Goal: Task Accomplishment & Management: Complete application form

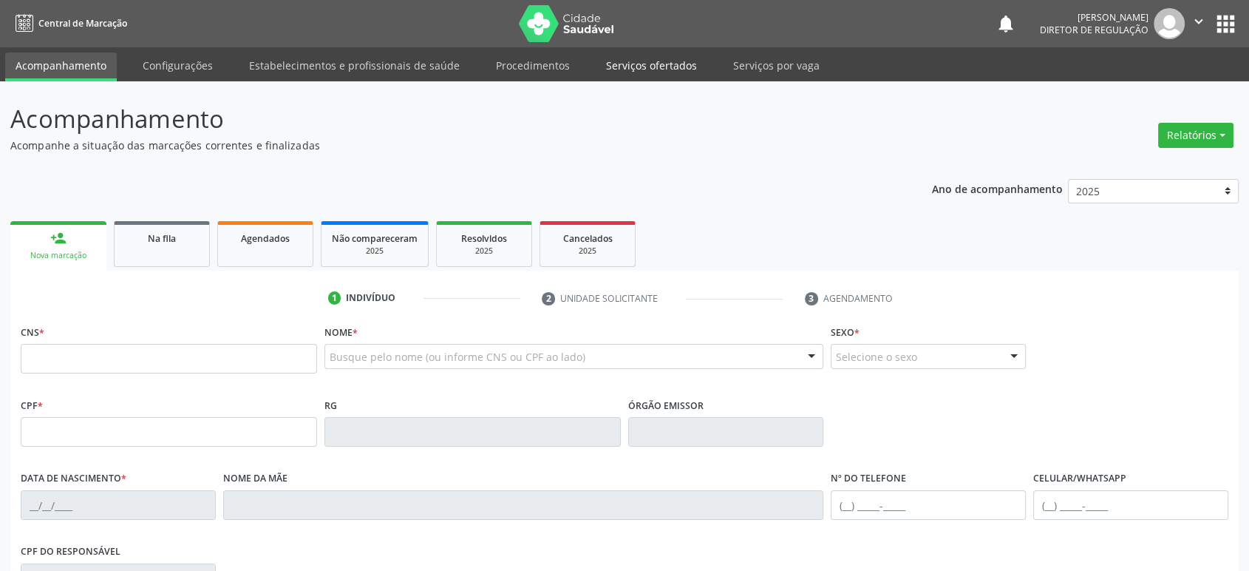
click at [639, 64] on link "Serviços ofertados" at bounding box center [652, 65] width 112 height 26
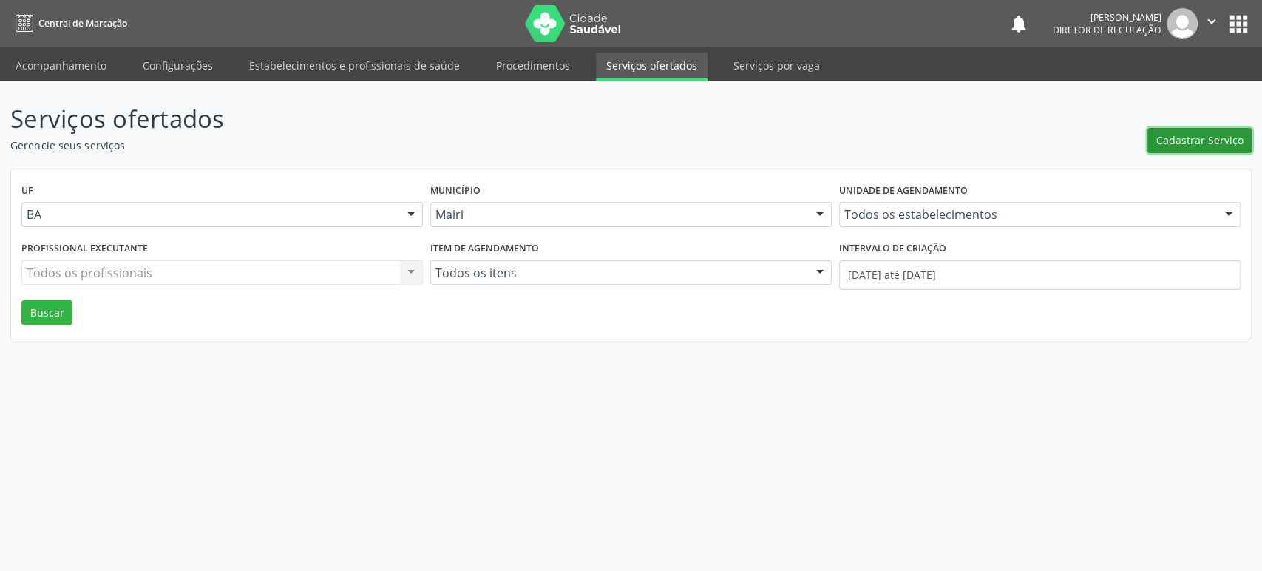
click at [1188, 135] on span "Cadastrar Serviço" at bounding box center [1199, 140] width 87 height 16
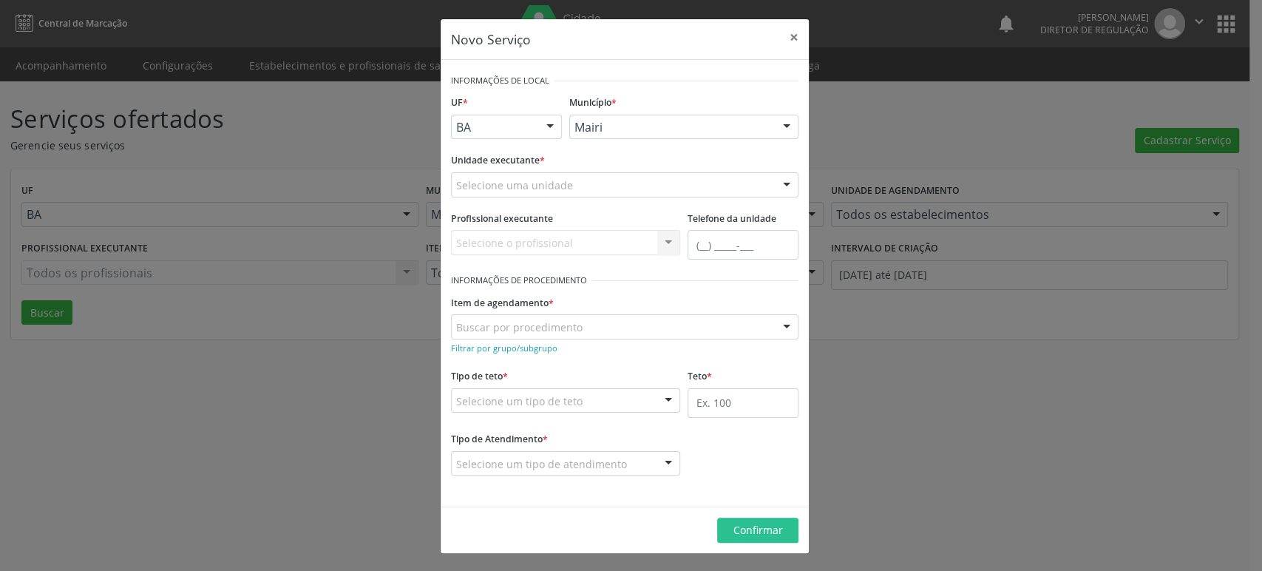
click at [609, 302] on div "Item de agendamento * Buscar por procedimento 0604320140 - Abatacepte 125 mg in…" at bounding box center [624, 314] width 347 height 47
click at [509, 347] on small "Filtrar por grupo/subgrupo" at bounding box center [504, 347] width 106 height 11
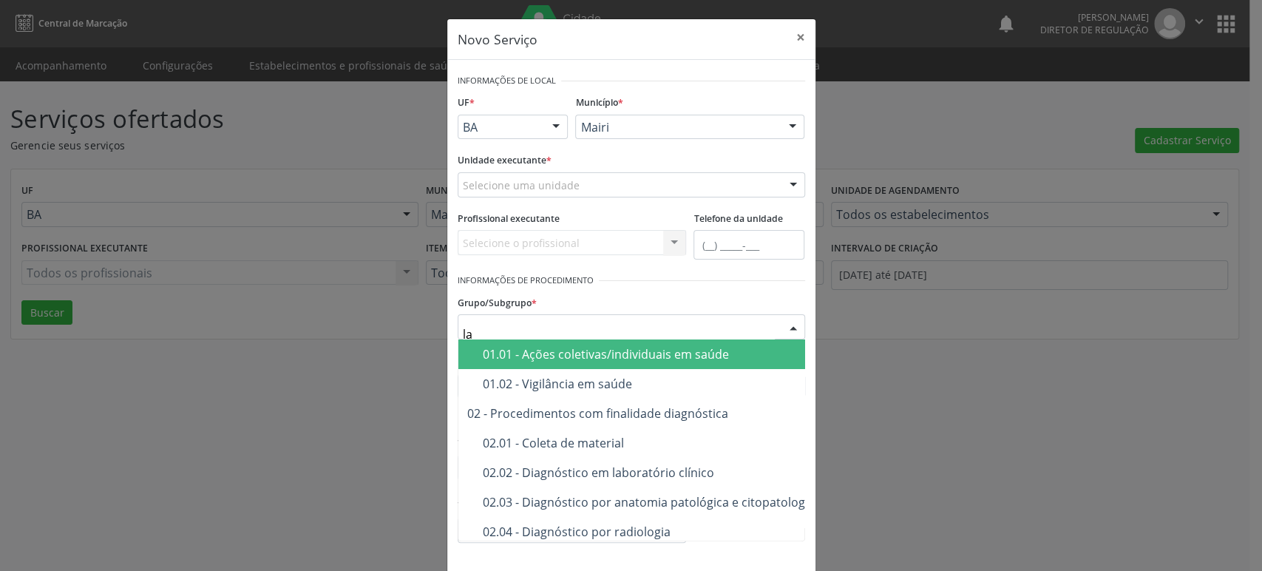
type input "lab"
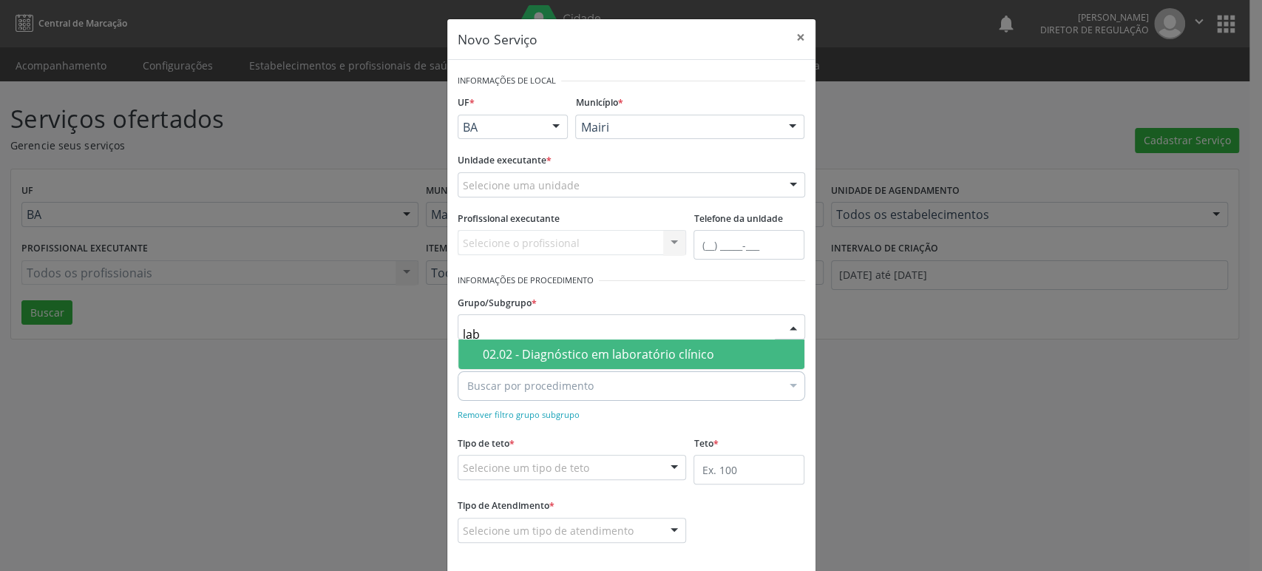
click at [546, 350] on div "02.02 - Diagnóstico em laboratório clínico" at bounding box center [639, 354] width 313 height 12
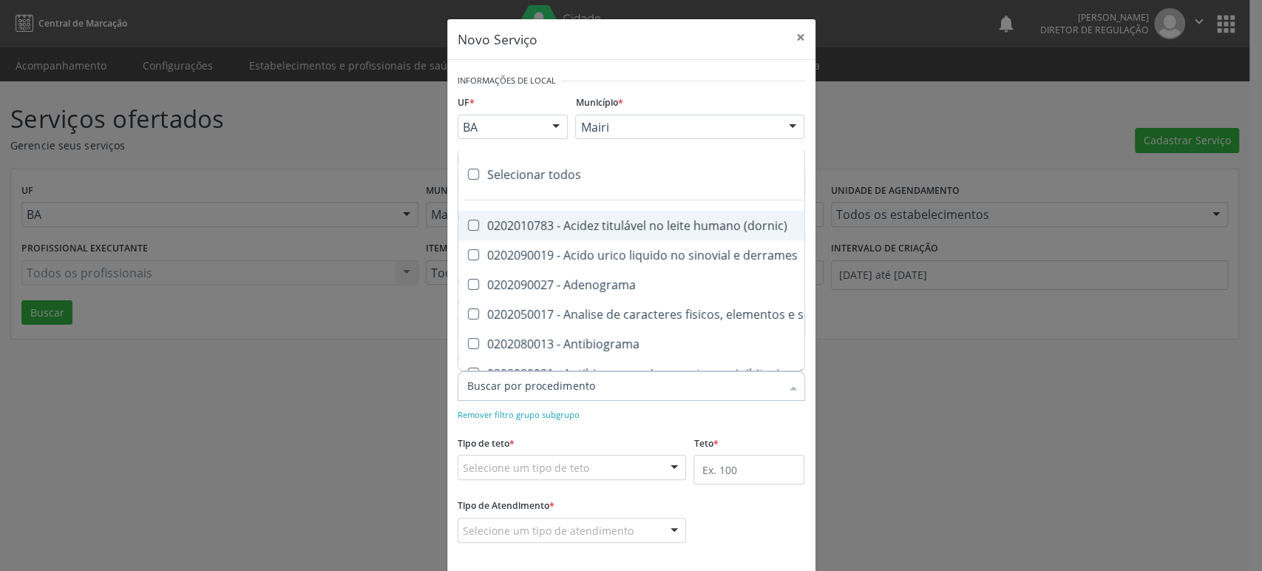
click at [468, 169] on label at bounding box center [473, 174] width 11 height 11
checkbox input "true"
checkbox \(dornic\) "true"
checkbox derrames "true"
checkbox Adenograma "true"
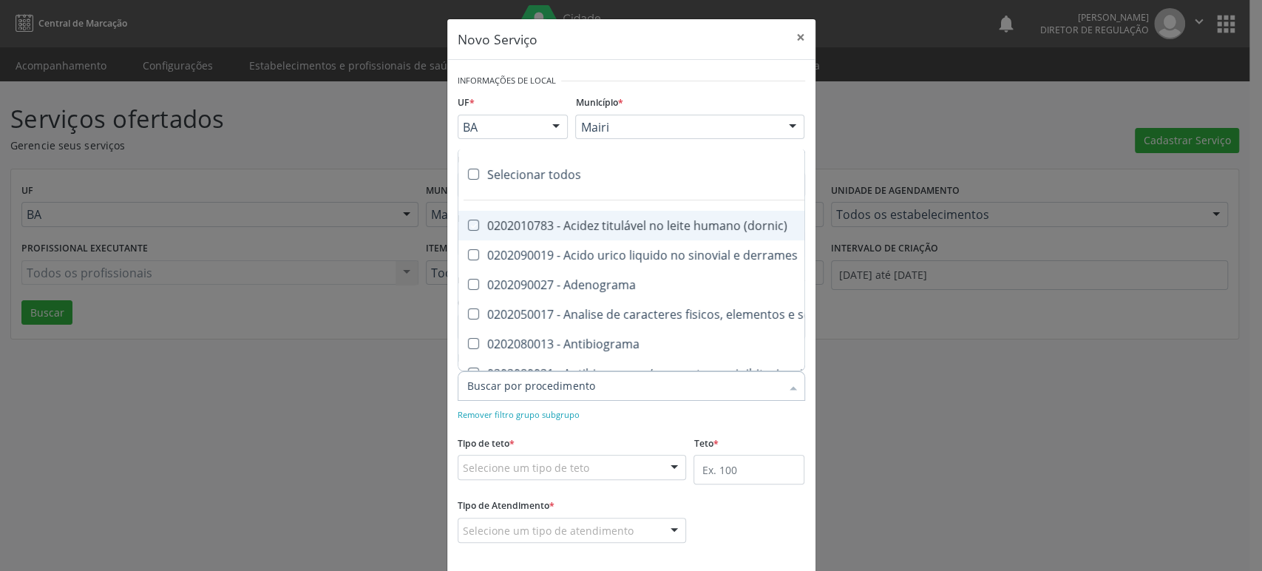
checkbox urina "true"
checkbox Antibiograma "true"
checkbox minima "true"
checkbox micobacterias "true"
checkbox blot "true"
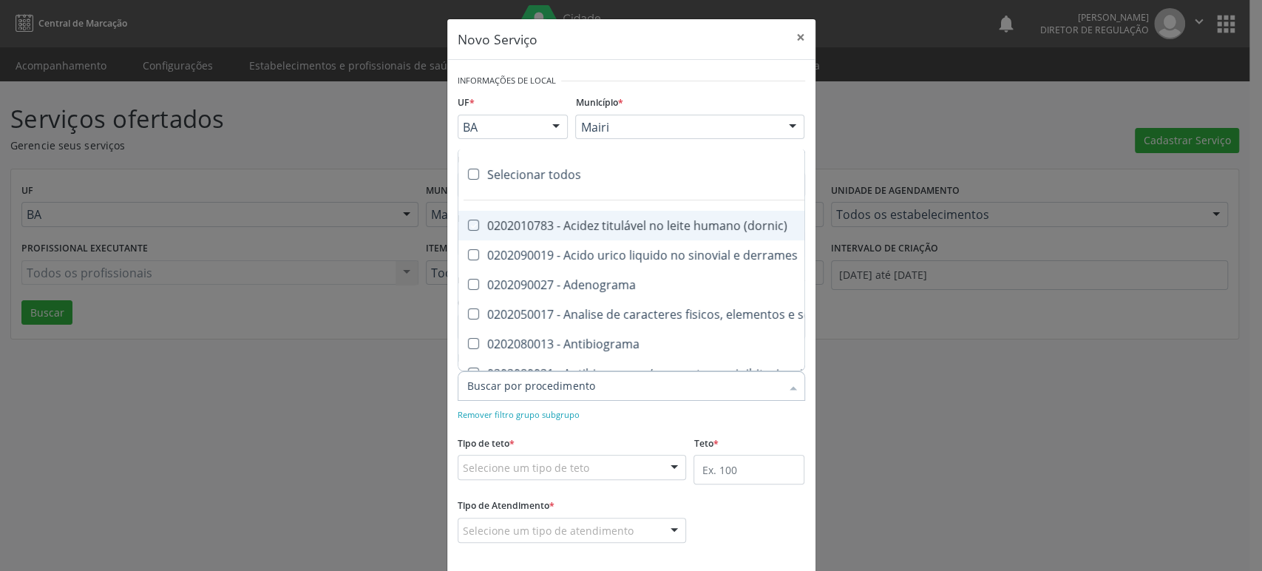
checkbox mlpa "true"
checkbox \(hanseniase\) "true"
checkbox \(controle\) "true"
checkbox \(diagnóstica\) "true"
checkbox \(gram\) "true"
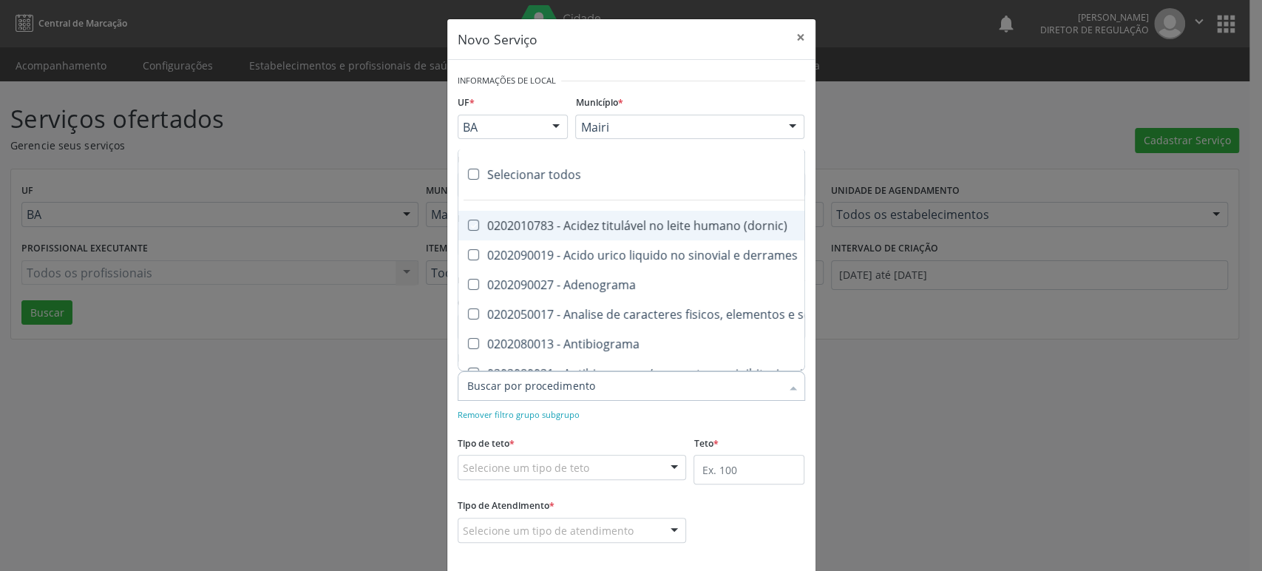
checkbox clamidia "true"
checkbox herpesvirus "true"
checkbox hematologica "true"
checkbox creatinina "true"
checkbox fosfato "true"
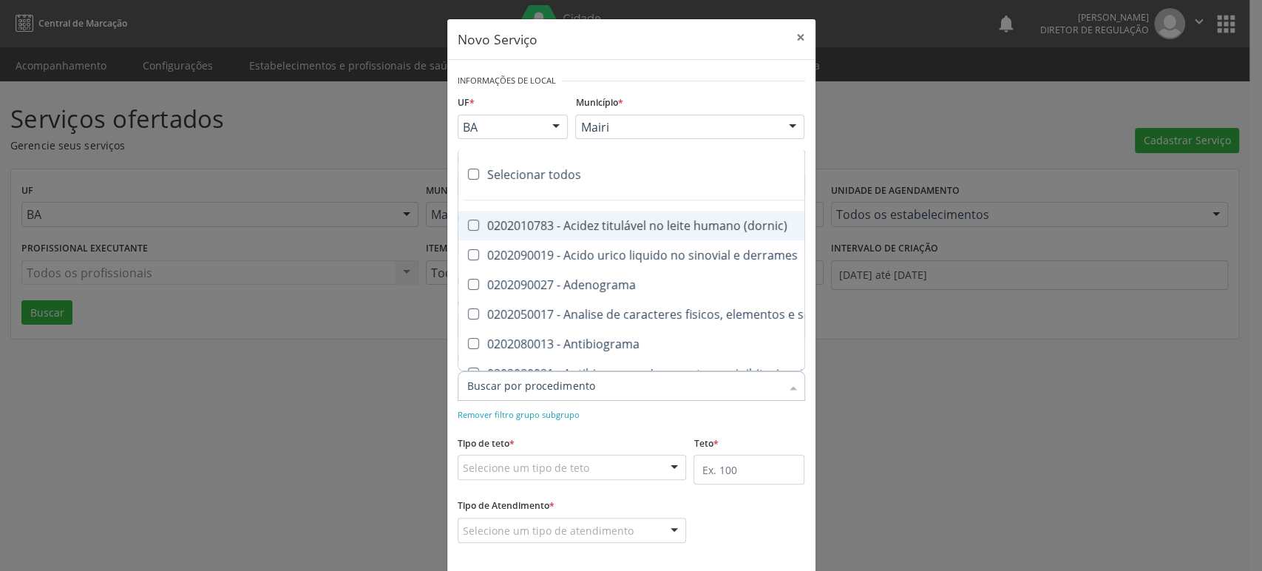
checkbox ureia "true"
checkbox osmolar "true"
checkbox addis "true"
checkbox b "true"
checkbox cd4\/cd8 "true"
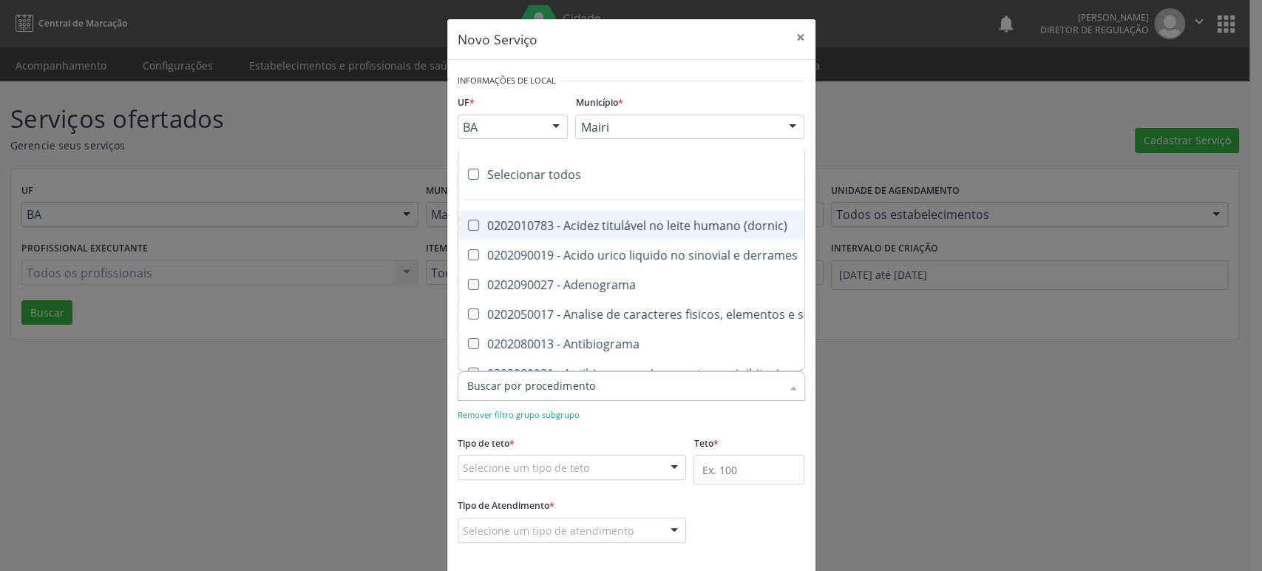
checkbox totais "true"
checkbox plaquetas "true"
checkbox reticulocitos "true"
checkbox liquor "true"
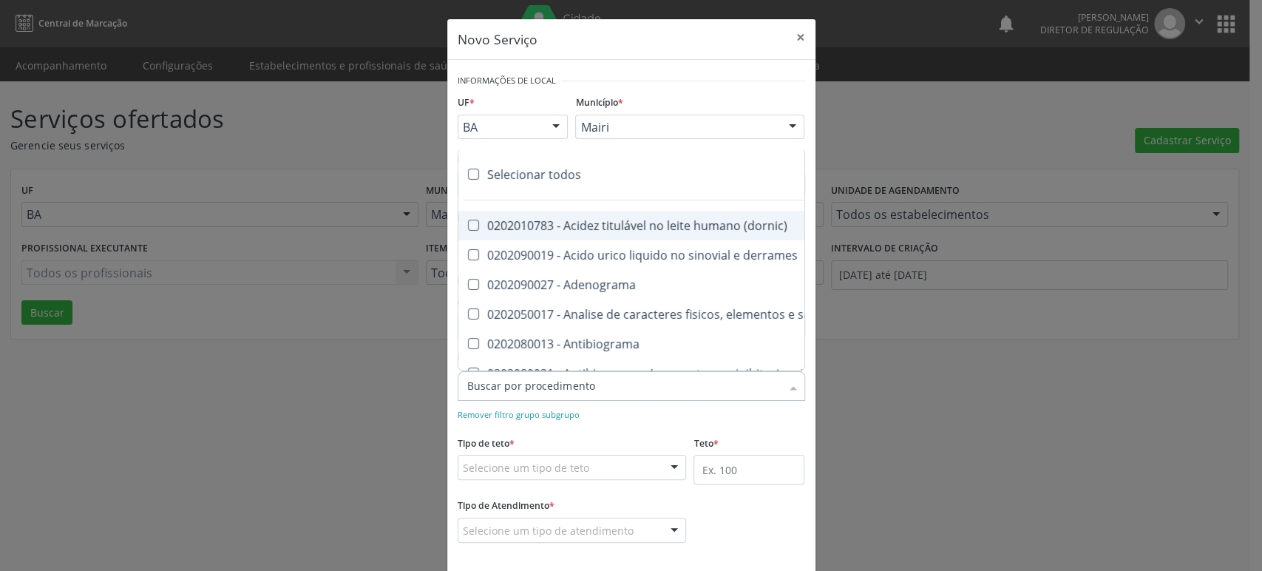
checkbox identificacao "true"
checkbox \(pos-pasteurização\) "true"
checkbox herpesvirus "true"
checkbox baar "true"
checkbox anaerobicas "true"
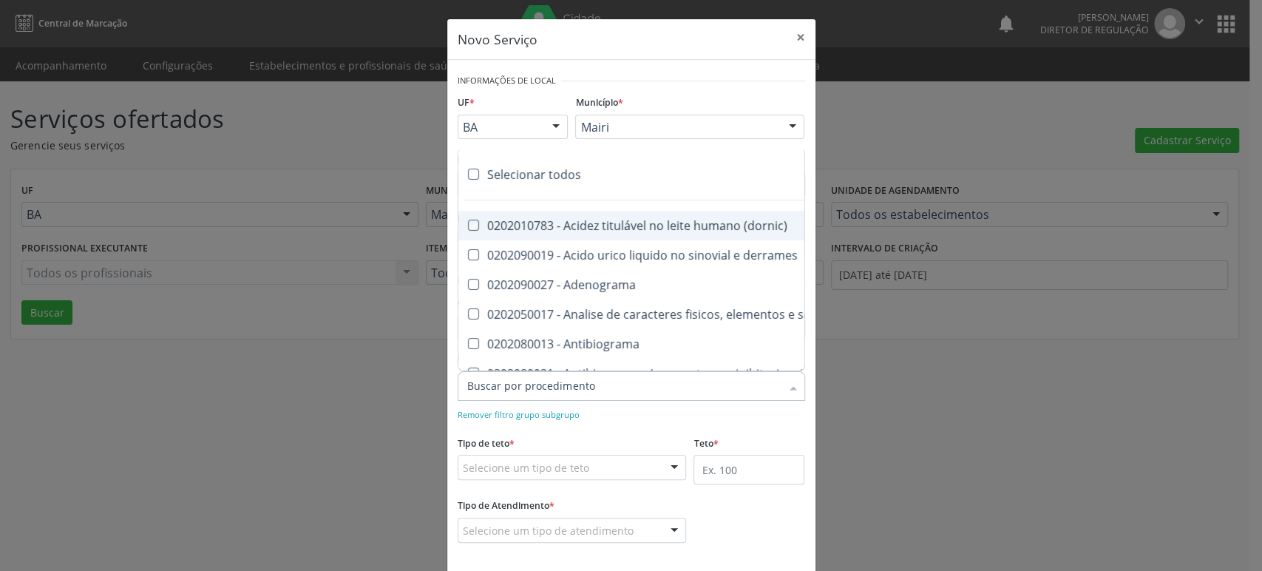
checkbox fungos "true"
checkbox \(qualitativo\) "true"
checkbox tardio\) "true"
checkbox \(qualitativo\) "true"
checkbox \(confirmatorio\) "true"
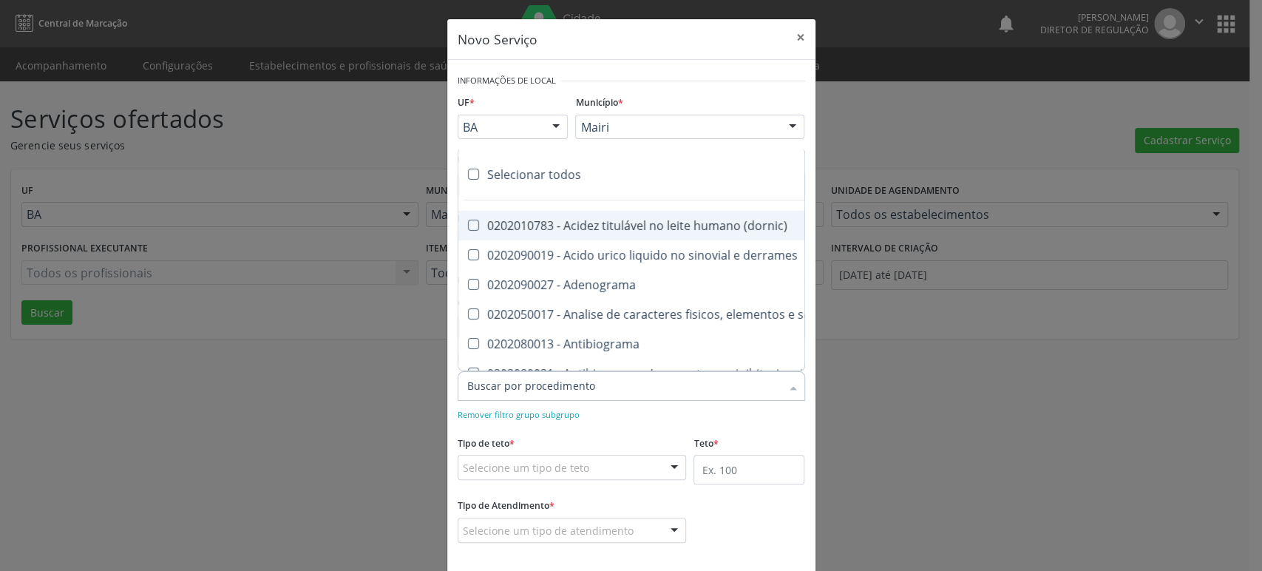
checkbox \(confirmatorio\) "true"
checkbox molecular "true"
checkbox htlv-1 "true"
checkbox biotinidase "true"
checkbox congênita "true"
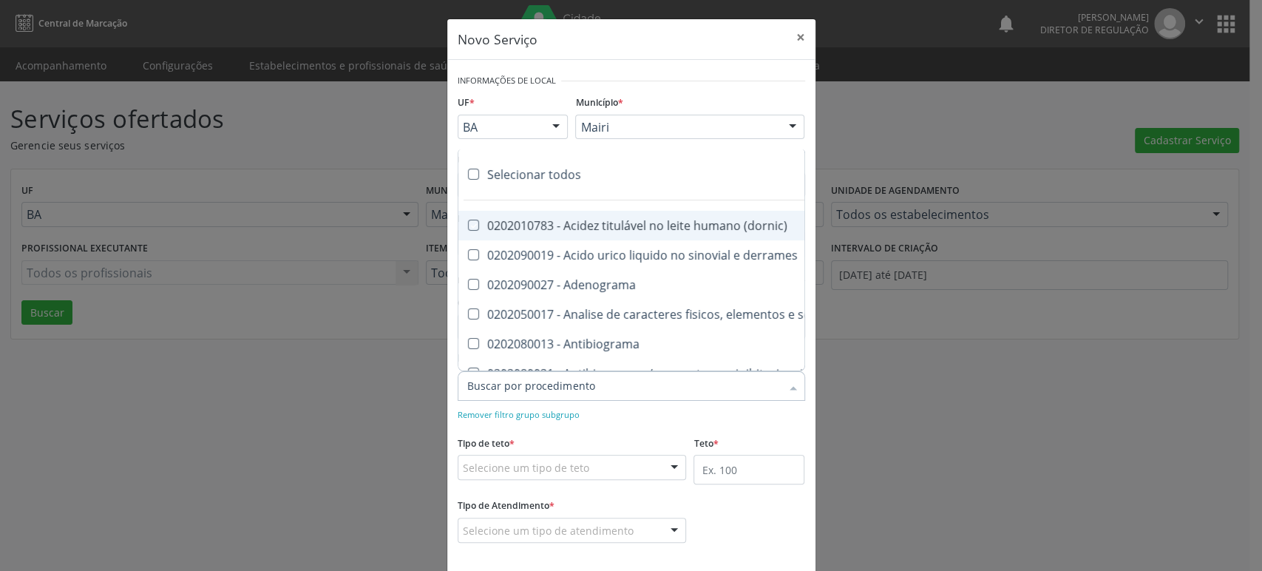
checkbox antiplaquetarios "true"
checkbox ferro "true"
checkbox bandas\) "true"
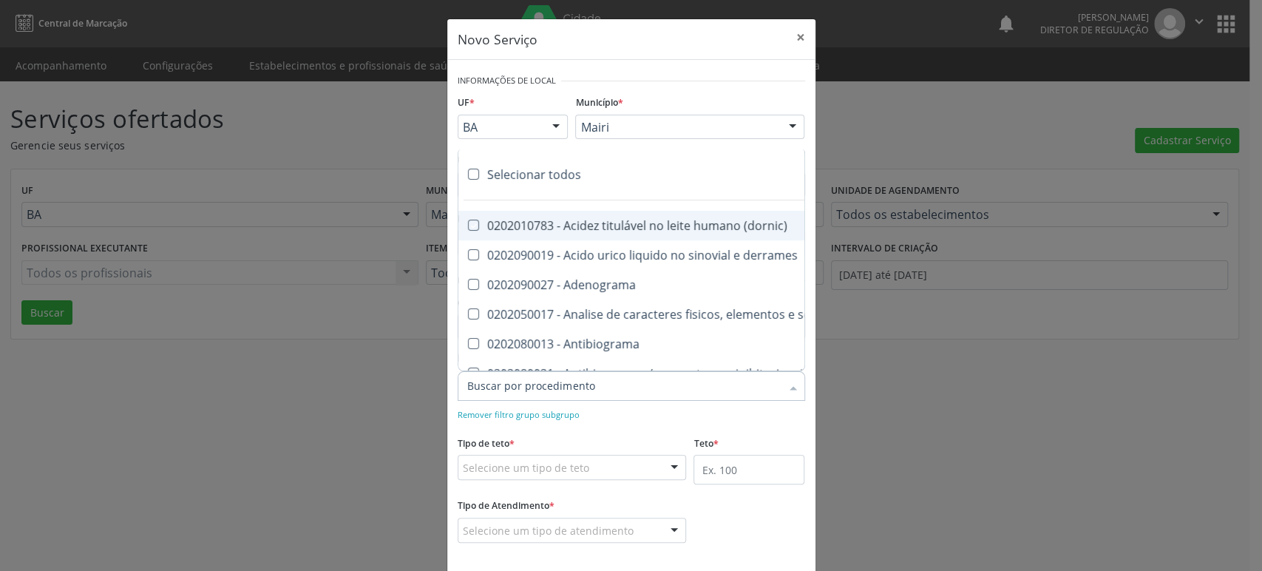
checkbox \(ch50\) "true"
checkbox aminoacidos "true"
checkbox globular "true"
checkbox dosagens\) "true"
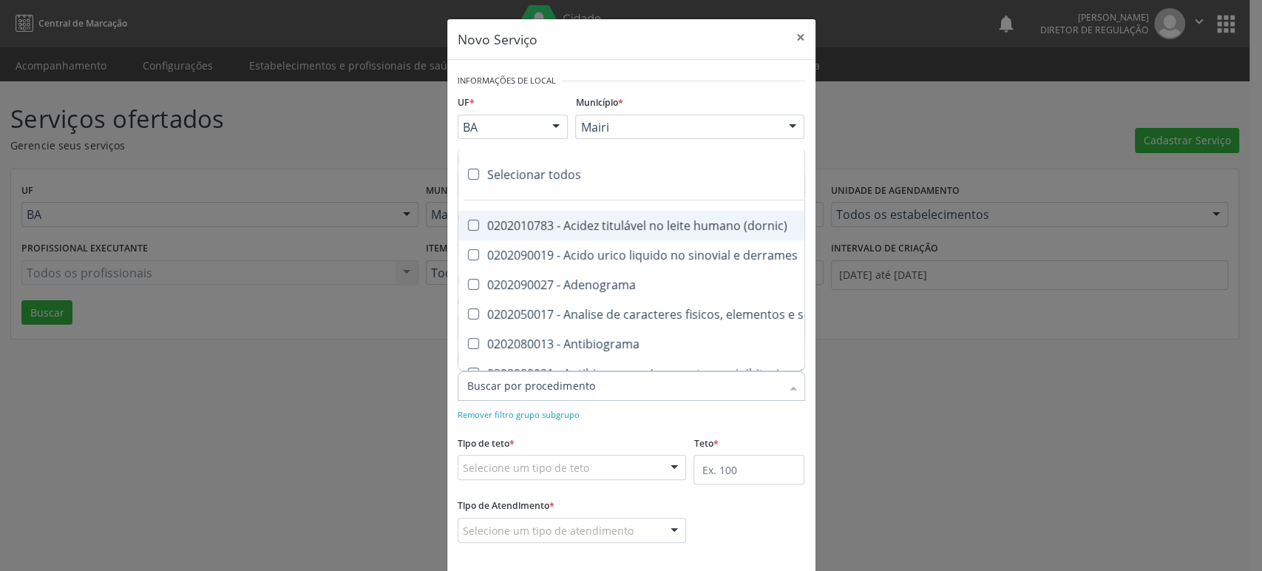
checkbox dosagens\) "true"
checkbox \(cada\) "true"
checkbox reumatoide "true"
checkbox amniotico "true"
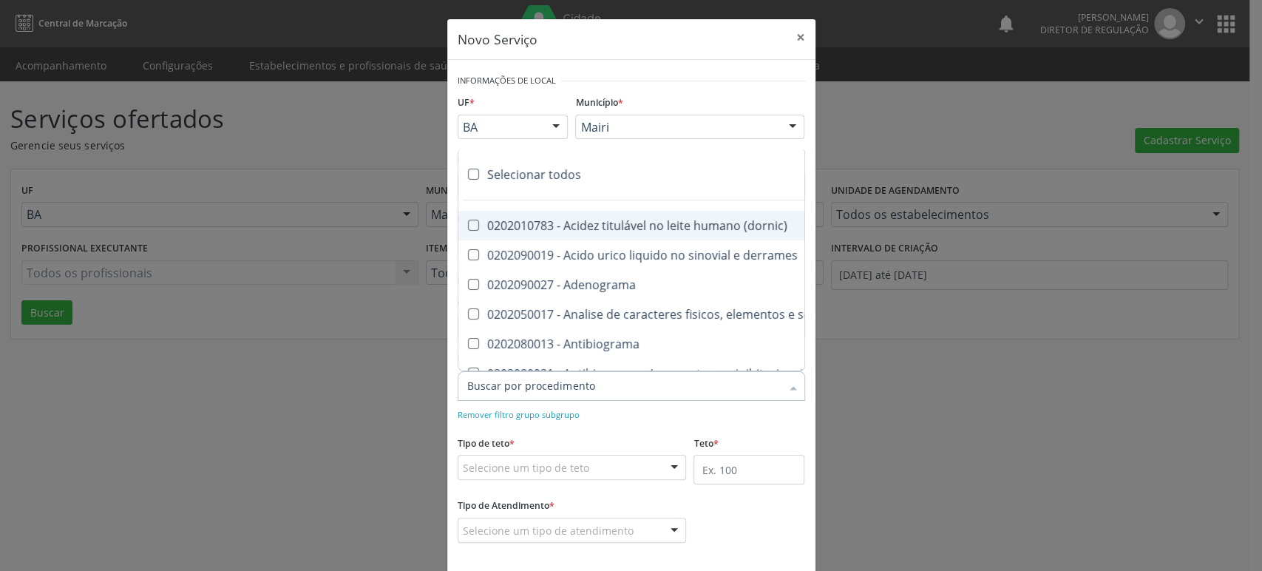
checkbox livre "true"
checkbox osmolalidade "true"
checkbox osmolaridade "true"
checkbox t3 "true"
checkbox sulfo-hemoglobina "true"
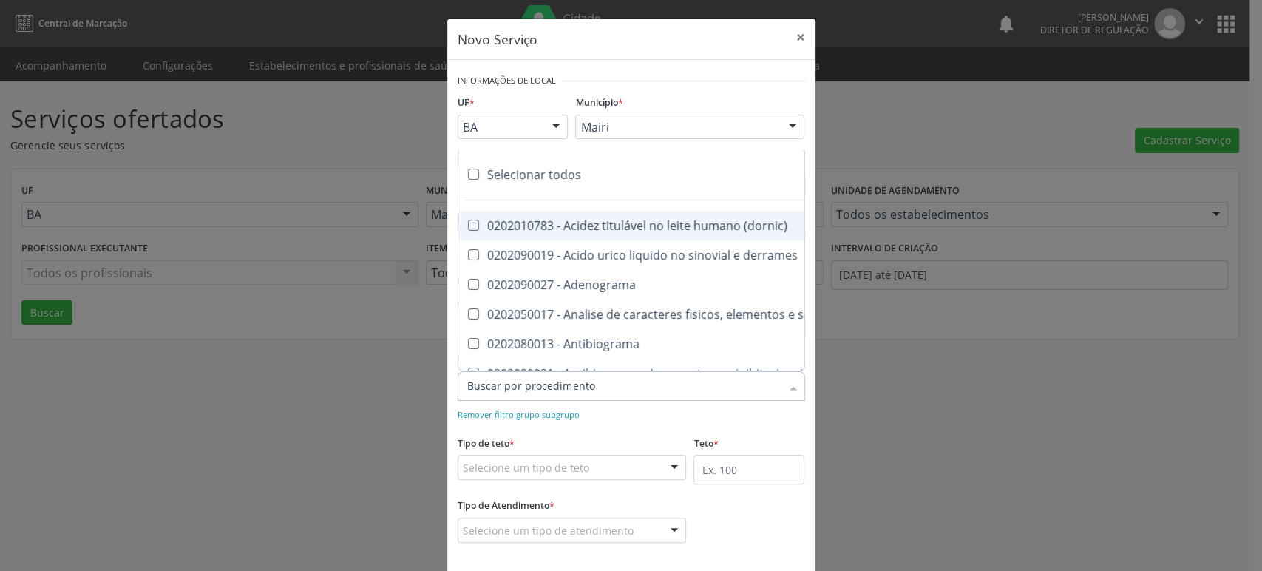
checkbox reverso "true"
checkbox coagulacao "true"
checkbox euglobulina "true"
checkbox -duke "true"
checkbox ivy "true"
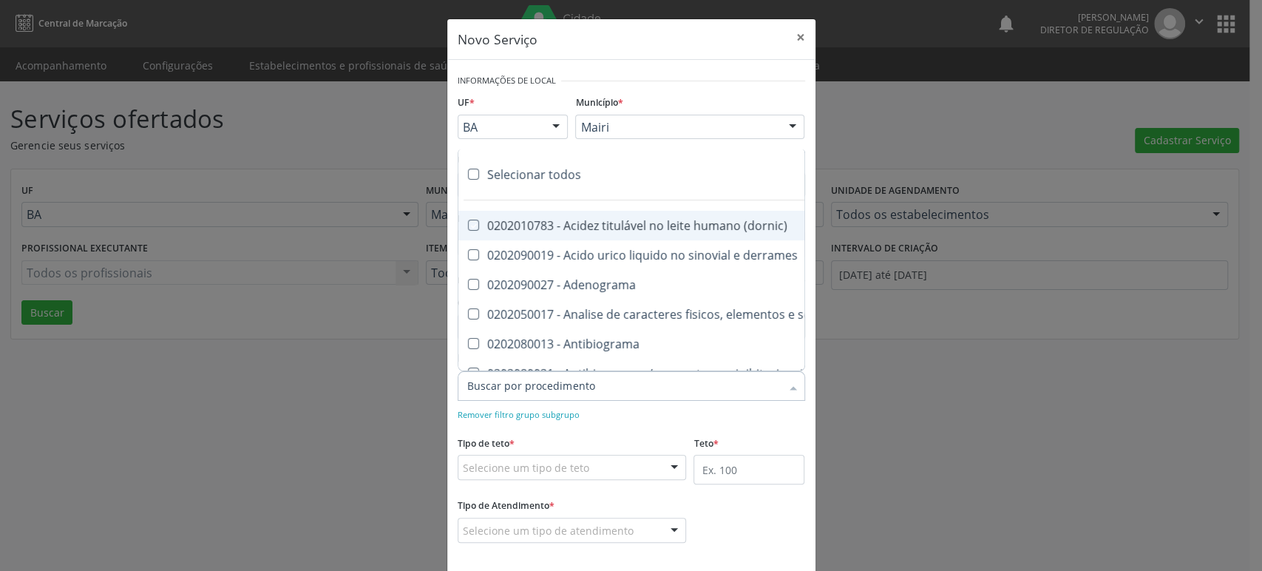
checkbox hemacias "true"
checkbox trombina "true"
checkbox ativada\) "true"
checkbox \(tap\) "true"
checkbox \(vhs\) "true"
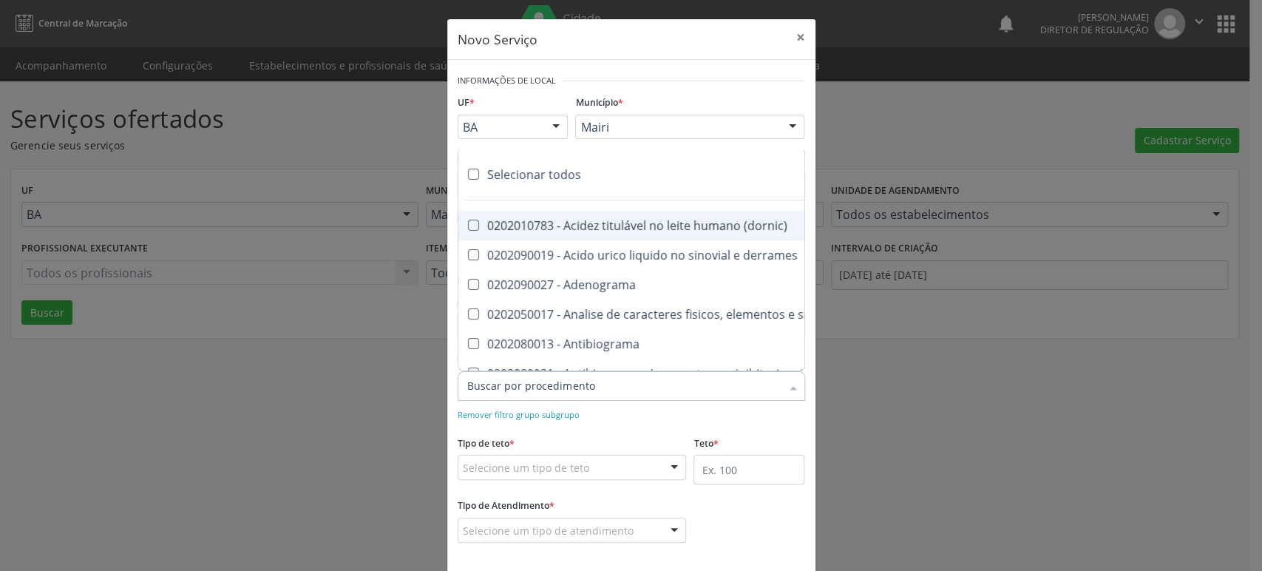
checkbox abo "true"
checkbox reativa "true"
checkbox ordenhado "true"
checkbox pezinho\) "true"
checkbox complemento "true"
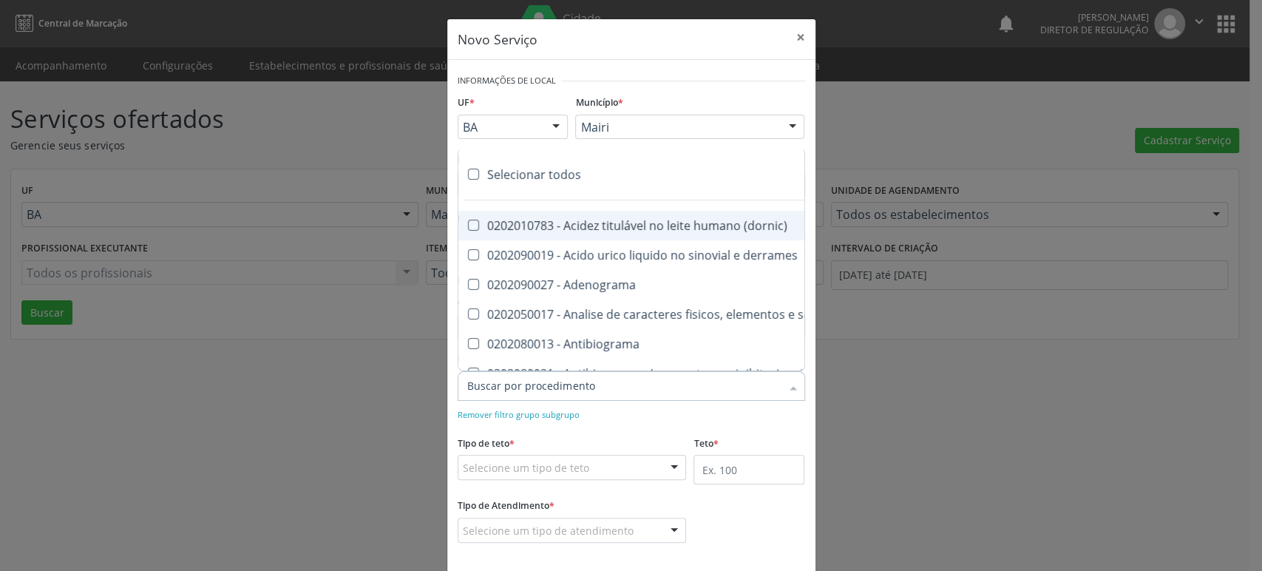
checkbox pezinho\) "true"
checkbox 17-alfa-hidroxiprogesterona "true"
checkbox totais "true"
checkbox 17-hidroxicorticosteroides "true"
checkbox d "true"
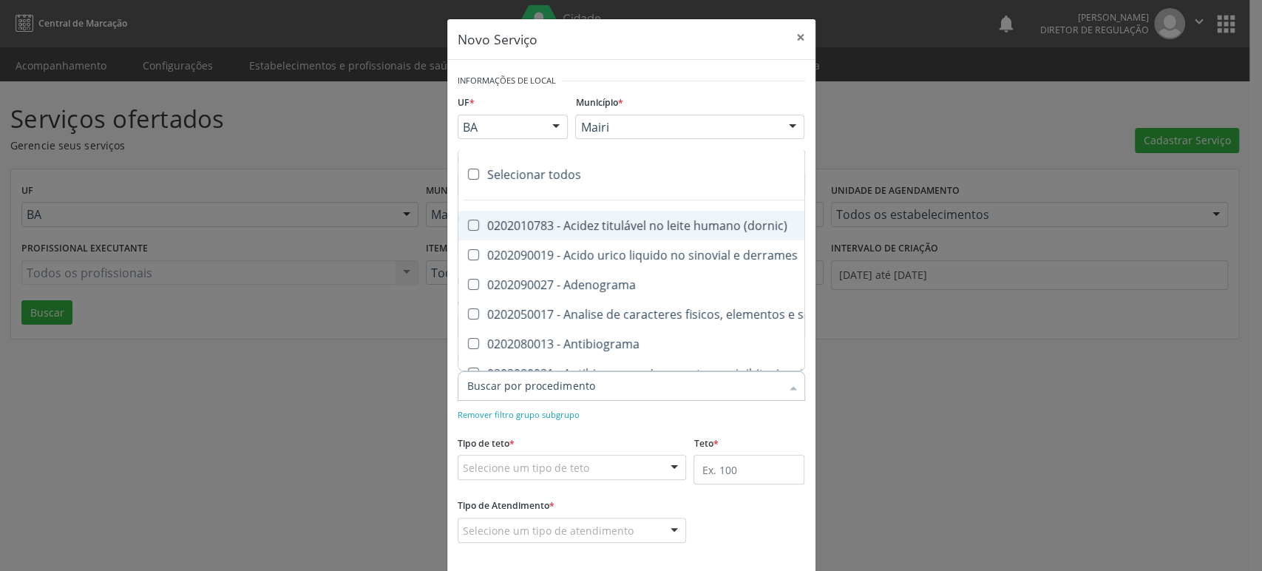
checkbox 5-nucleotidase "true"
checkbox acetona "true"
checkbox \(serotonina\) "true"
checkbox ascorbico "true"
checkbox delta-aminolevulinico "true"
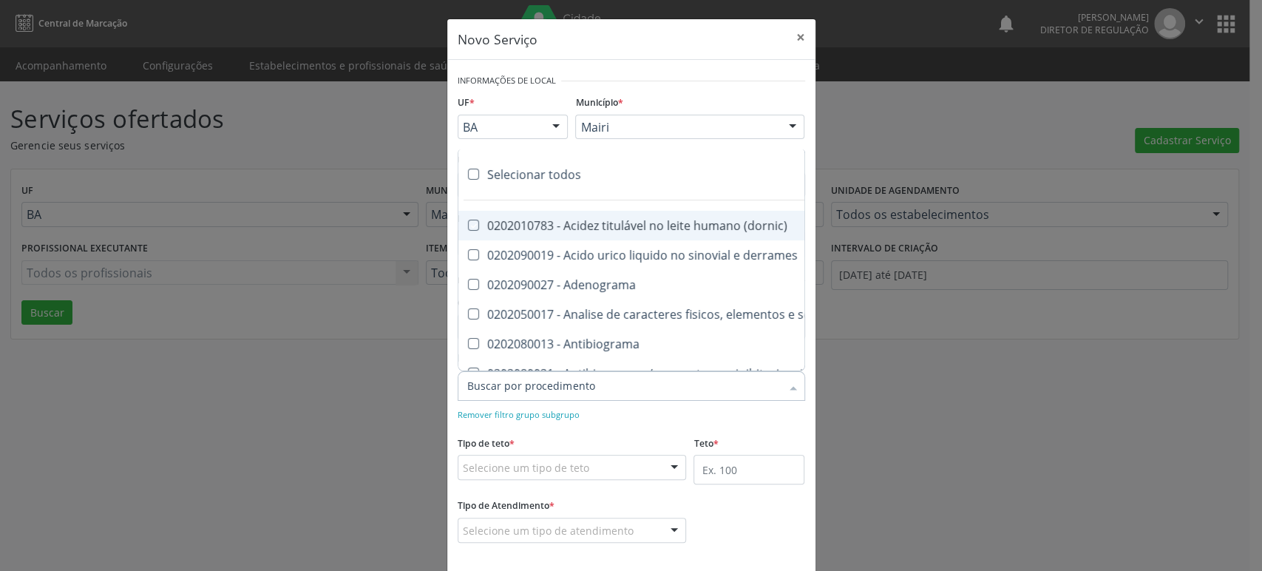
checkbox hipurico "true"
checkbox mandelico "true"
checkbox metil-hipurico "true"
checkbox urico "true"
checkbox valproico "true"
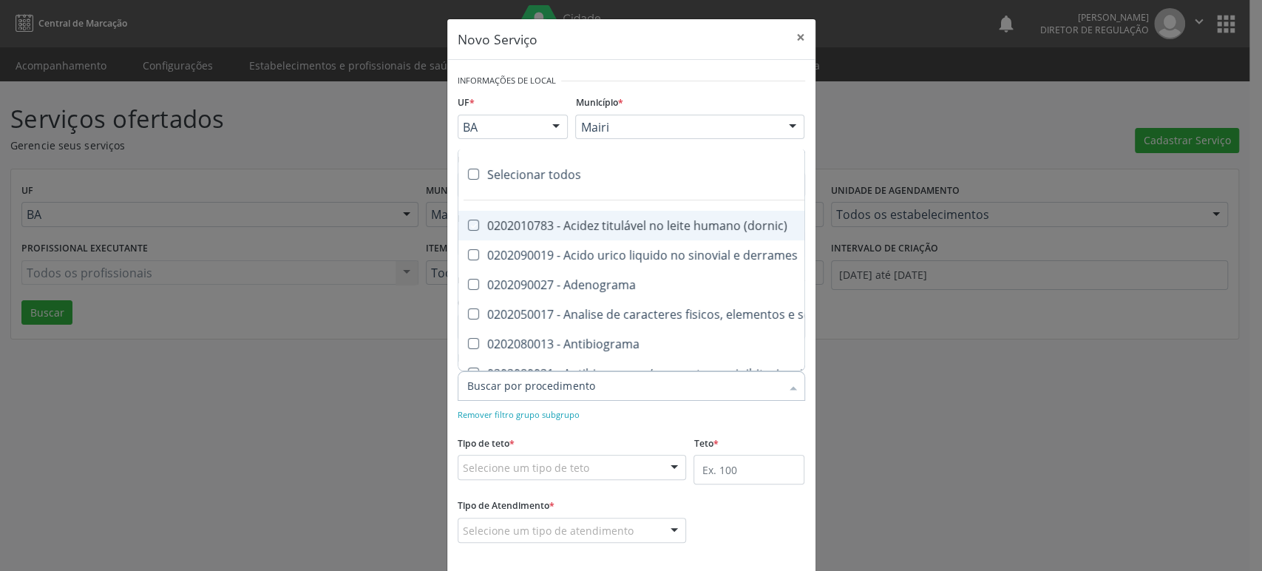
checkbox vanilmandelico "true"
checkbox \(acth\) "true"
checkbox ala-desidratase "true"
checkbox etilico "true"
checkbox aldolase "true"
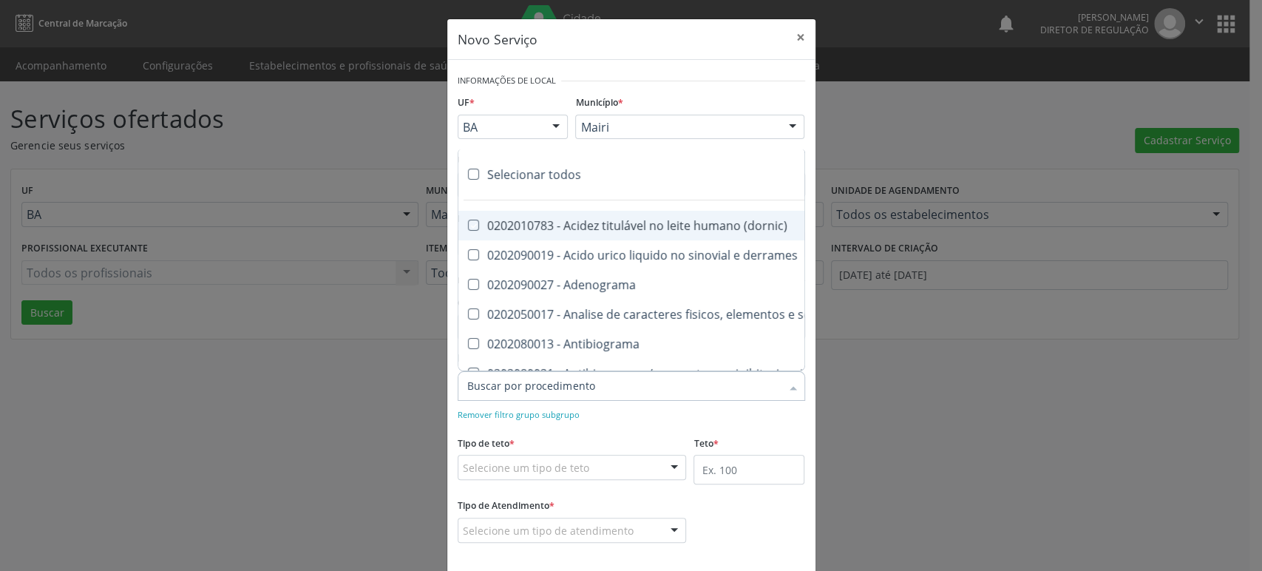
checkbox aldosterona "true"
checkbox alfa-1-antitripsina "true"
checkbox acida "true"
checkbox alfa-2-macroglobulina "true"
checkbox alfa-fetoproteina "true"
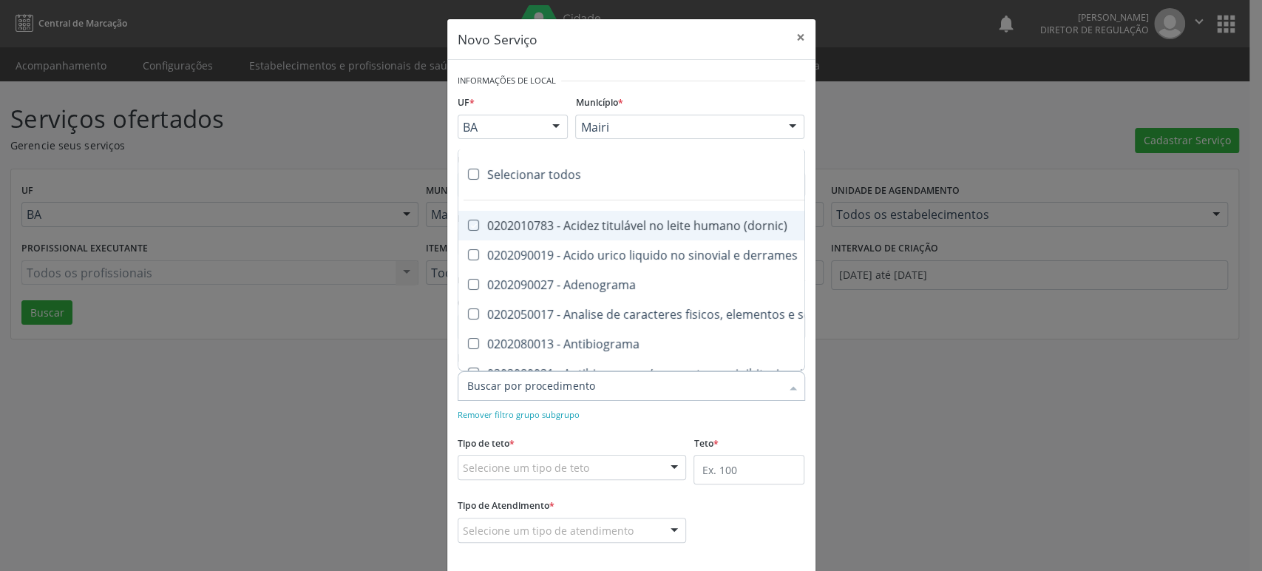
checkbox aluminio "true"
checkbox amilase "true"
checkbox aminoglicosideos "true"
checkbox amonia "true"
checkbox ciclico "true"
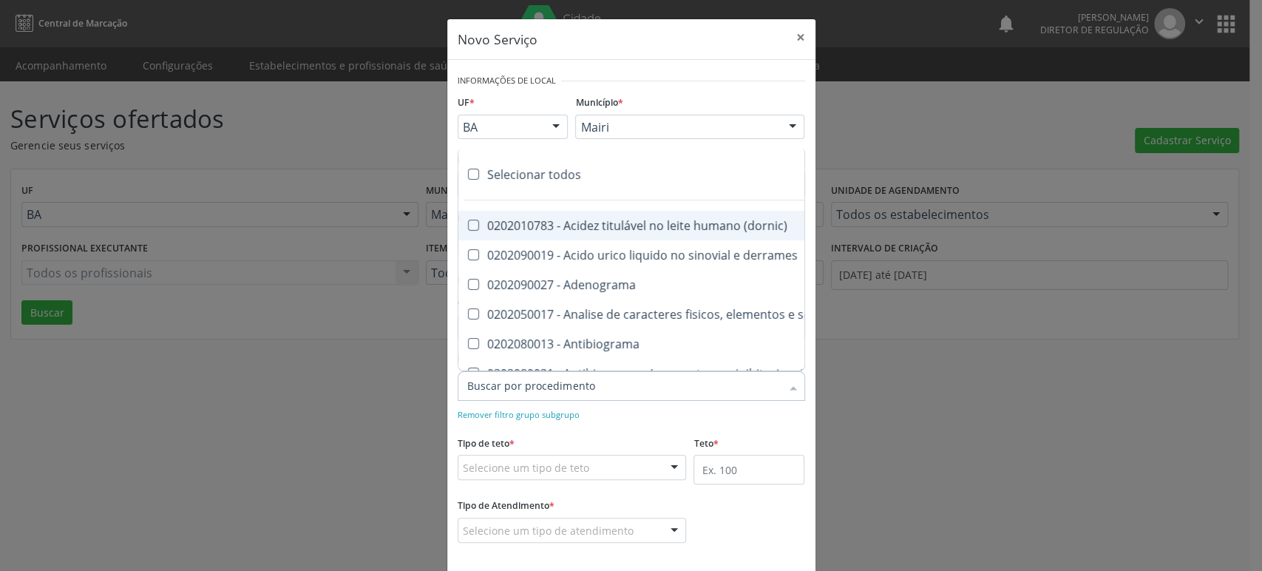
checkbox androstenediona "true"
checkbox anfetaminas "true"
checkbox circulante "true"
checkbox iga "true"
checkbox triciclicos "true"
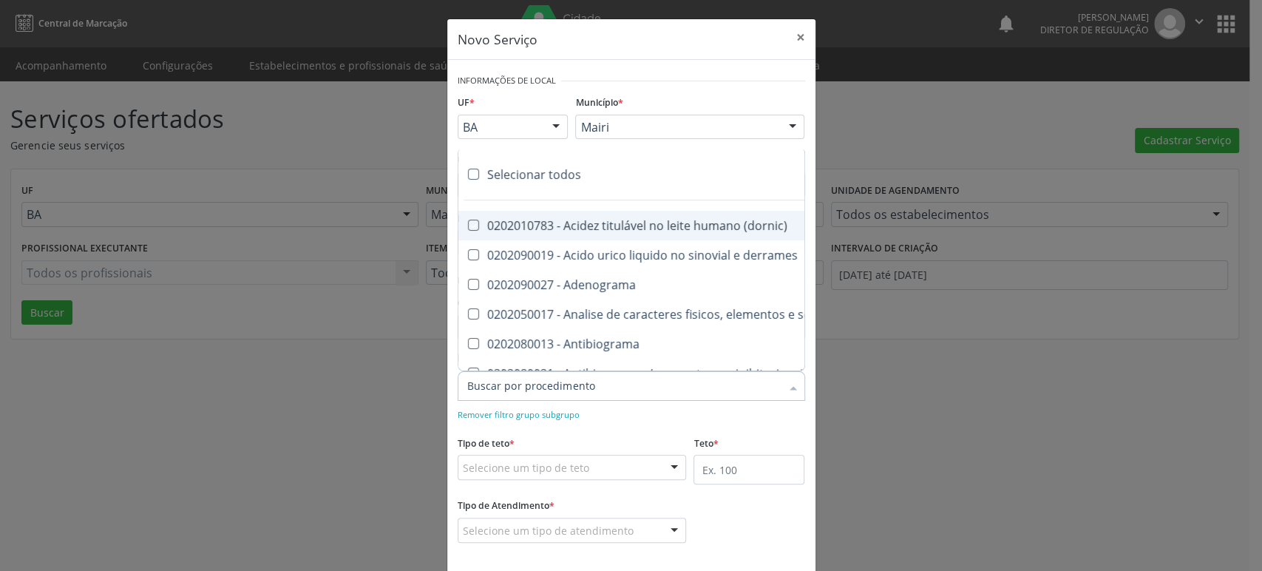
checkbox \(psa\) "true"
checkbox iii "true"
checkbox barbituratos "true"
checkbox benzodiazepinicos "true"
checkbox beta-2-microglobulina "true"
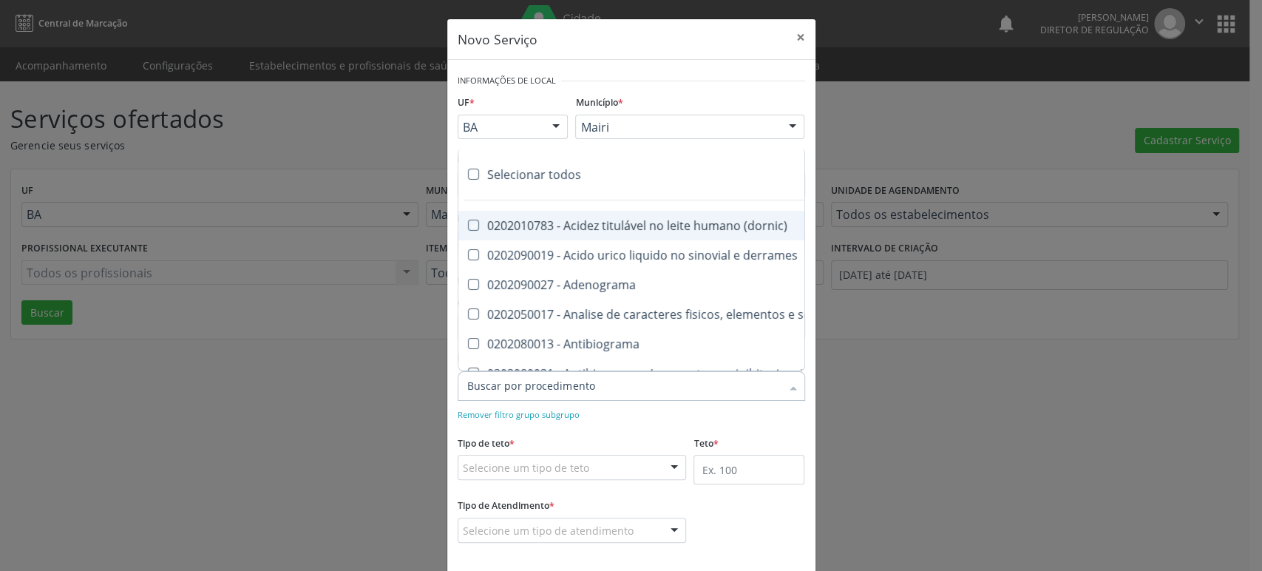
checkbox fracoes "true"
checkbox cadmio "true"
checkbox calcio "true"
checkbox ionizavel "true"
checkbox calcitonina "true"
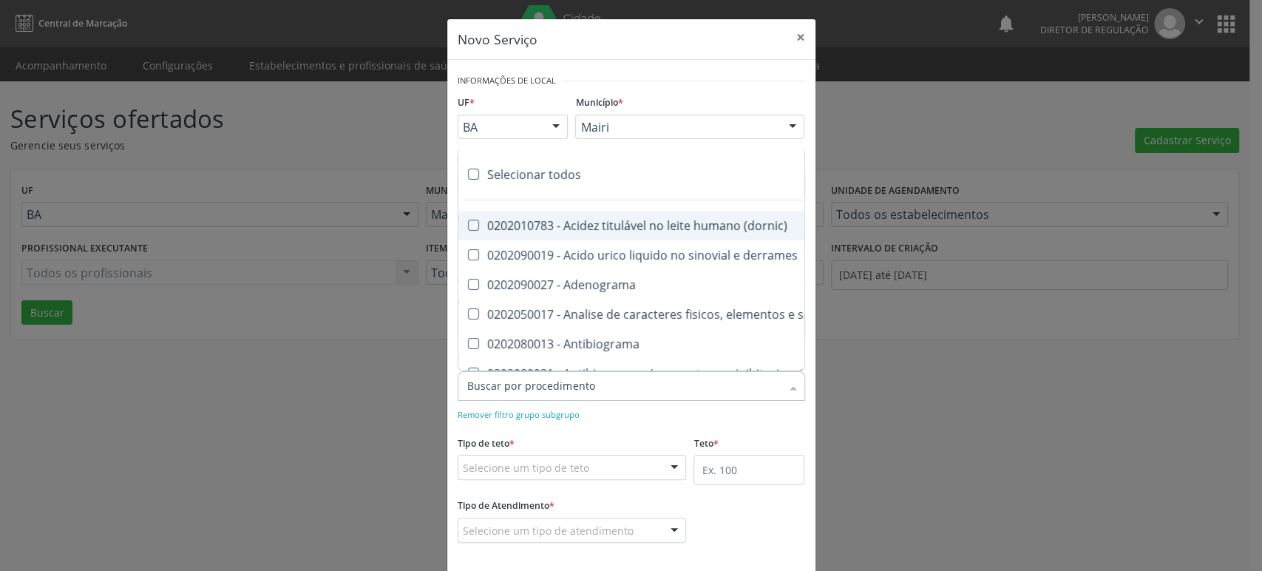
checkbox carbamazepina "true"
checkbox carboxi-hemoglobina "true"
checkbox caroteno "true"
checkbox catecolaminas "true"
checkbox chumbo "true"
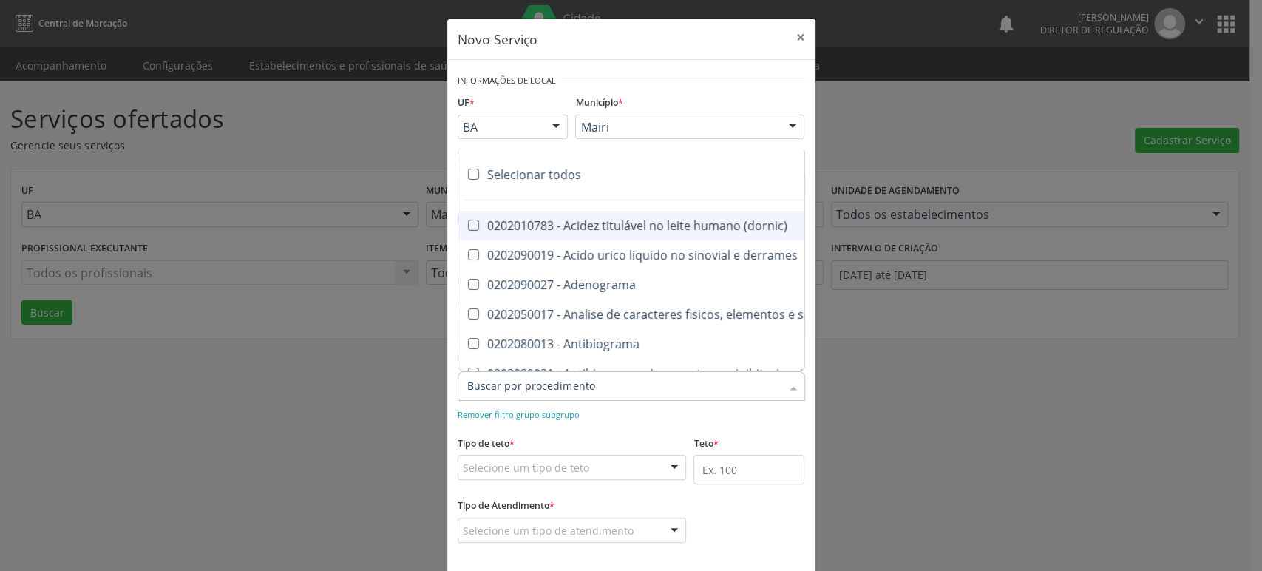
checkbox ciclosporina "true"
checkbox citrato "true"
checkbox cloreto "true"
checkbox suor "true"
checkbox cobre "true"
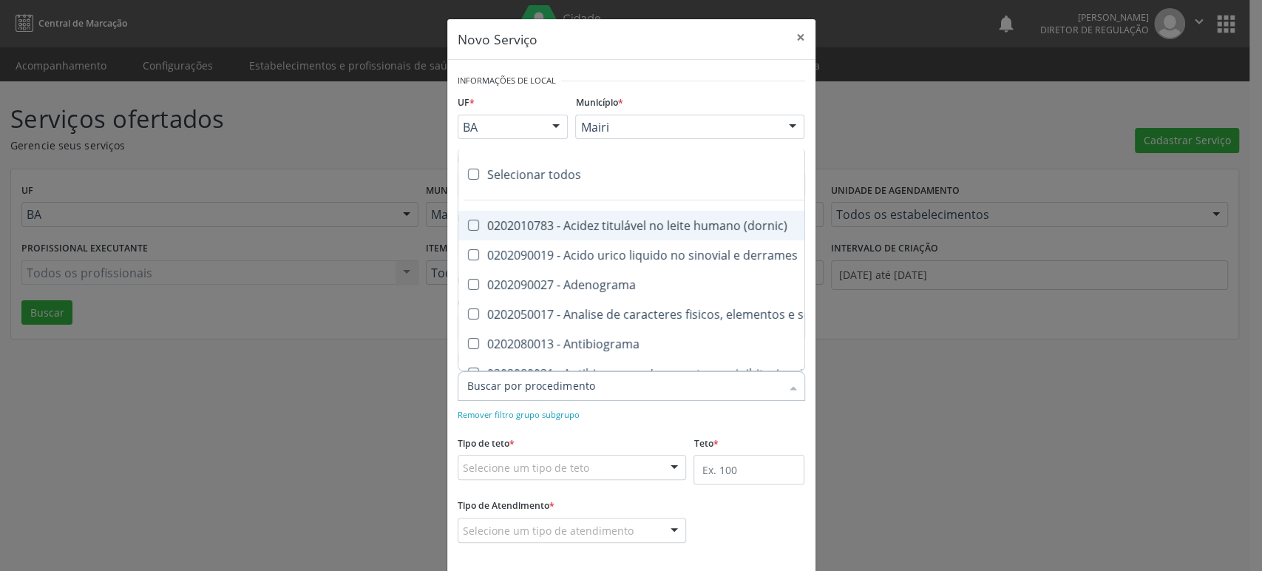
checkbox hdl "true"
checkbox ldl "true"
checkbox colinesterase "true"
checkbox c3 "true"
checkbox c4 "true"
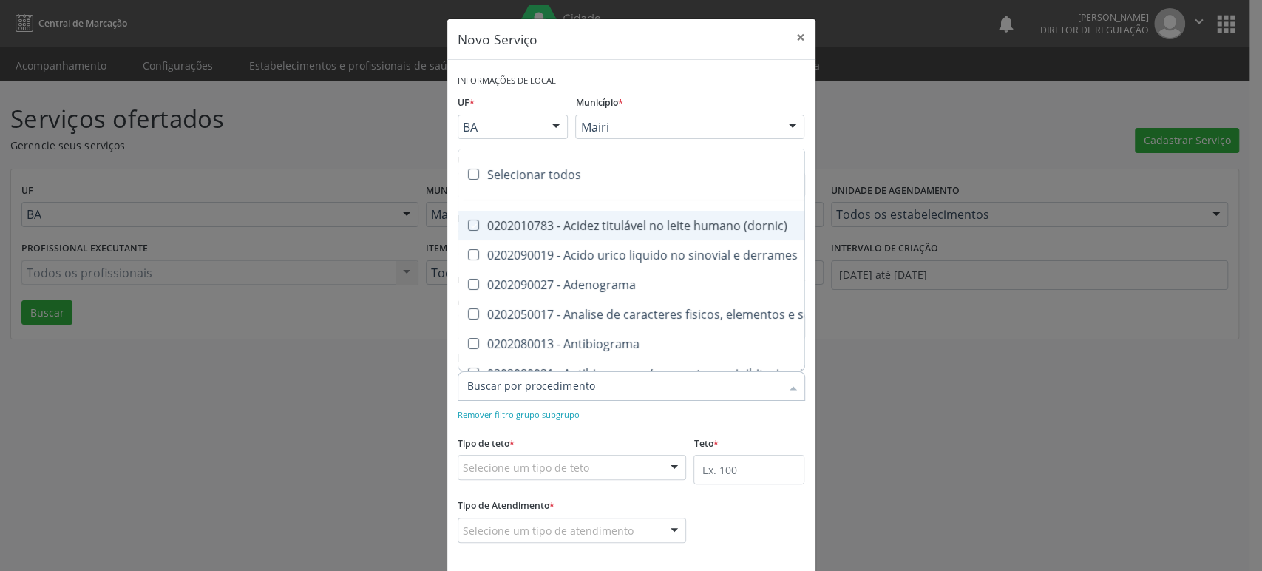
checkbox cortisol "true"
checkbox creatinina "true"
checkbox amniotico "true"
checkbox \(cpk\) "true"
checkbox crioaglutinina "true"
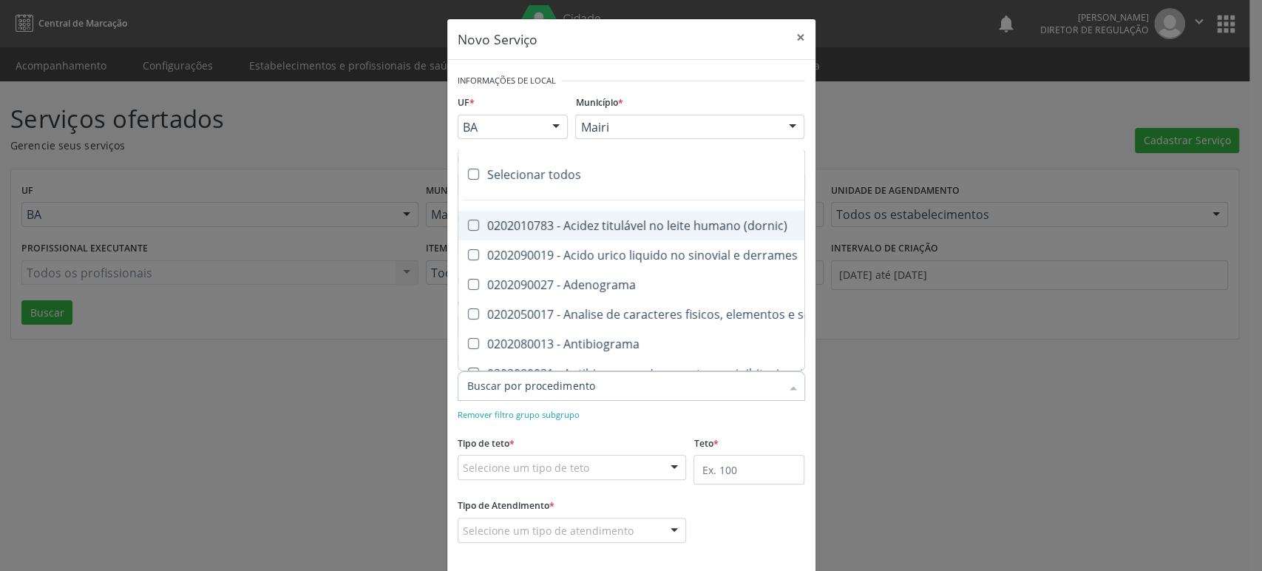
checkbox \(dhea\) "true"
checkbox alfa-hidroxibutirica "true"
checkbox glutamica "true"
checkbox latica "true"
checkbox fracionadas\) "true"
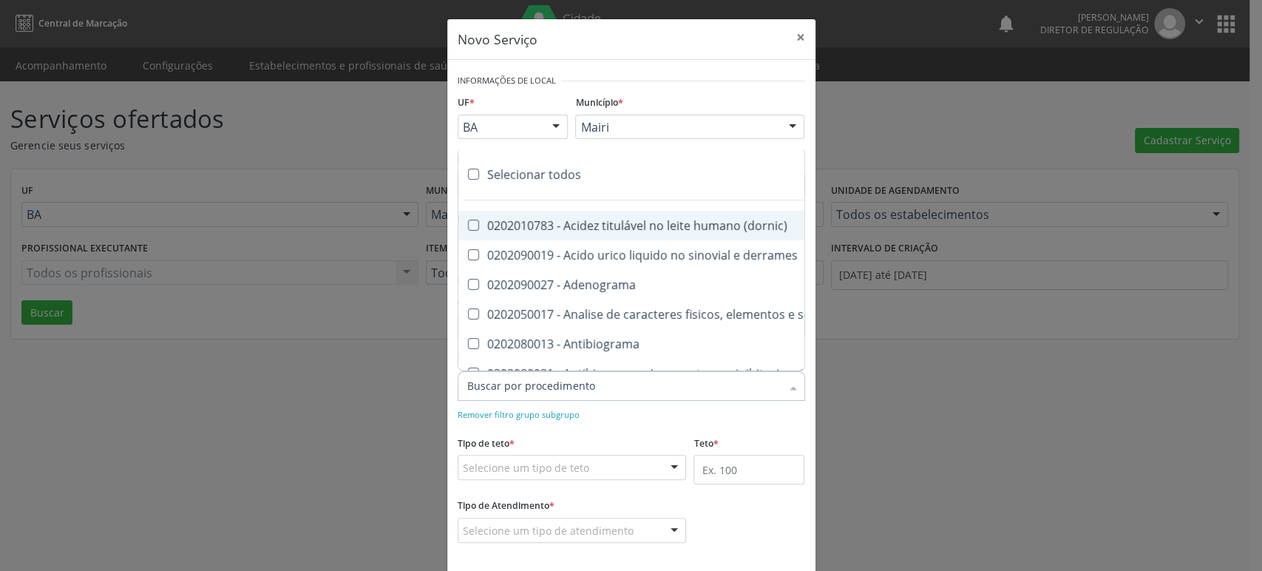
checkbox digitoxina\) "true"
checkbox \(dht\) "true"
checkbox fecal "true"
checkbox estradiol "true"
checkbox estriol "true"
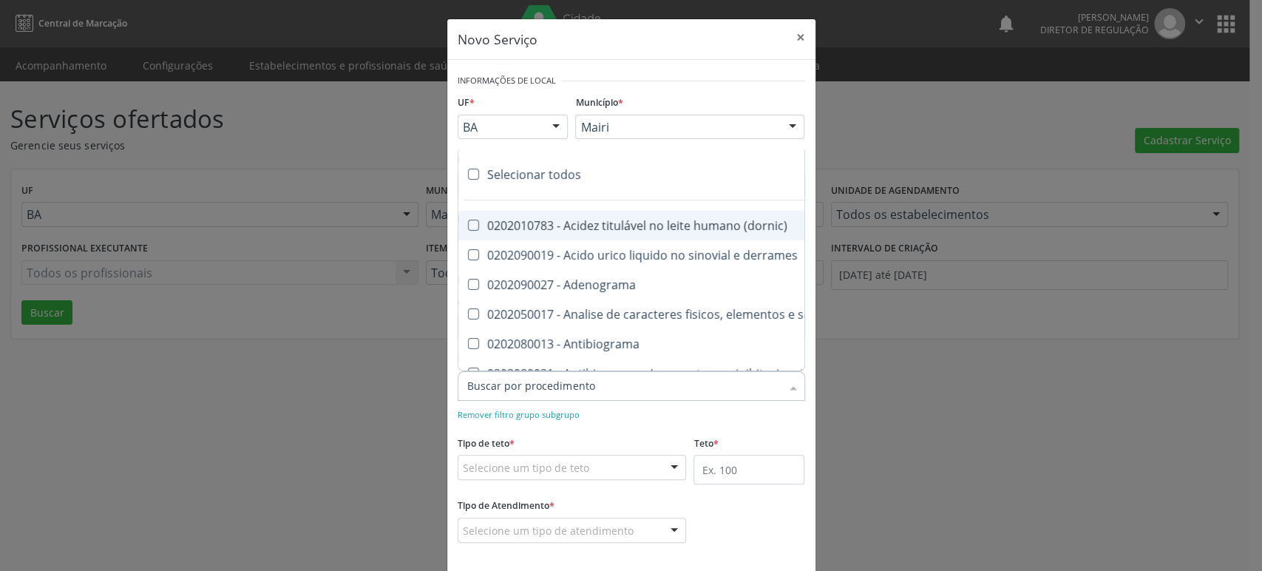
checkbox estrona "true"
checkbox etossuximida "true"
checkbox ii "true"
checkbox ix "true"
checkbox v "true"
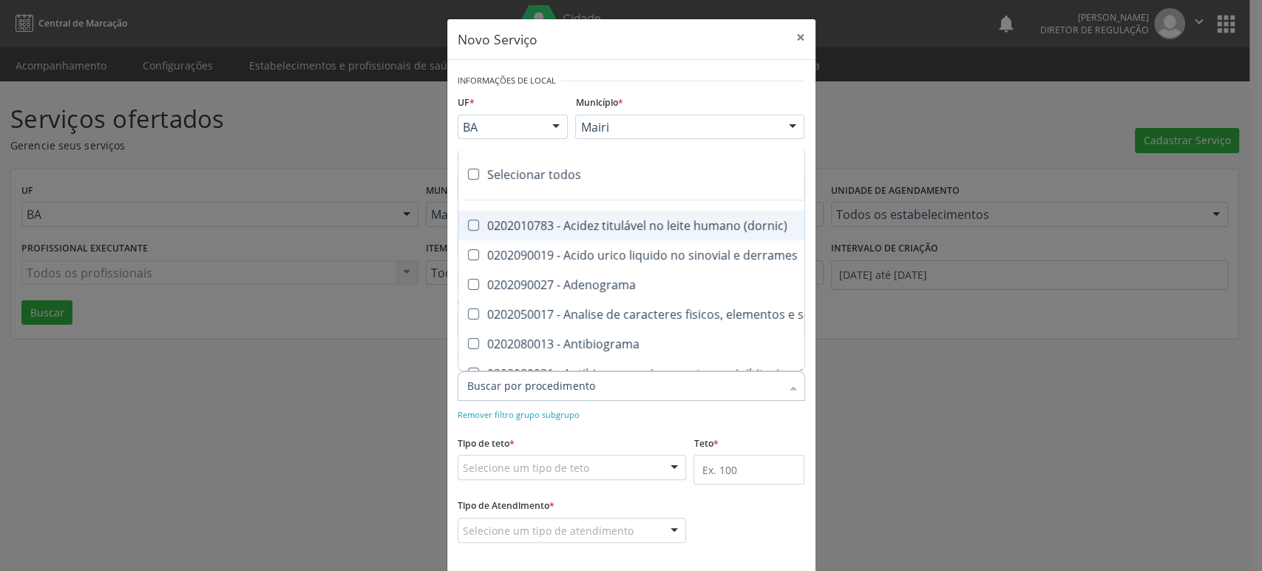
checkbox vii "true"
checkbox viii "true"
checkbox \(inibidor\) "true"
checkbox \(antigeno\) "true"
checkbox x "true"
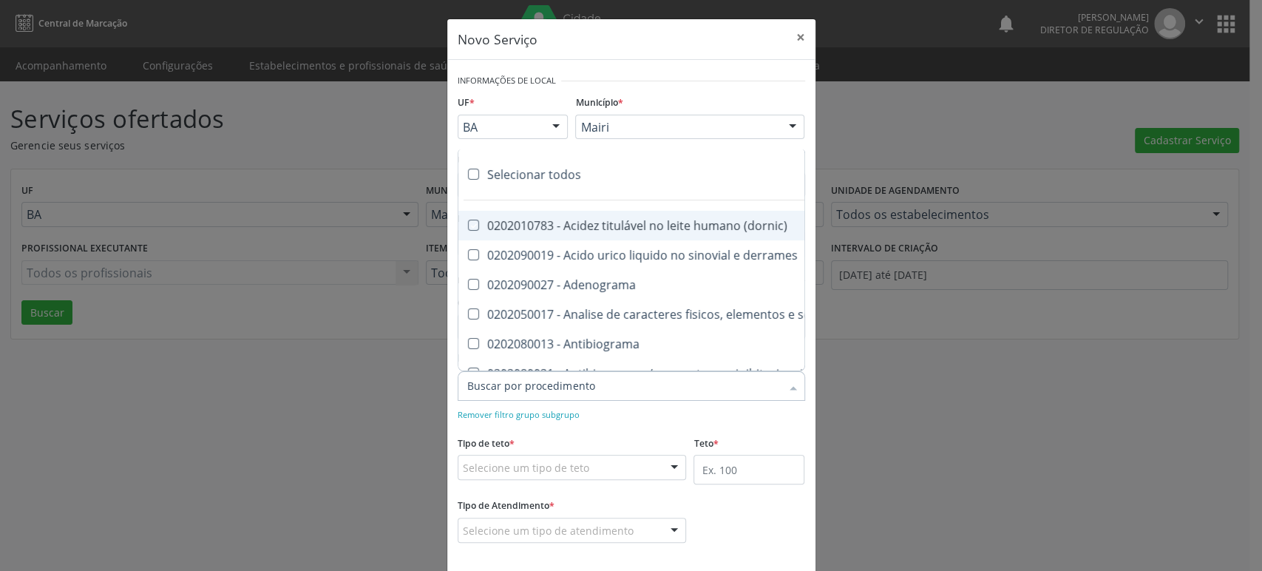
checkbox xi "true"
checkbox xii "true"
checkbox xiii "true"
checkbox tardio\) "true"
checkbox t4 "true"
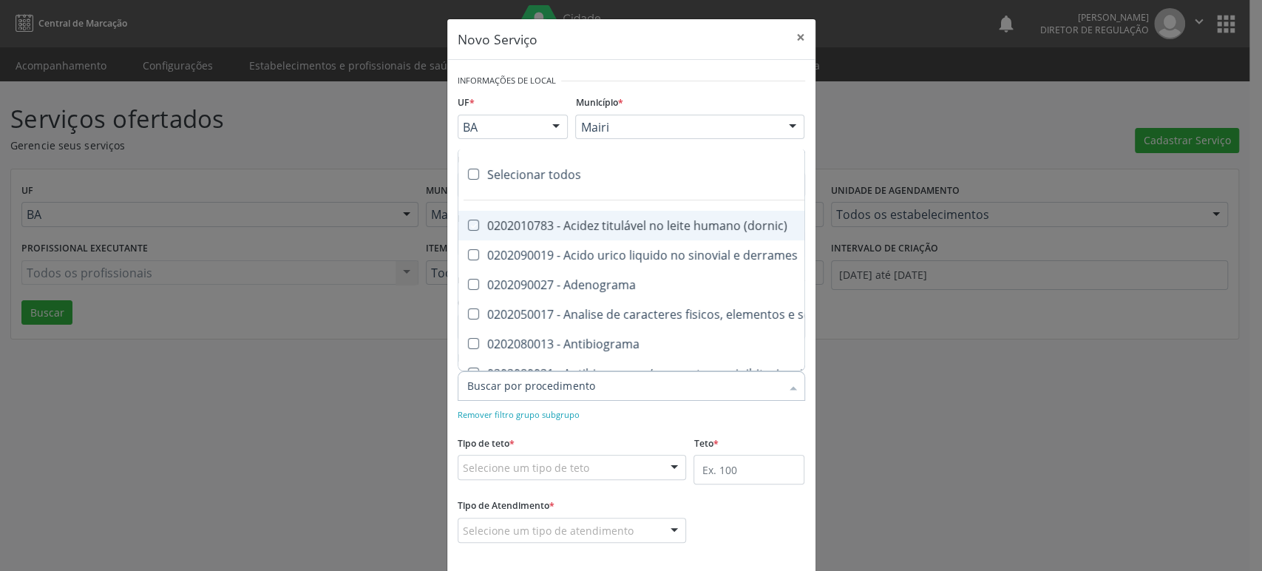
checkbox pezinho\) "true"
checkbox fenitoina "true"
checkbox fenol "true"
checkbox ferritina "true"
checkbox serico "true"
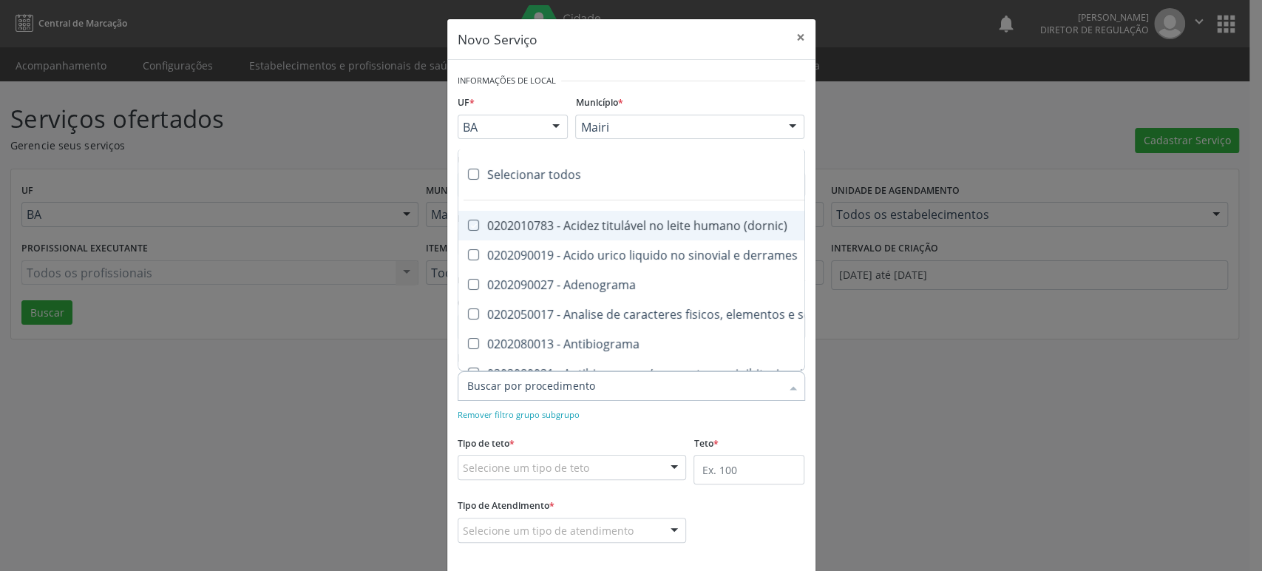
checkbox fibrinogenio "true"
checkbox folato "true"
checkbox formaldeido "true"
checkbox total "true"
checkbox alcalina "true"
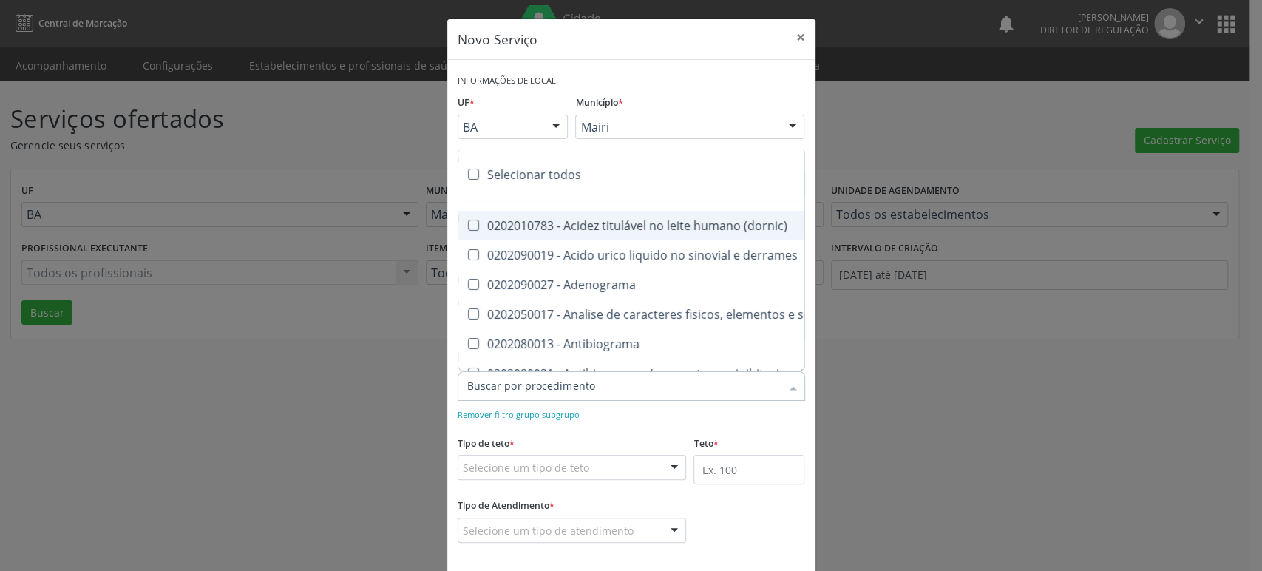
checkbox esperma "true"
checkbox fosforo "true"
checkbox acida "true"
checkbox frutose "true"
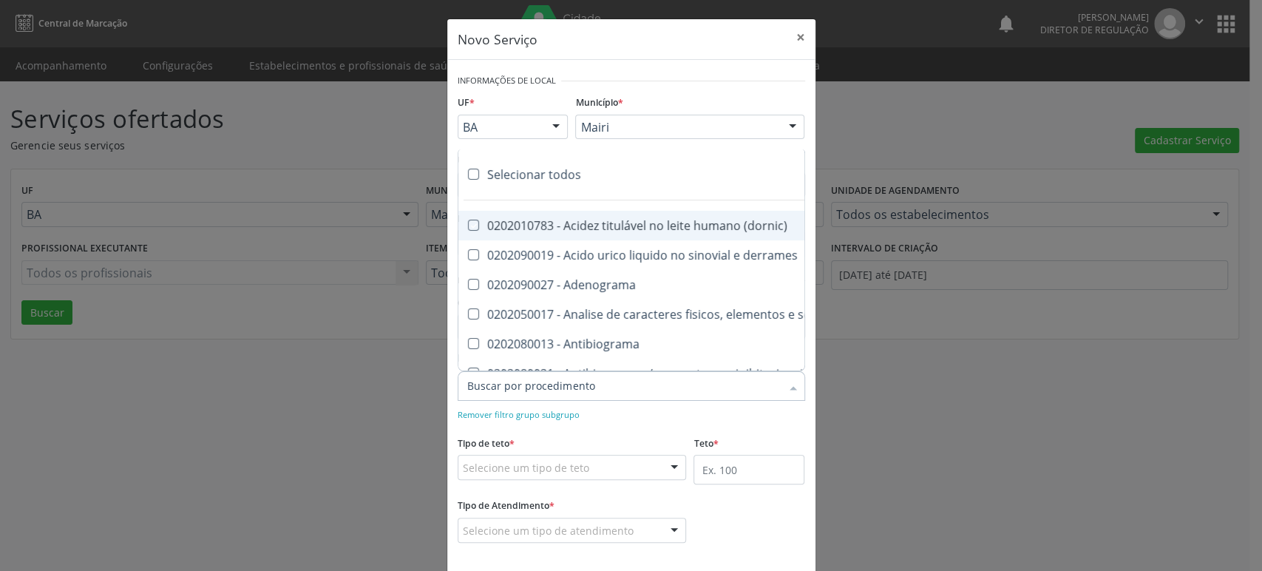
checkbox esperma "true"
checkbox galactose "true"
checkbox gt\) "true"
checkbox gastrina "true"
checkbox glicose "true"
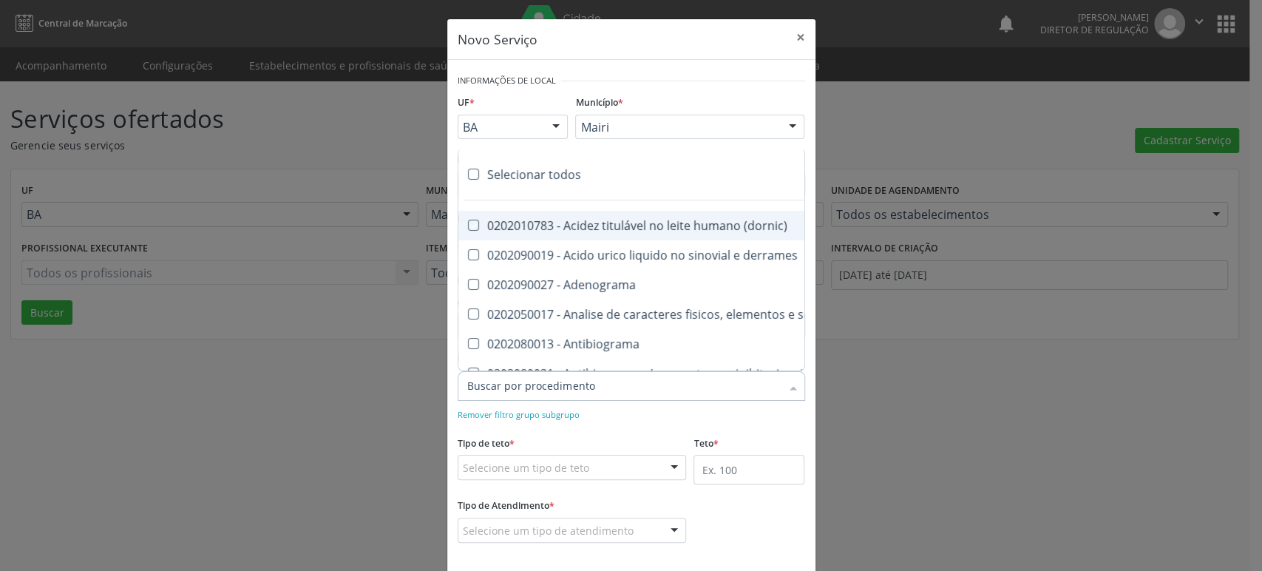
checkbox derrames "true"
checkbox desidrogenase "true"
checkbox tiroxina "true"
checkbox hcg\) "true"
checkbox fecal "true"
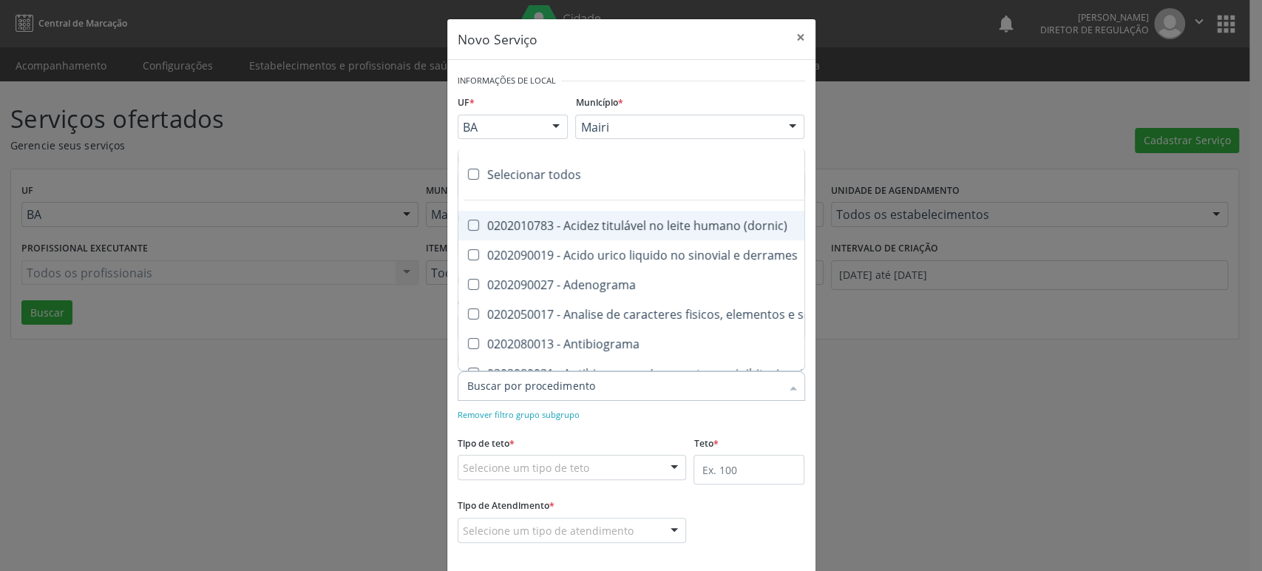
checkbox haptoglobina "true"
checkbox hemoglobina "true"
checkbox 37oc "true"
checkbox fetal "true"
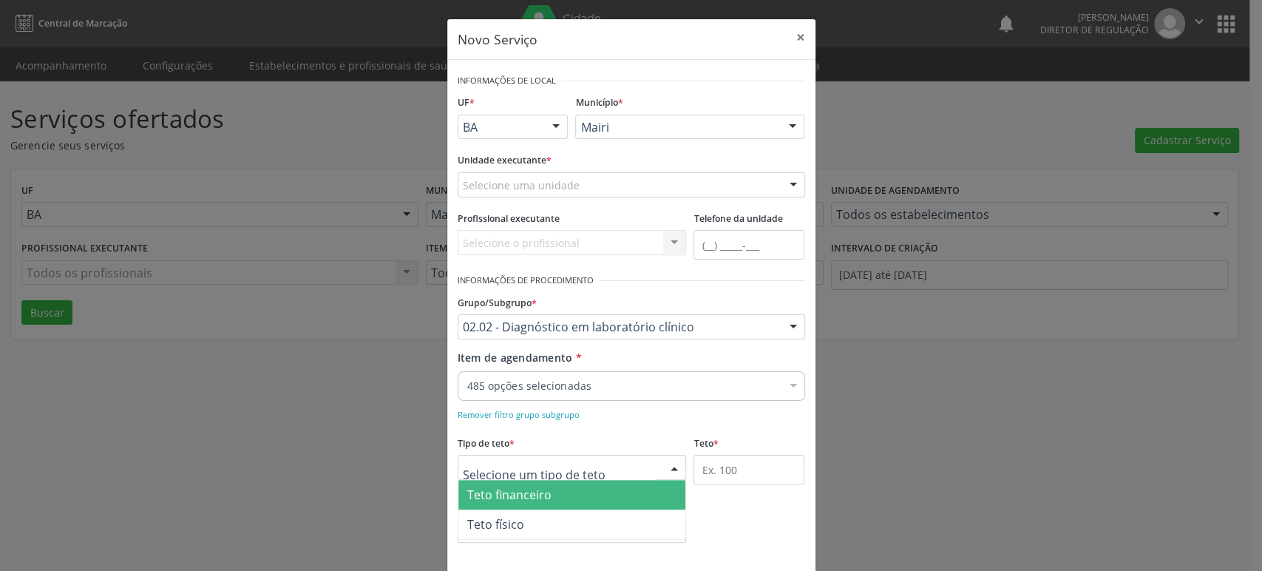
click at [512, 499] on span "Teto financeiro" at bounding box center [509, 494] width 84 height 16
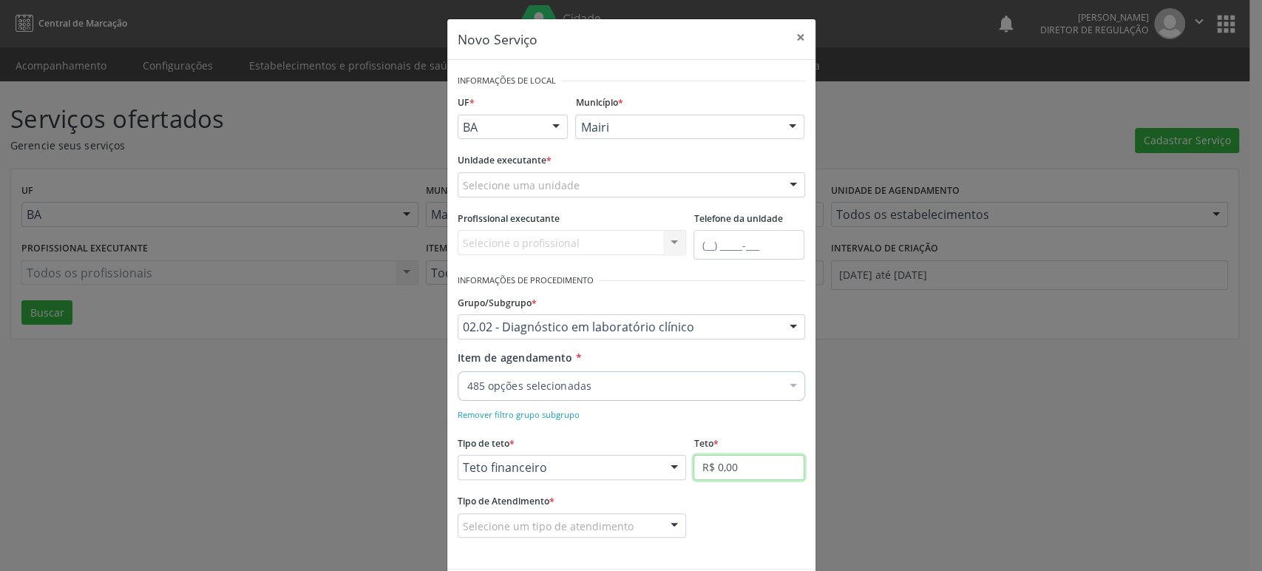
click at [763, 466] on input "R$ 0,00" at bounding box center [748, 467] width 111 height 25
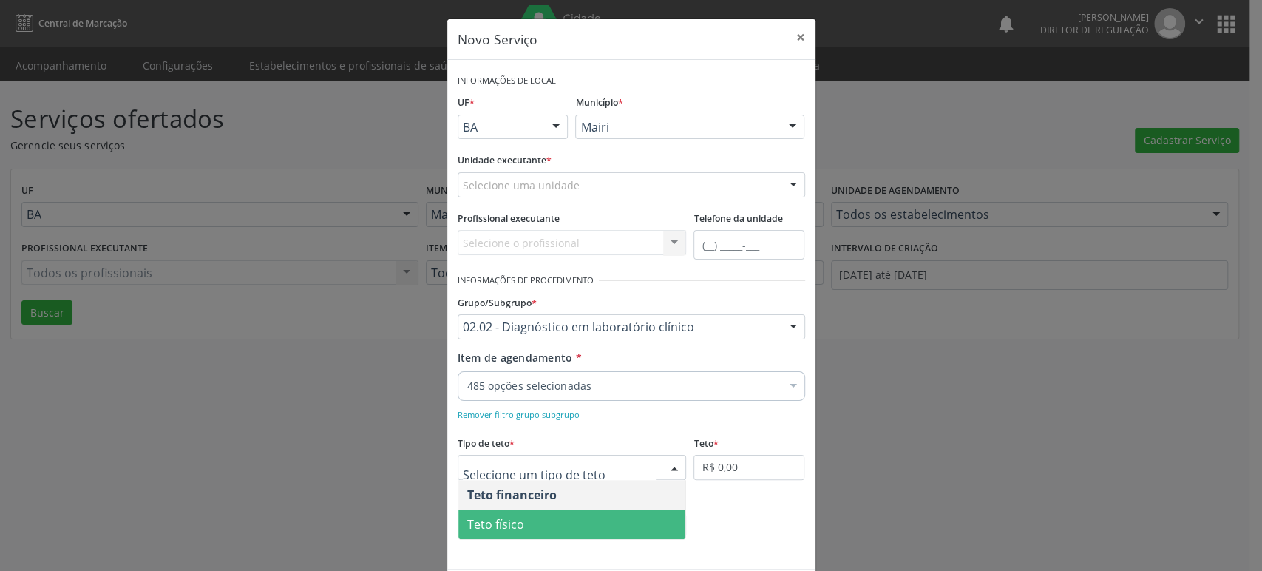
click at [505, 522] on span "Teto físico" at bounding box center [495, 524] width 57 height 16
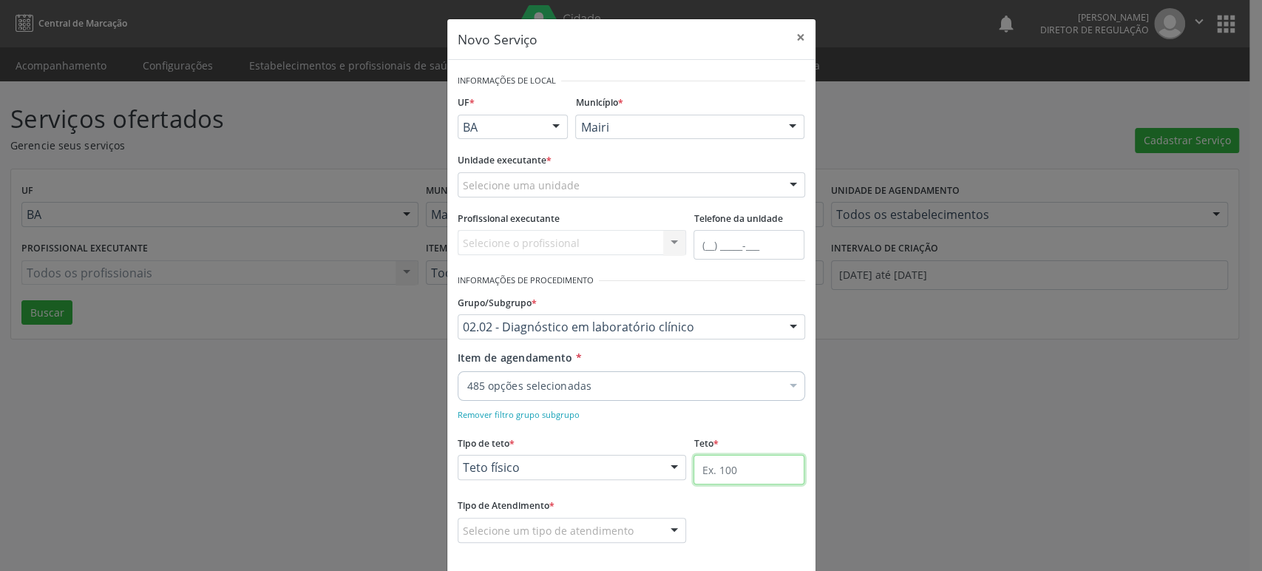
click at [700, 467] on input "text" at bounding box center [748, 470] width 111 height 30
click at [626, 528] on div "Selecione um tipo de atendimento" at bounding box center [572, 529] width 229 height 25
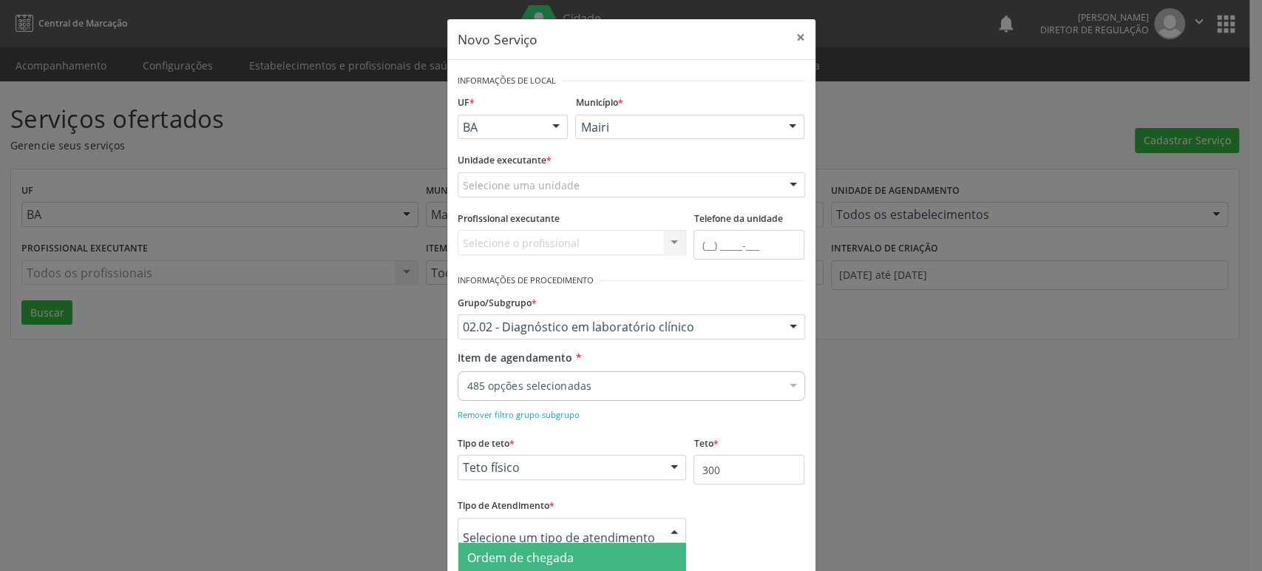
click at [574, 560] on span "Ordem de chegada" at bounding box center [572, 558] width 228 height 30
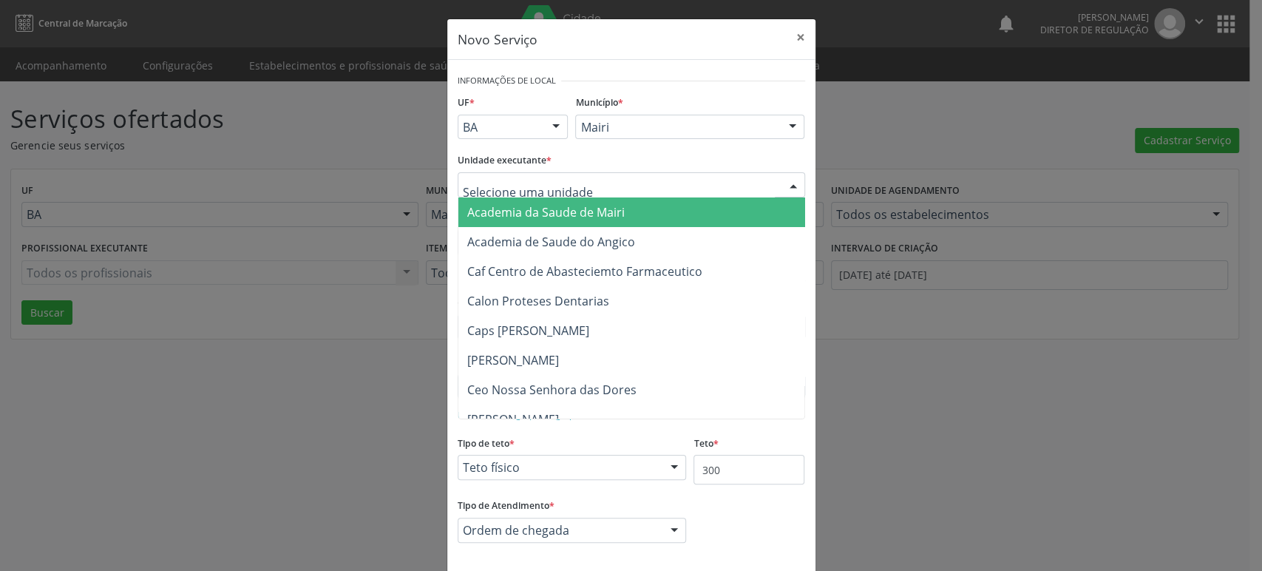
click at [552, 195] on div at bounding box center [631, 184] width 347 height 25
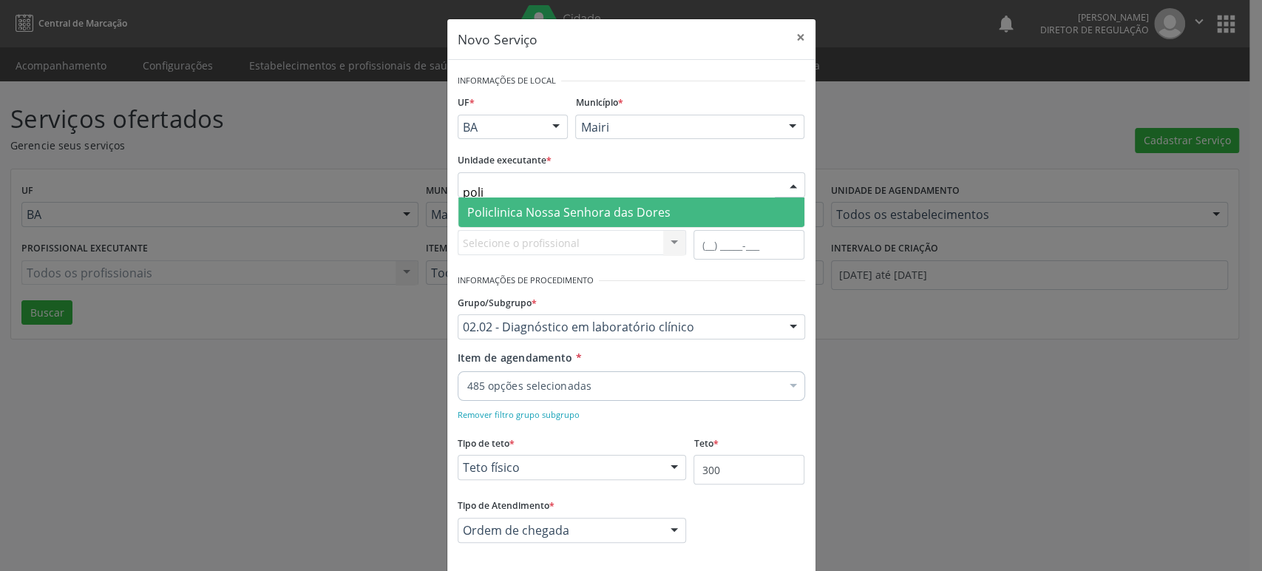
click at [573, 206] on span "Policlinica Nossa Senhora das Dores" at bounding box center [568, 212] width 203 height 16
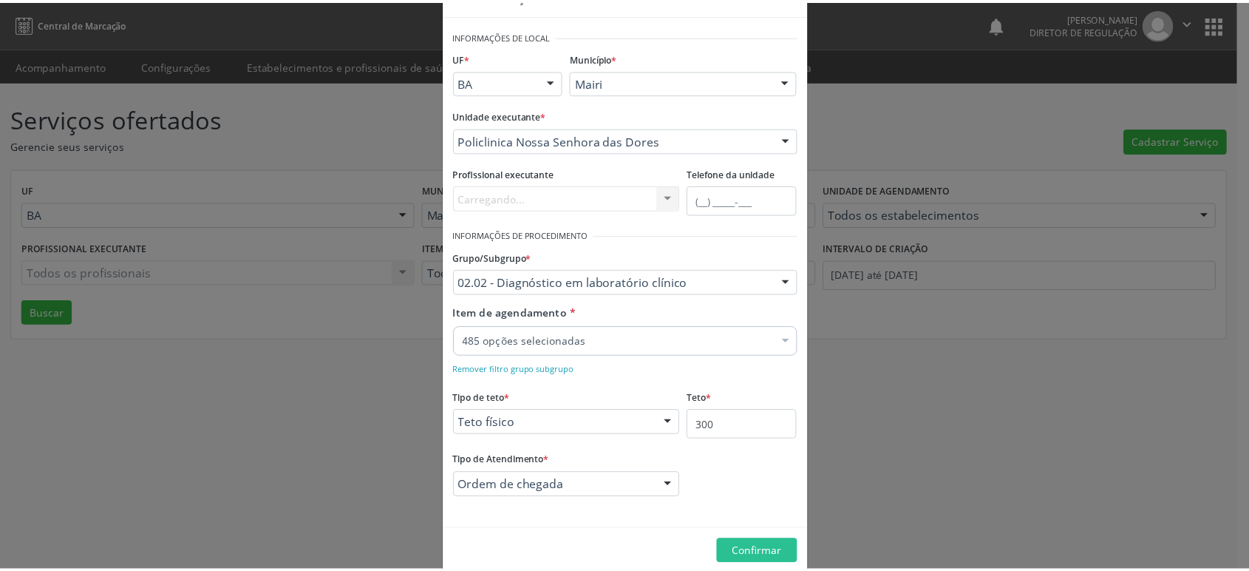
scroll to position [66, 0]
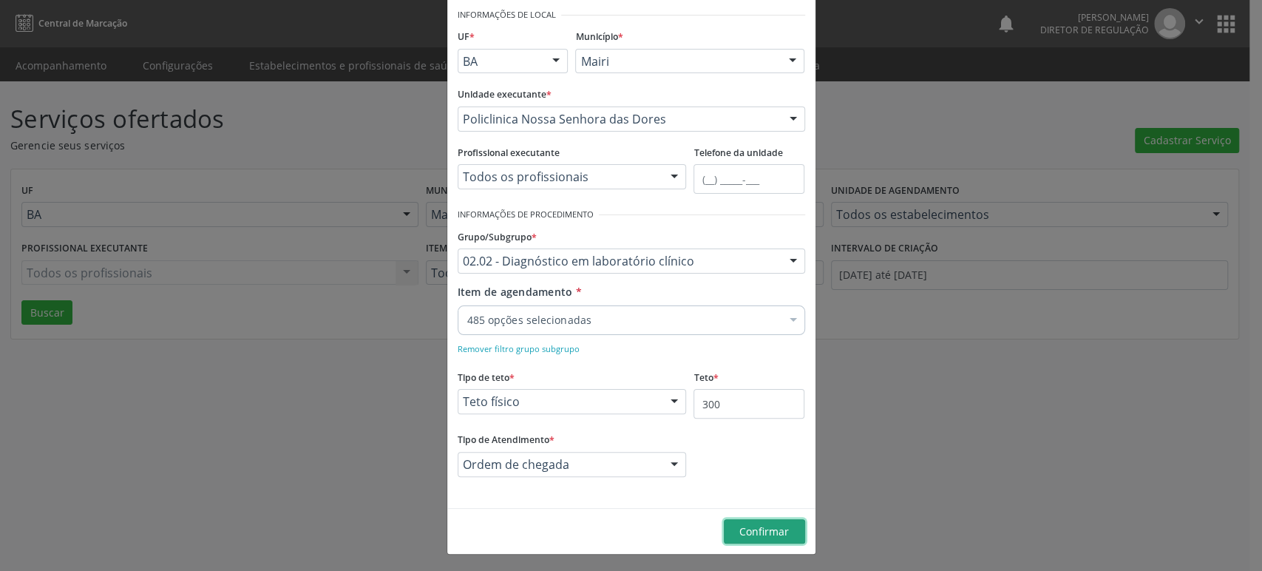
click at [747, 535] on span "Confirmar" at bounding box center [764, 531] width 50 height 14
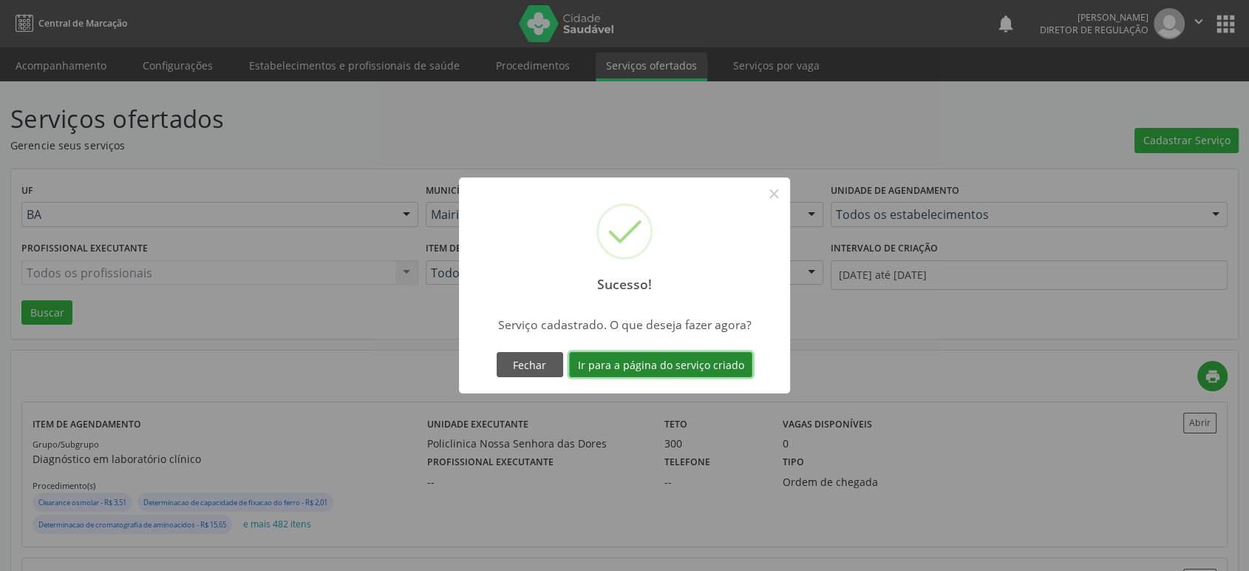
click at [696, 365] on button "Ir para a página do serviço criado" at bounding box center [660, 364] width 183 height 25
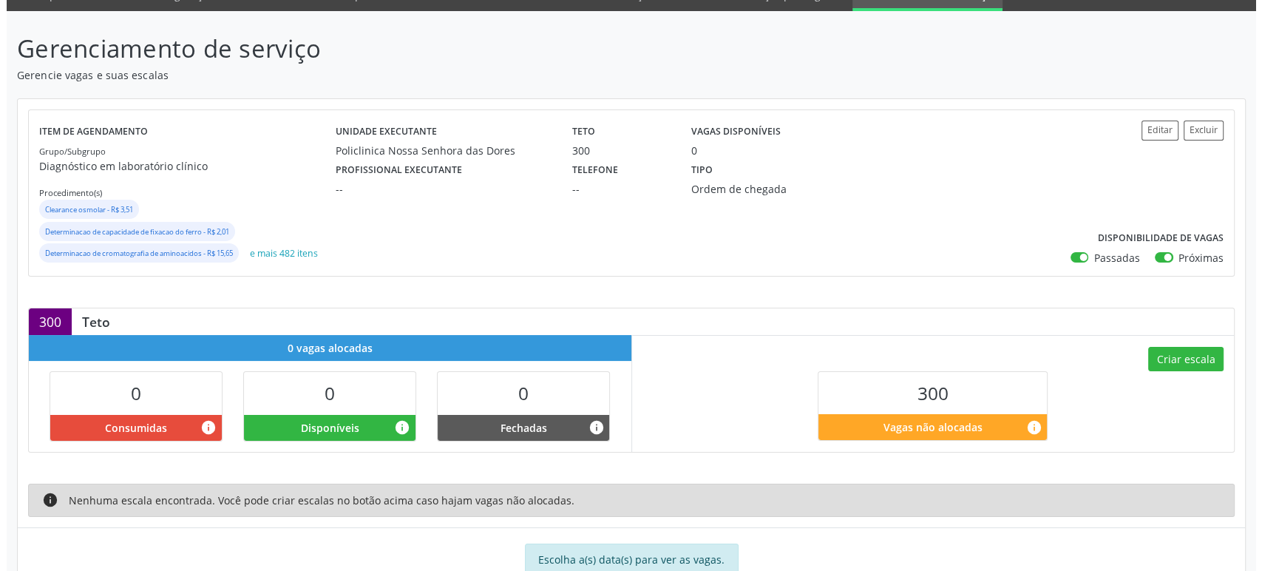
scroll to position [115, 0]
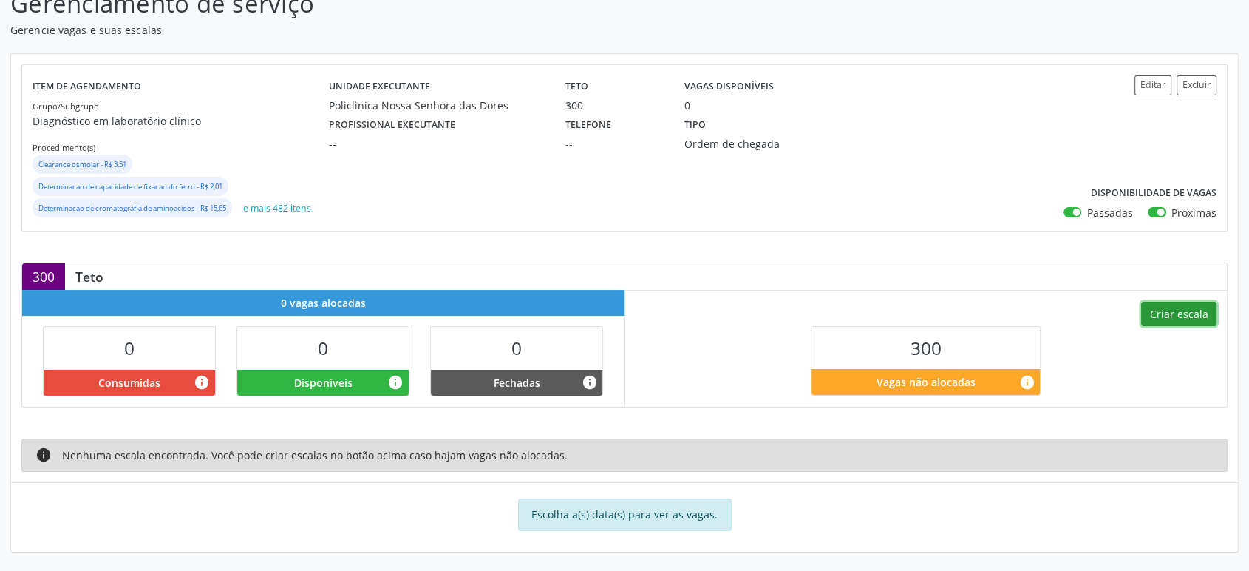
click at [1194, 304] on button "Criar escala" at bounding box center [1178, 314] width 75 height 25
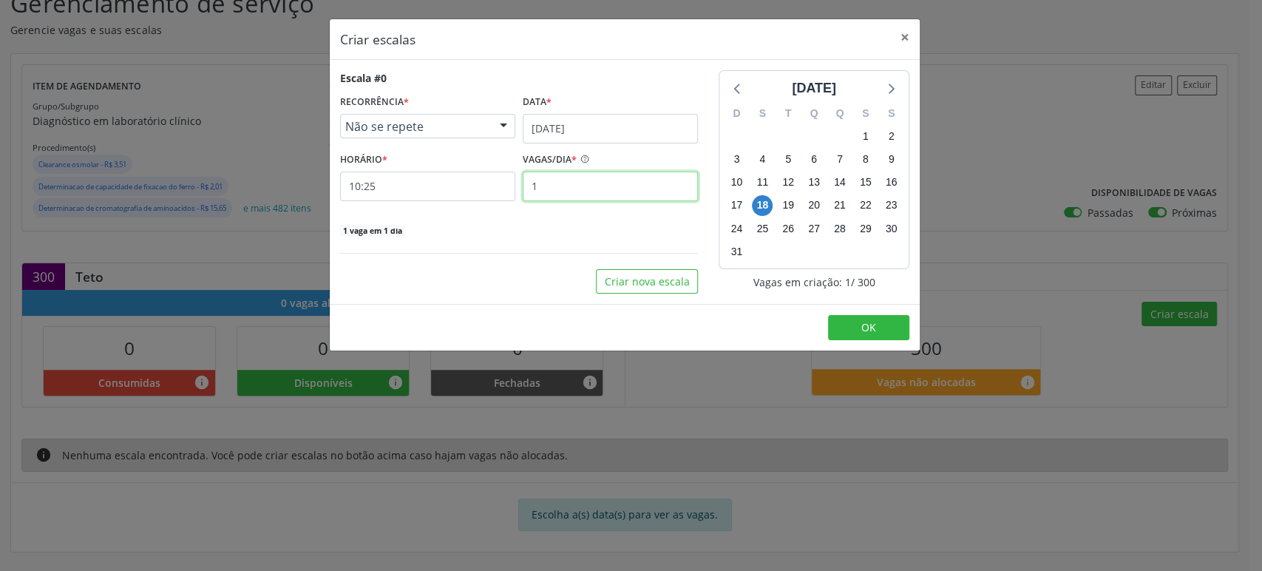
click at [552, 183] on input "1" at bounding box center [610, 187] width 175 height 30
click at [506, 259] on div "Escala #0 RECORRÊNCIA * Não se repete Não se repete Diário/Semanal Mensal Nenhu…" at bounding box center [519, 181] width 379 height 223
click at [640, 279] on button "Criar nova escala" at bounding box center [647, 281] width 102 height 25
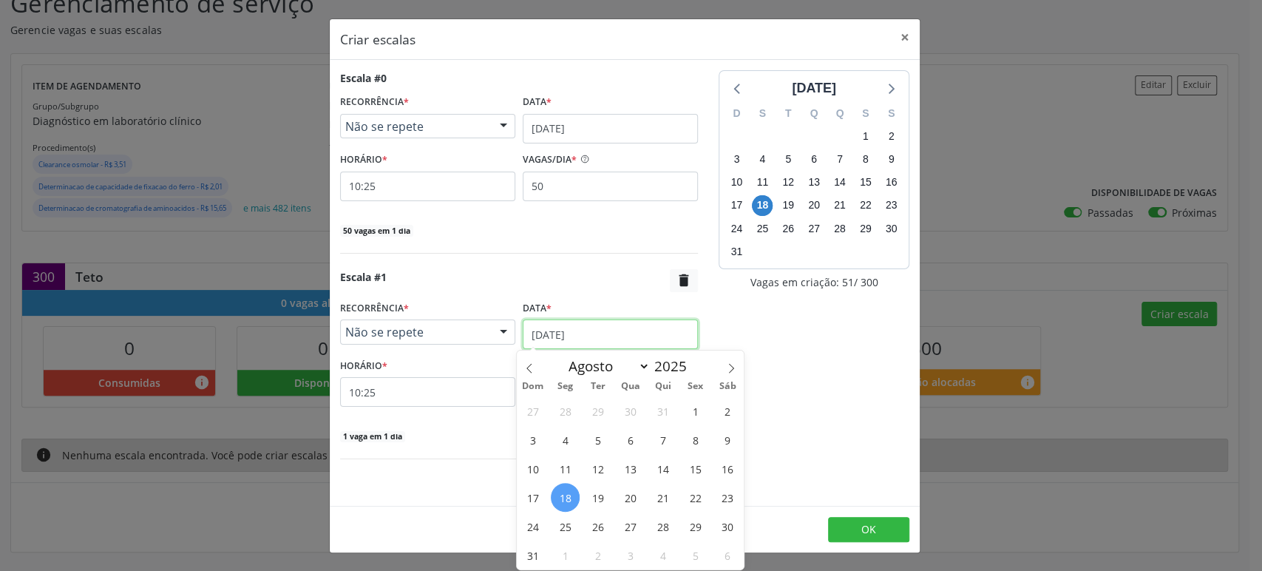
click at [549, 328] on input "[DATE]" at bounding box center [610, 334] width 175 height 30
drag, startPoint x: 602, startPoint y: 493, endPoint x: 572, endPoint y: 438, distance: 62.8
click at [602, 492] on span "19" at bounding box center [597, 497] width 29 height 29
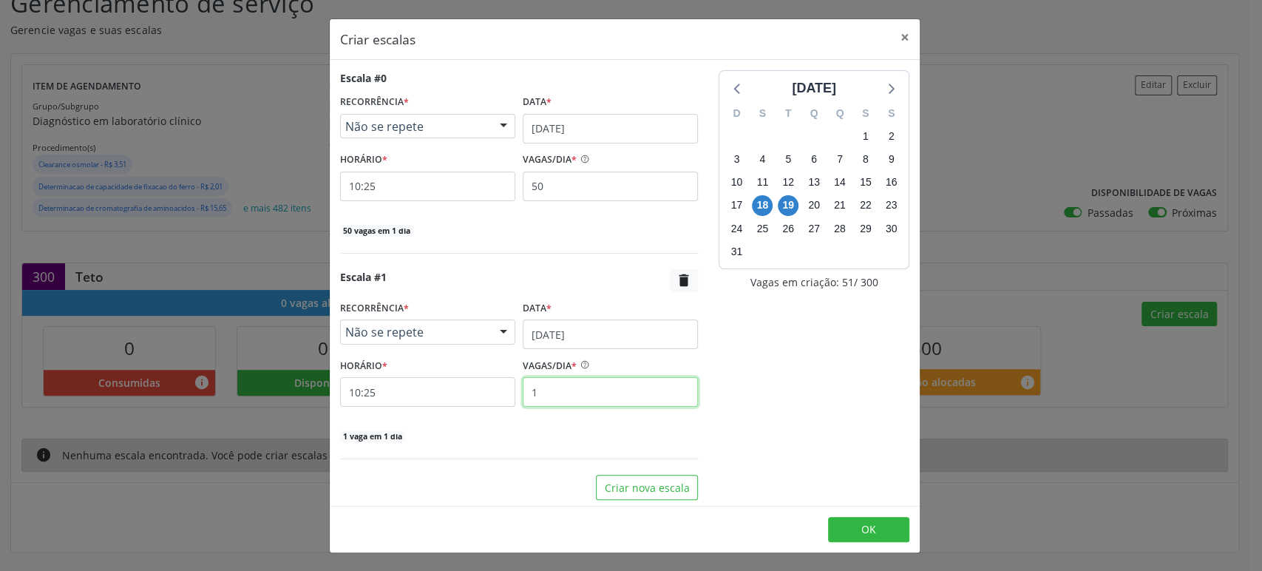
click at [567, 395] on input "1" at bounding box center [610, 392] width 175 height 30
drag, startPoint x: 475, startPoint y: 438, endPoint x: 499, endPoint y: 425, distance: 27.1
click at [476, 438] on div "20 vagas em 1 dia" at bounding box center [519, 435] width 358 height 16
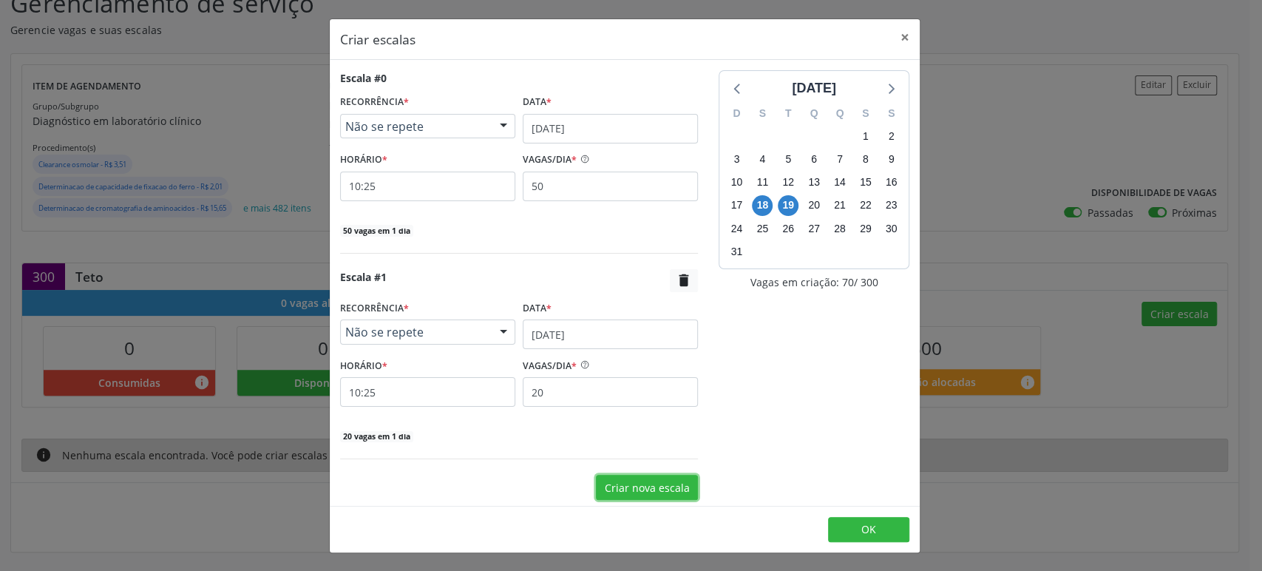
click at [637, 496] on button "Criar nova escala" at bounding box center [647, 487] width 102 height 25
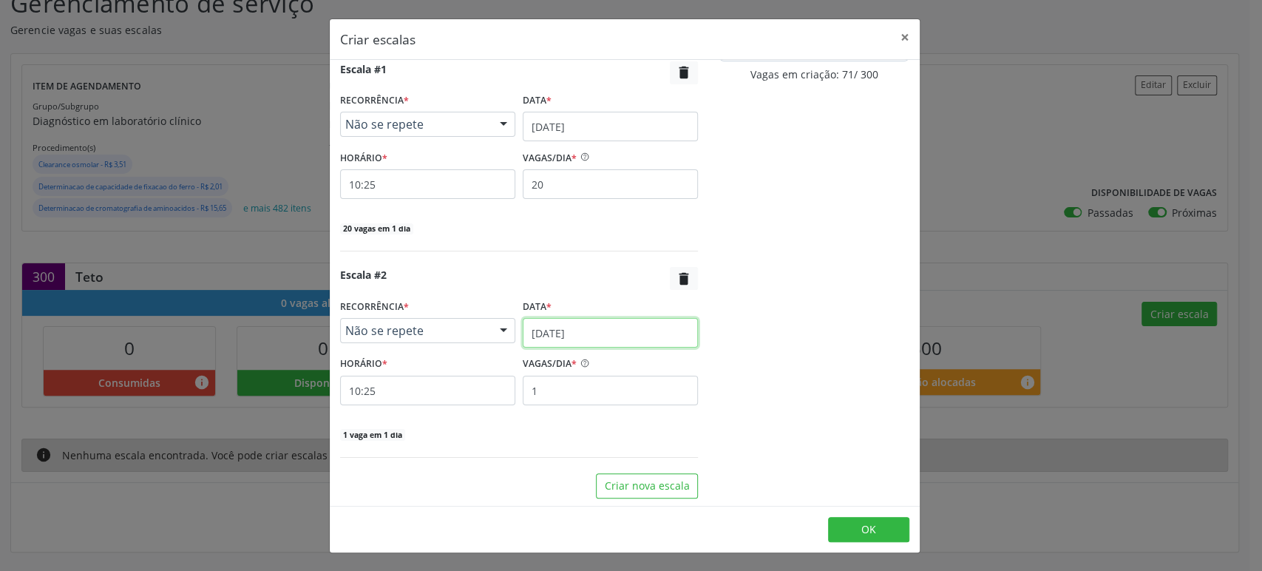
click at [547, 335] on input "[DATE]" at bounding box center [610, 333] width 175 height 30
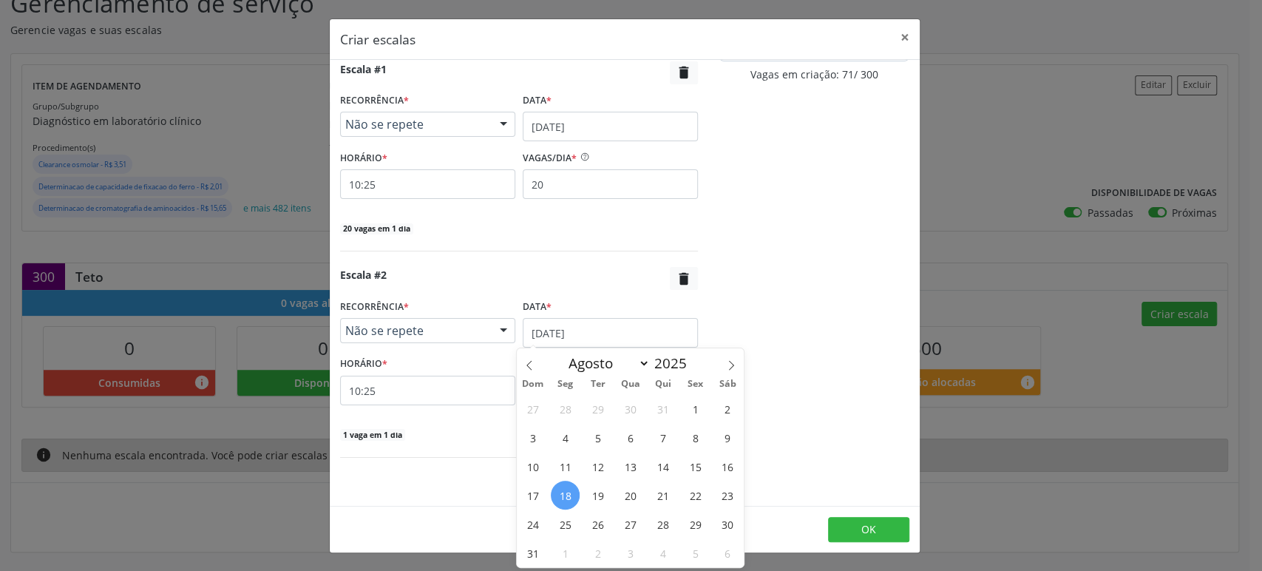
click at [662, 495] on span "21" at bounding box center [662, 495] width 29 height 29
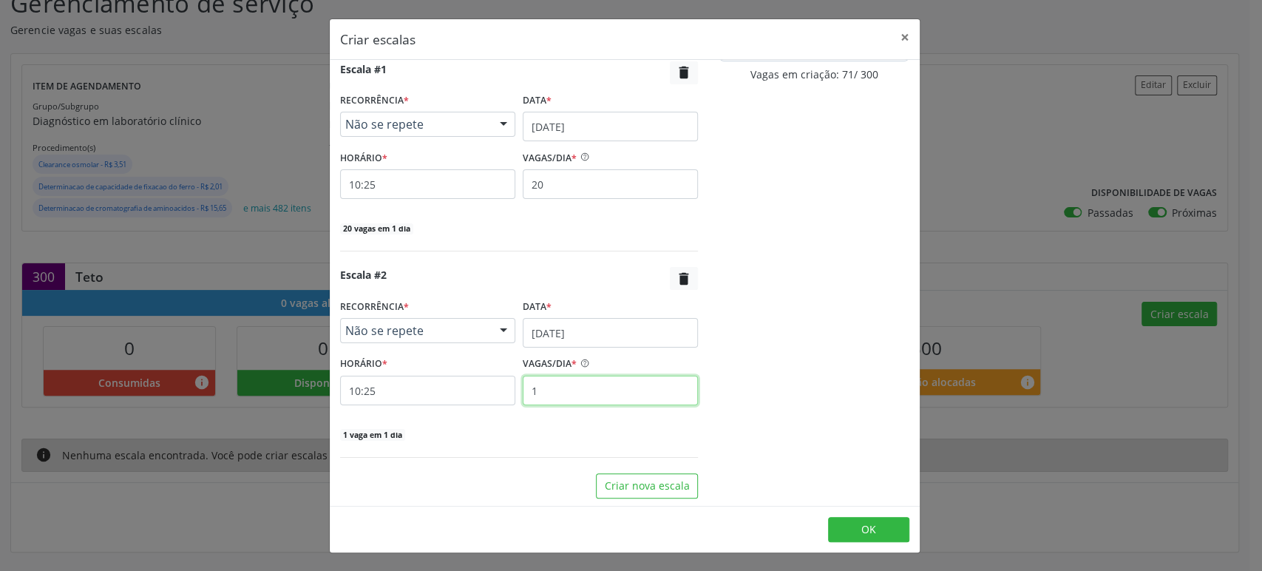
click at [569, 394] on input "1" at bounding box center [610, 391] width 175 height 30
click at [639, 482] on button "Criar nova escala" at bounding box center [647, 485] width 102 height 25
click at [564, 333] on input "[DATE]" at bounding box center [610, 333] width 175 height 30
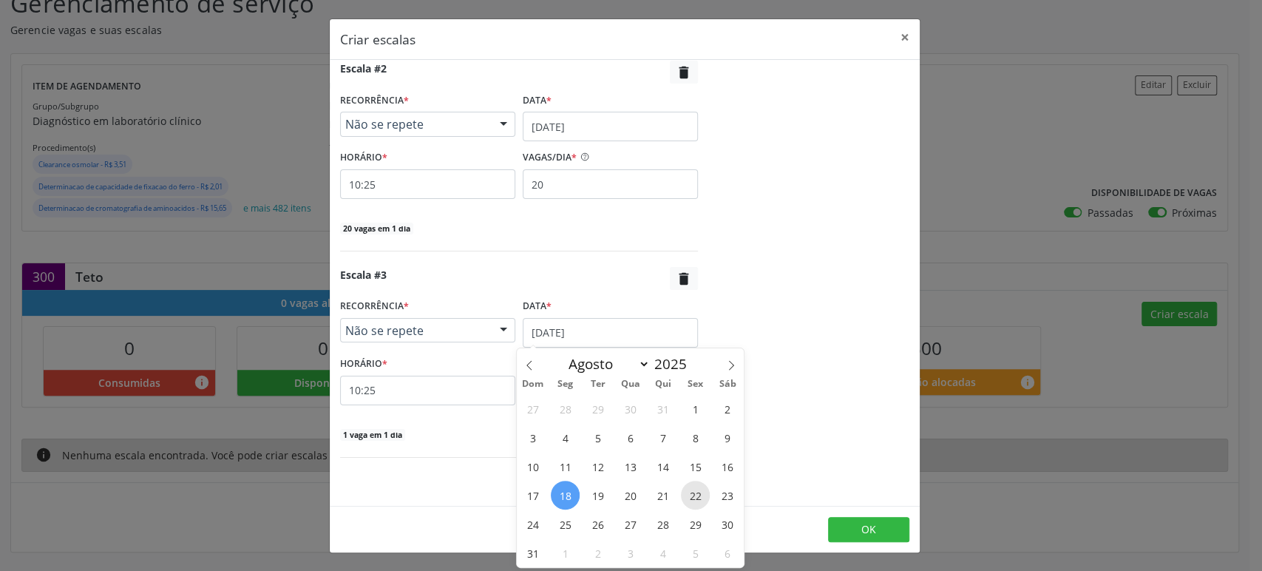
click at [697, 495] on span "22" at bounding box center [695, 495] width 29 height 29
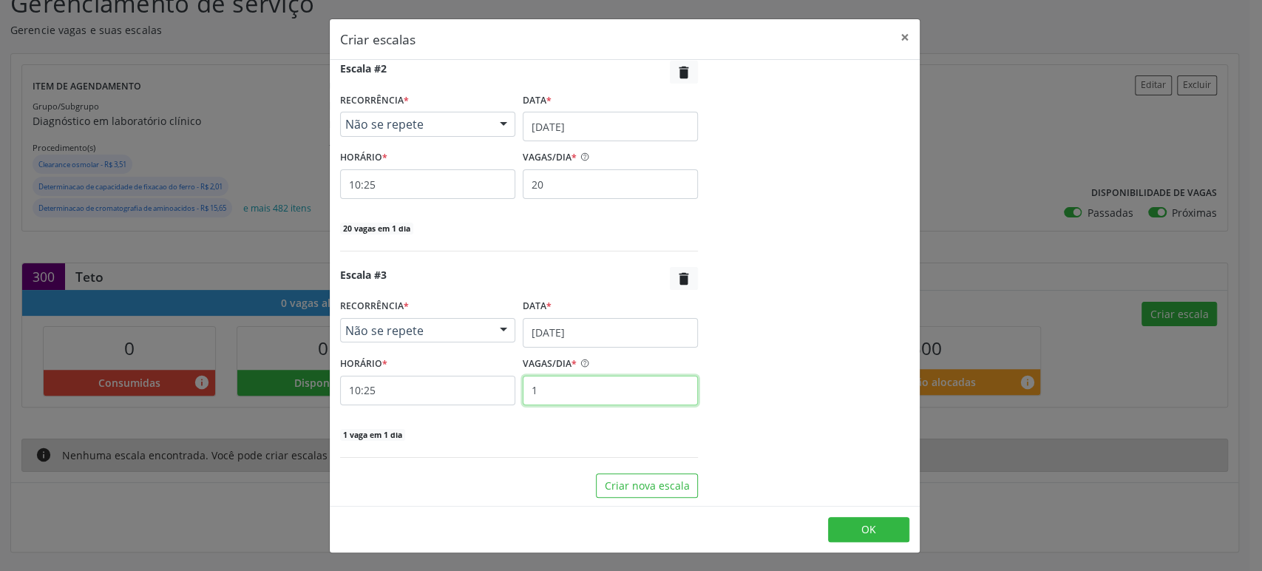
click at [569, 401] on input "1" at bounding box center [610, 391] width 175 height 30
drag, startPoint x: 569, startPoint y: 401, endPoint x: 578, endPoint y: 405, distance: 10.6
click at [570, 401] on input "1" at bounding box center [610, 391] width 175 height 30
click at [767, 380] on div "[DATE] D S T Q Q S S 27 28 29 30 31 1 2 3 4 5 6 7 8 9 10 11 12 13 14 15 16 17 1…" at bounding box center [813, 77] width 211 height 842
click at [620, 489] on button "Criar nova escala" at bounding box center [647, 485] width 102 height 25
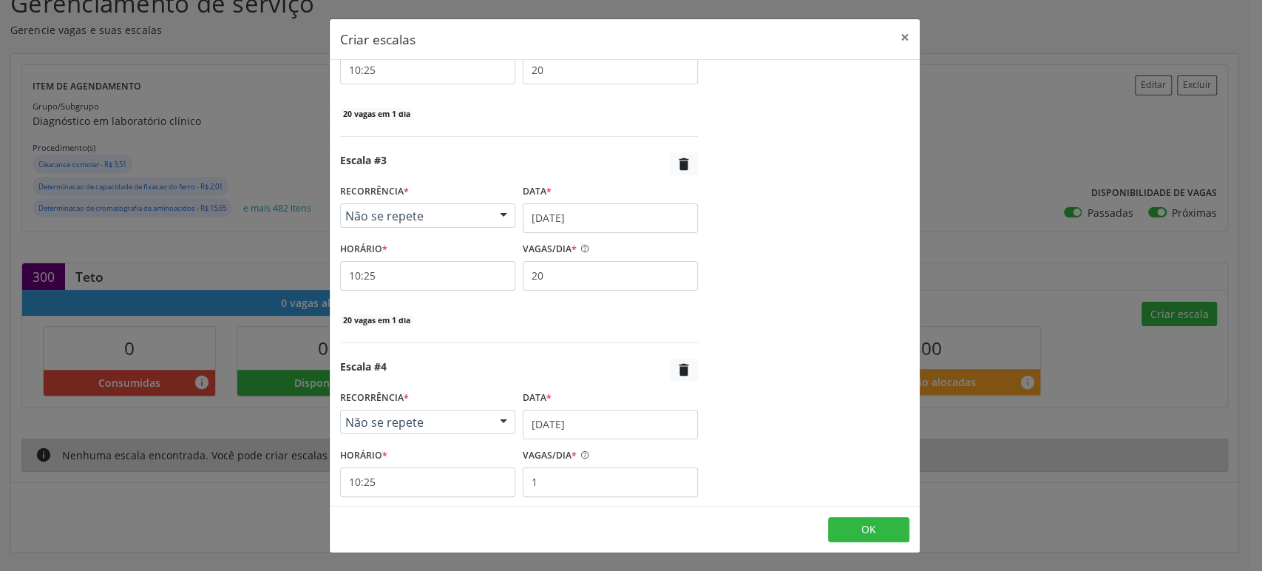
scroll to position [620, 0]
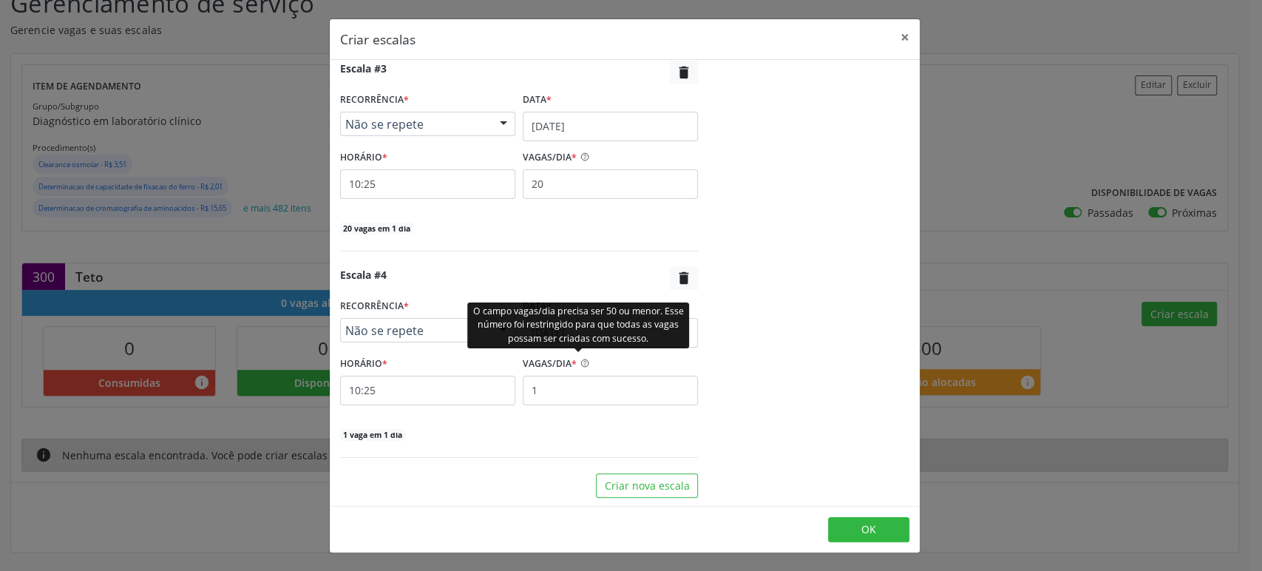
click at [550, 339] on div "O campo vagas/dia precisa ser 50 ou menor. Esse número foi restringido para que…" at bounding box center [578, 325] width 222 height 46
click at [579, 323] on div "O campo vagas/dia precisa ser 50 ou menor. Esse número foi restringido para que…" at bounding box center [578, 325] width 222 height 46
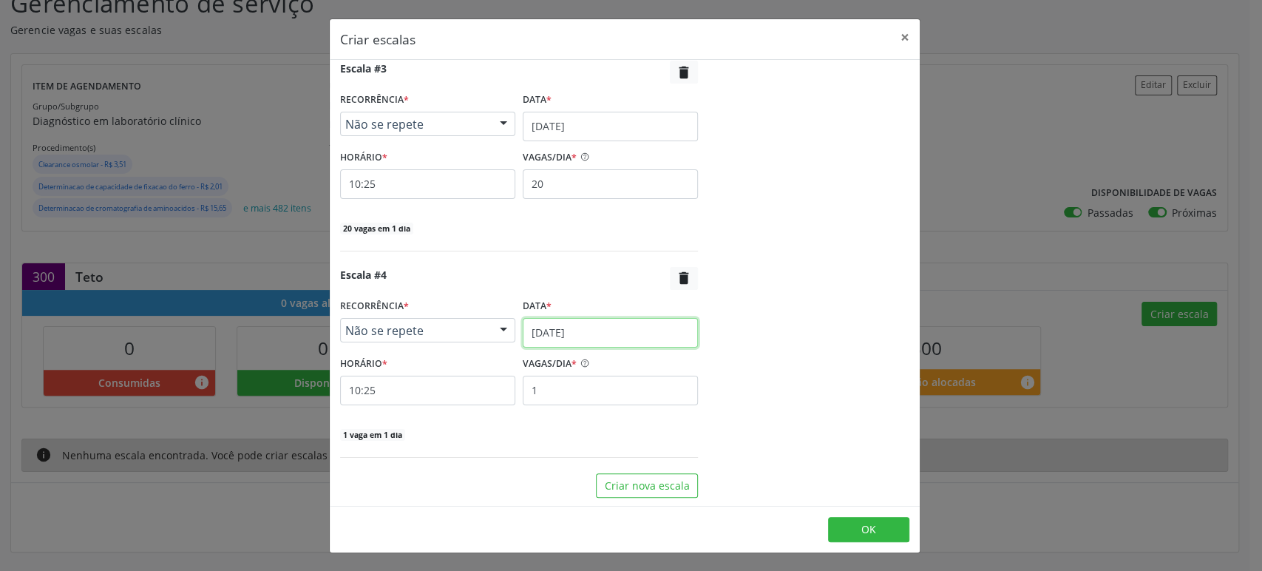
click at [615, 330] on input "[DATE]" at bounding box center [610, 333] width 175 height 30
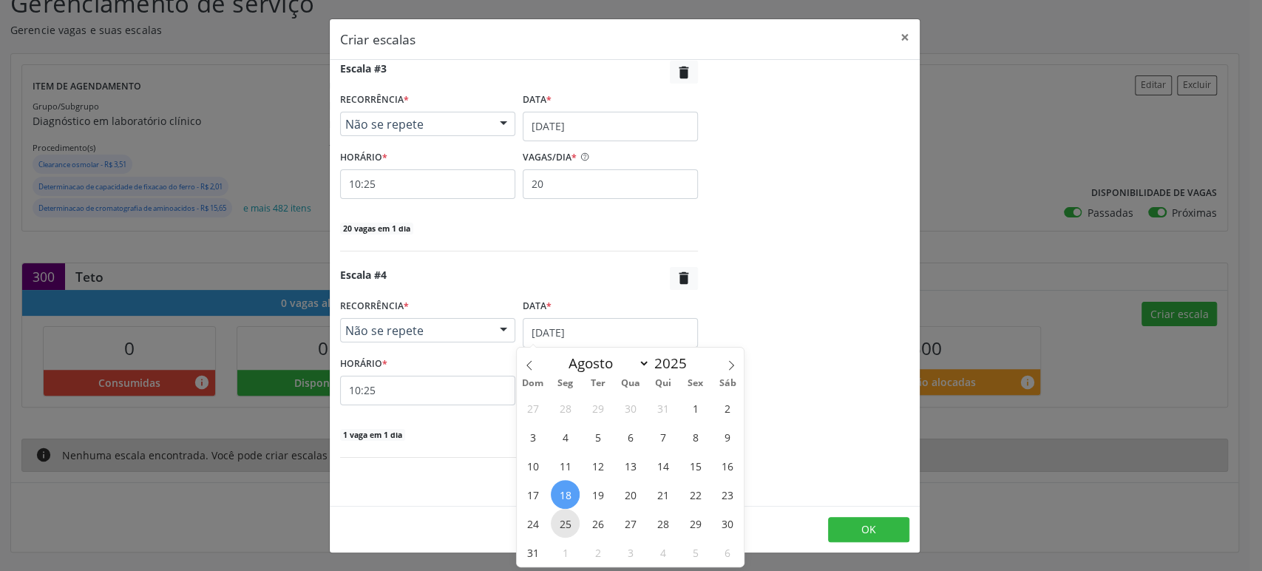
click at [563, 520] on span "25" at bounding box center [565, 523] width 29 height 29
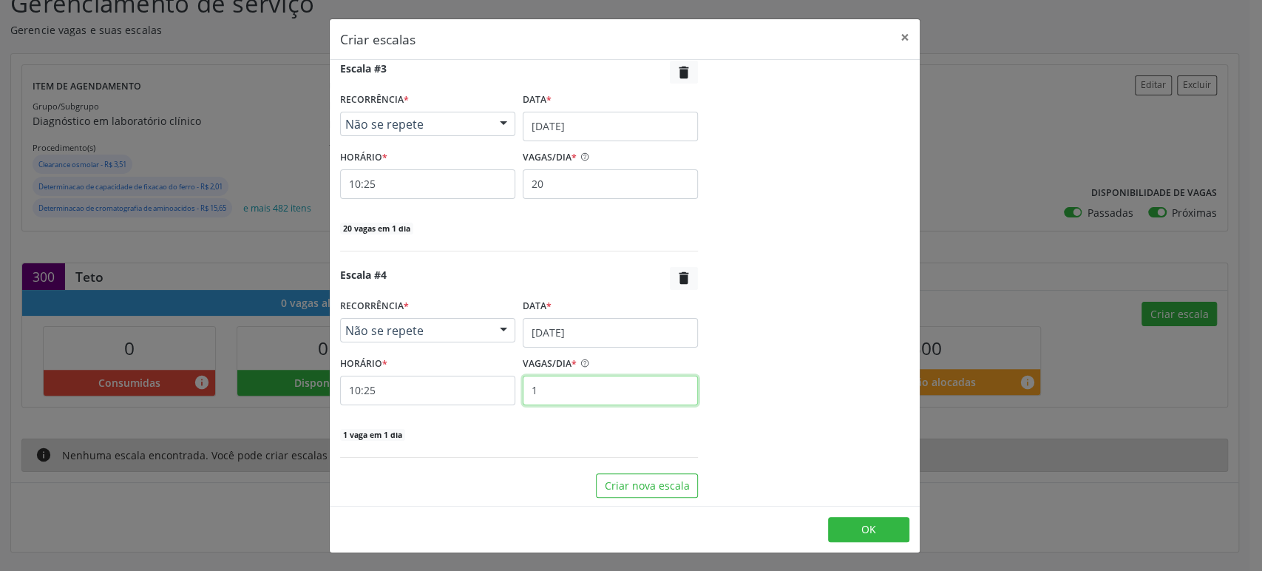
click at [552, 397] on input "1" at bounding box center [610, 391] width 175 height 30
click at [553, 397] on input "1" at bounding box center [610, 391] width 175 height 30
drag, startPoint x: 529, startPoint y: 455, endPoint x: 540, endPoint y: 458, distance: 11.3
click at [529, 457] on hr at bounding box center [519, 457] width 358 height 1
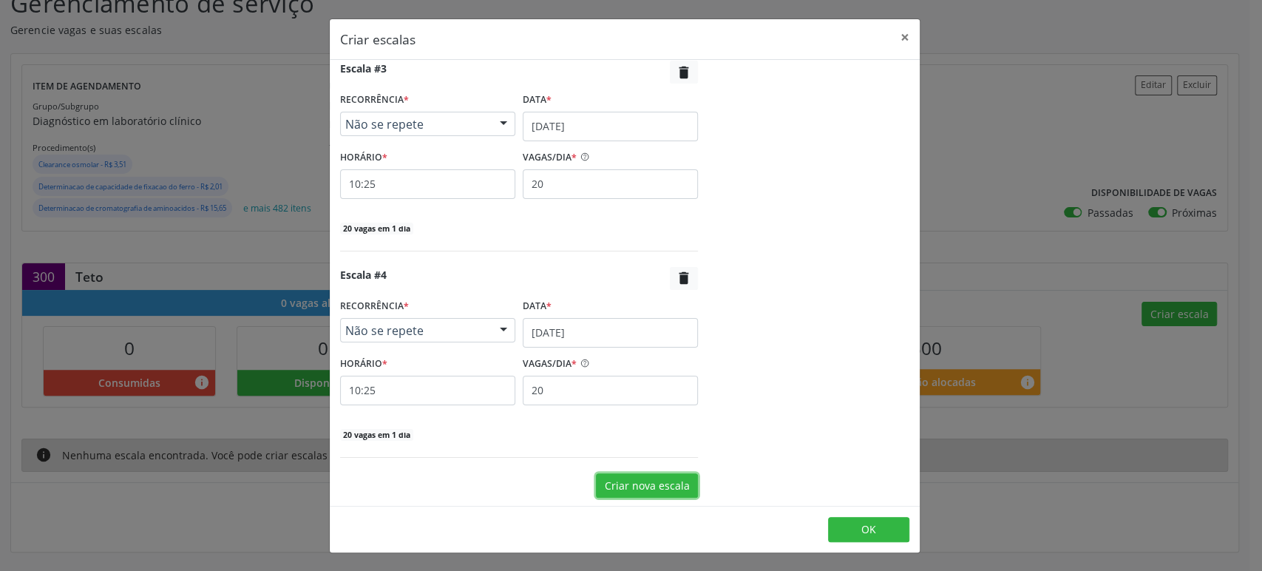
click at [642, 477] on button "Criar nova escala" at bounding box center [647, 485] width 102 height 25
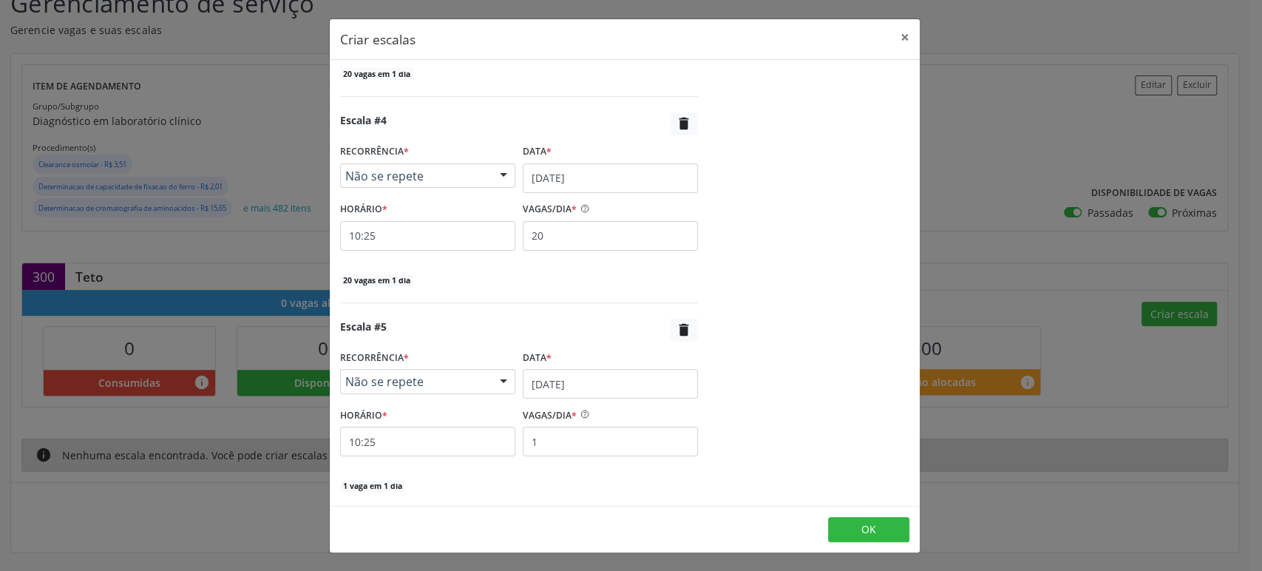
scroll to position [826, 0]
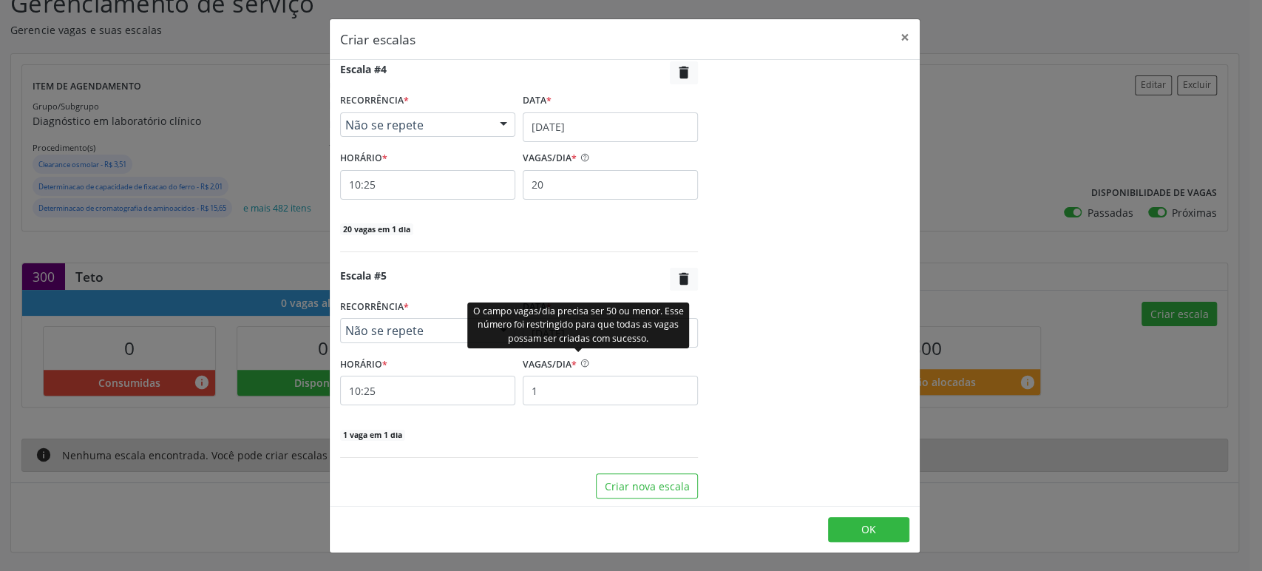
click at [540, 334] on div "O campo vagas/dia precisa ser 50 ou menor. Esse número foi restringido para que…" at bounding box center [578, 325] width 222 height 46
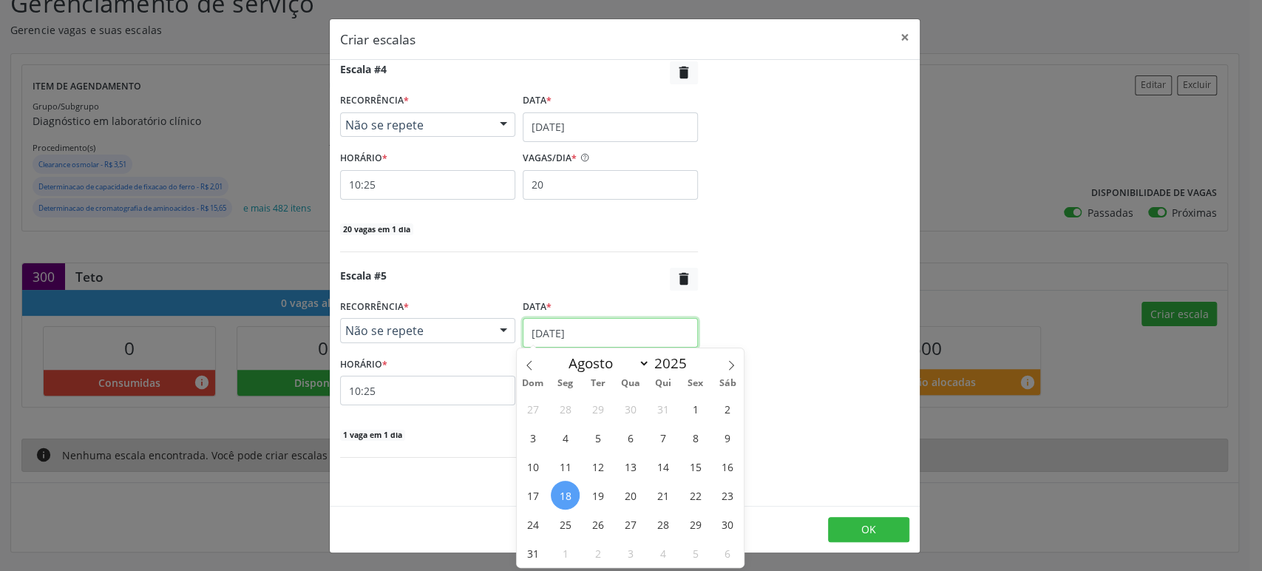
click at [600, 333] on input "[DATE]" at bounding box center [610, 333] width 175 height 30
click at [634, 520] on span "27" at bounding box center [630, 523] width 29 height 29
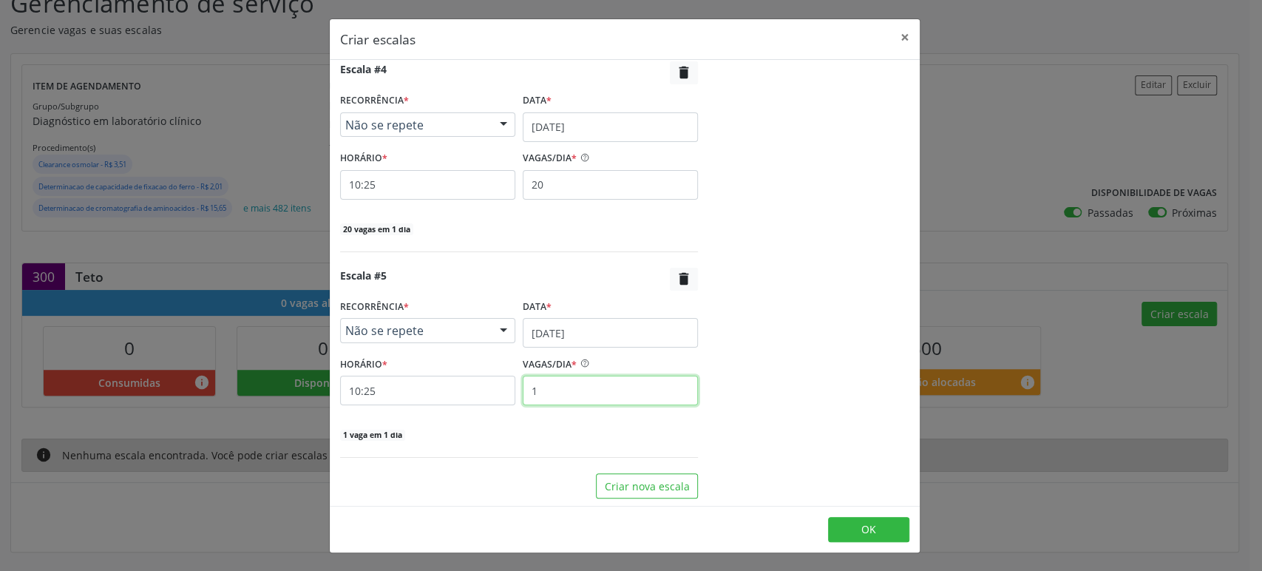
click at [557, 386] on input "1" at bounding box center [610, 391] width 175 height 30
click at [653, 478] on button "Criar nova escala" at bounding box center [647, 485] width 102 height 25
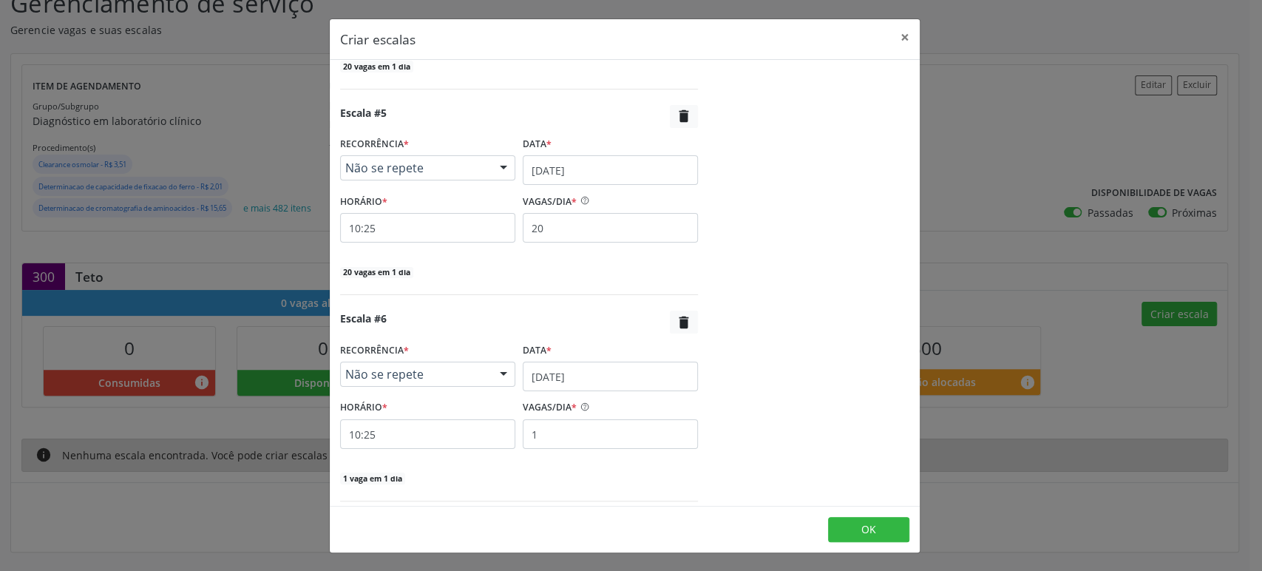
scroll to position [1031, 0]
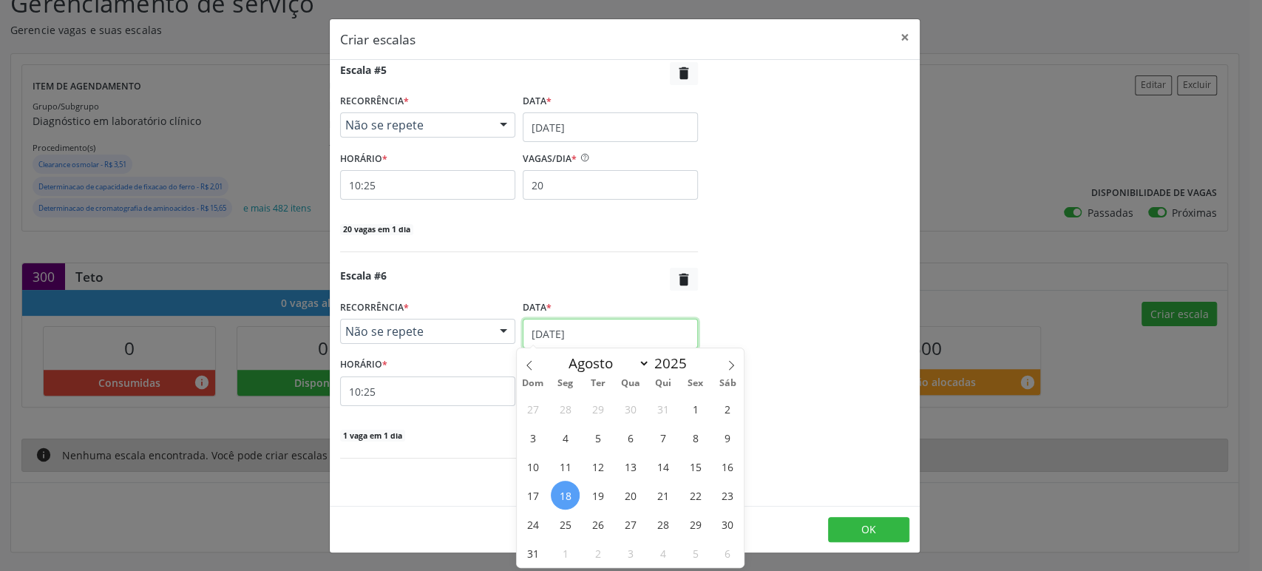
click at [545, 334] on input "[DATE]" at bounding box center [610, 334] width 175 height 30
click at [693, 523] on span "29" at bounding box center [695, 523] width 29 height 29
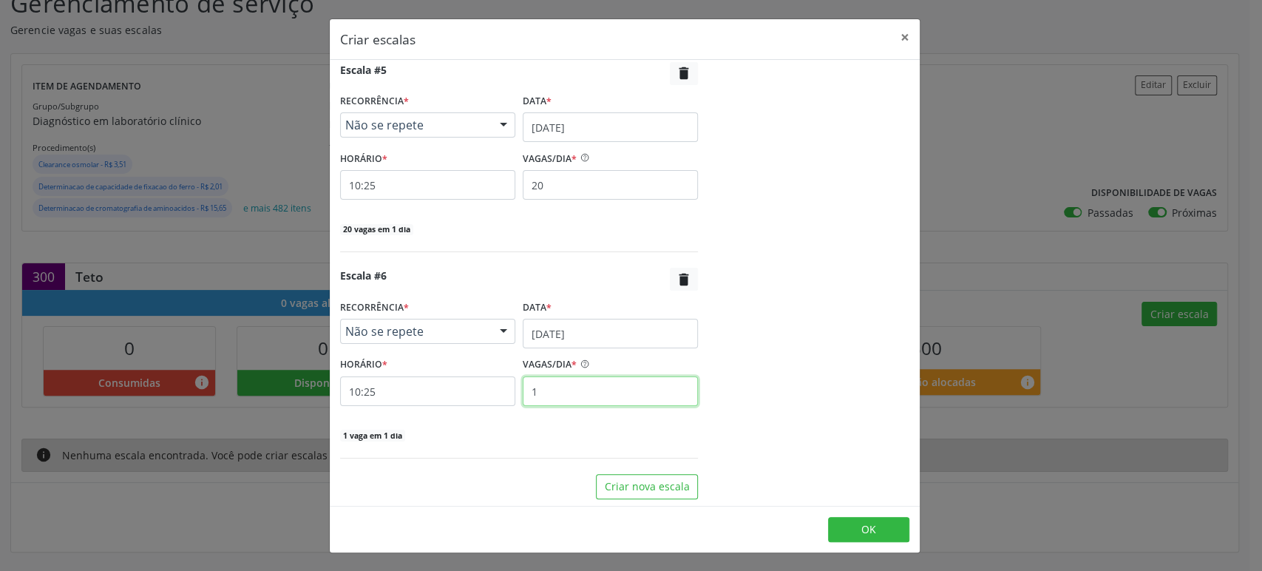
click at [619, 392] on input "1" at bounding box center [610, 391] width 175 height 30
click at [869, 526] on span "OK" at bounding box center [868, 529] width 15 height 14
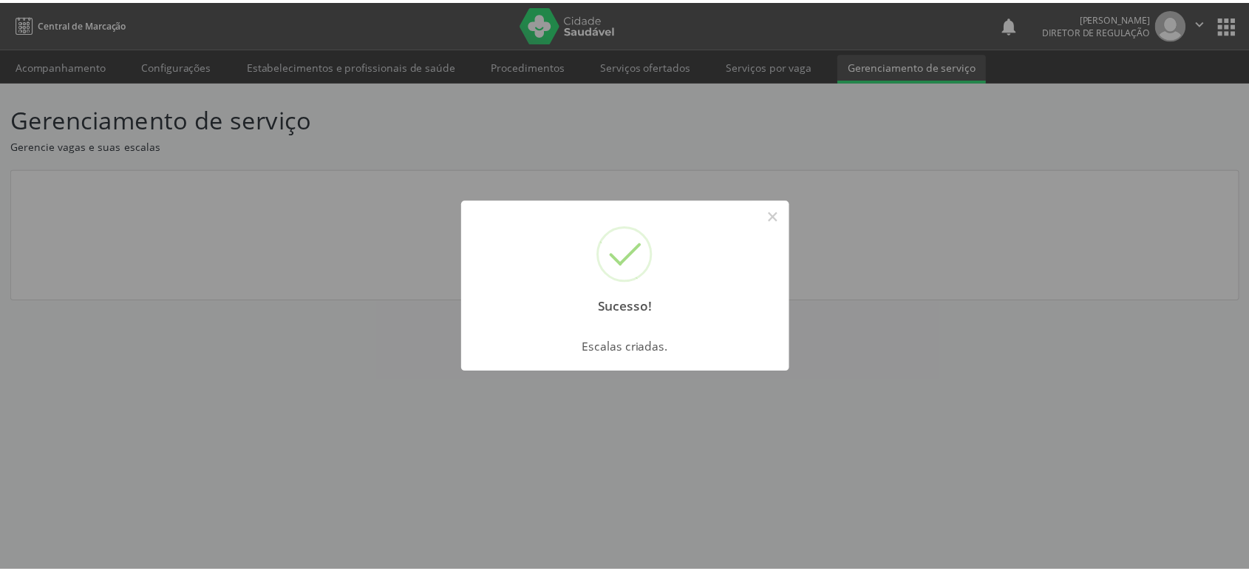
scroll to position [0, 0]
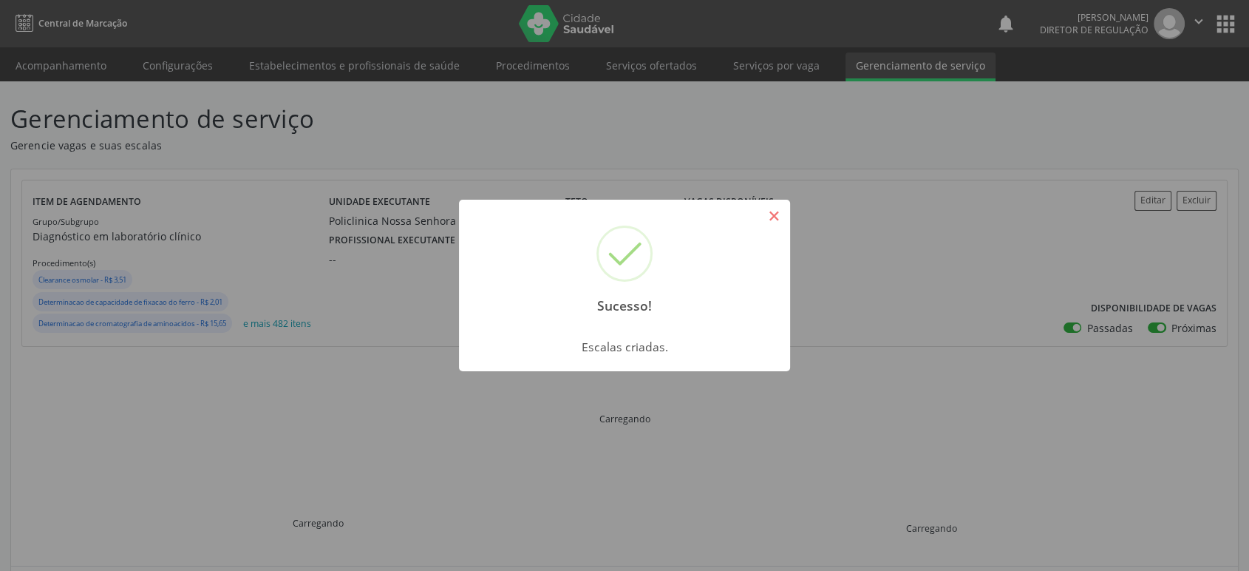
click at [778, 217] on button "×" at bounding box center [773, 215] width 25 height 25
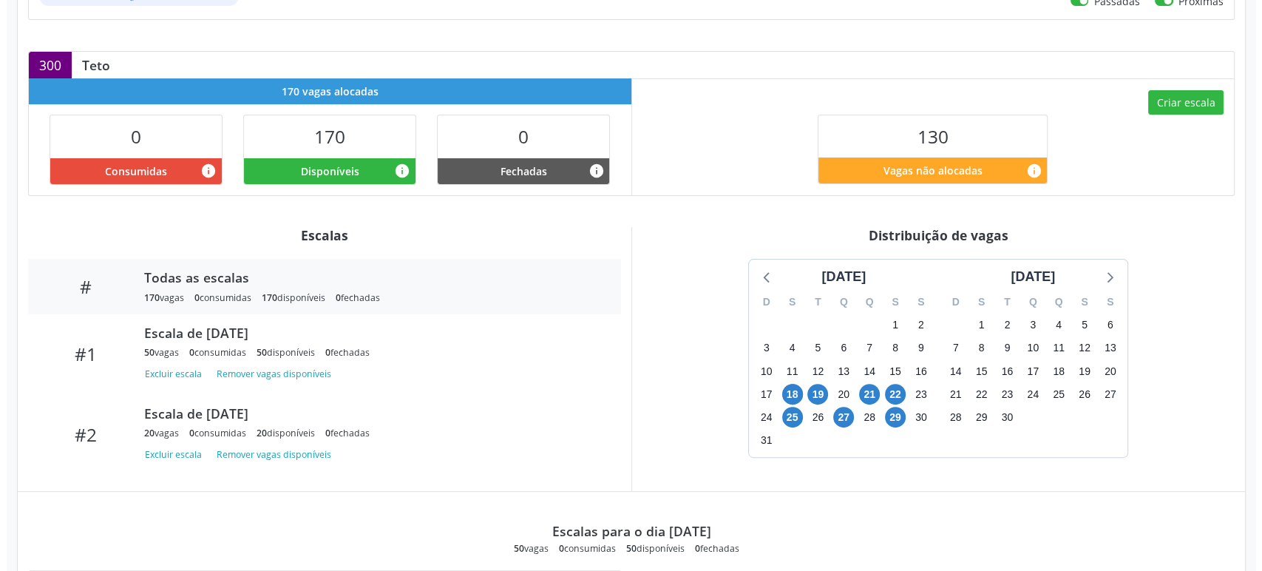
scroll to position [326, 0]
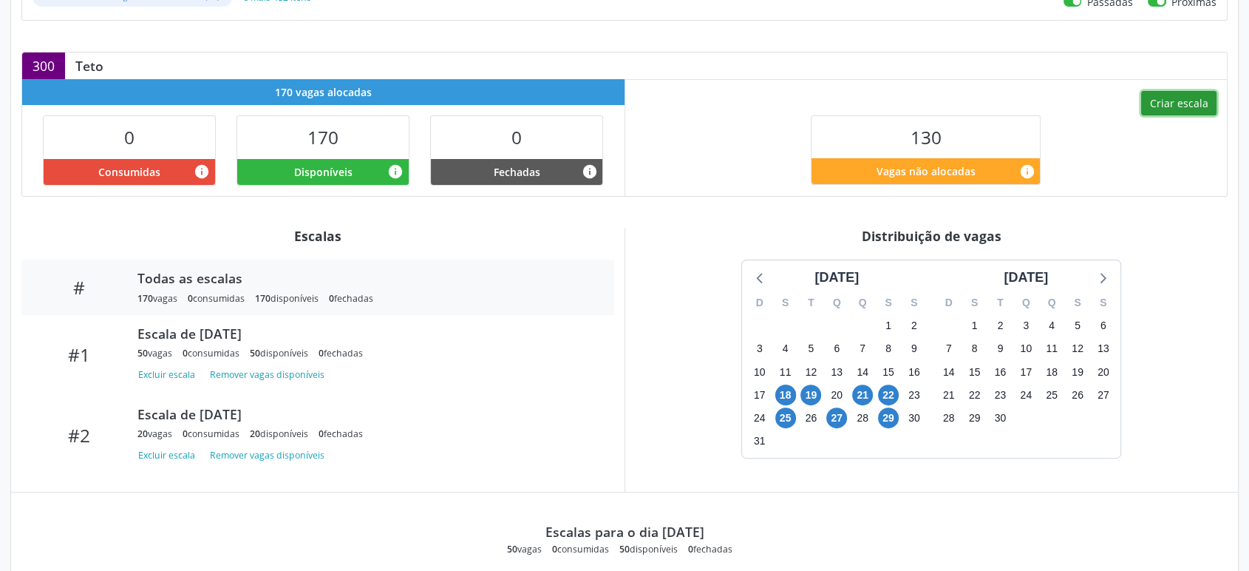
click at [1180, 101] on button "Criar escala" at bounding box center [1178, 103] width 75 height 25
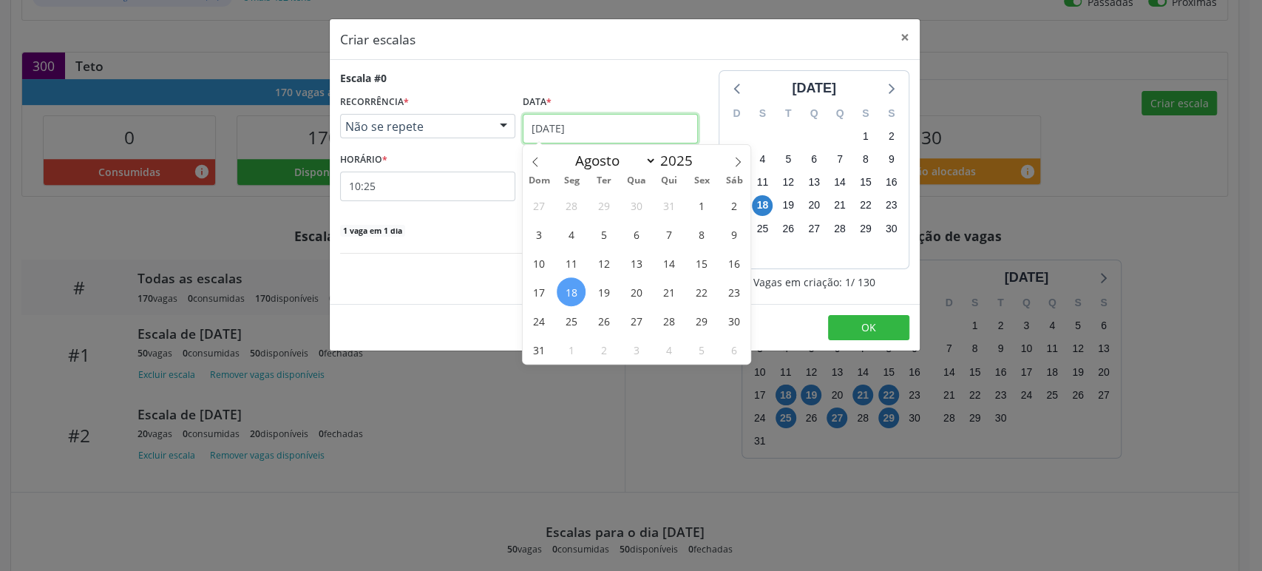
click at [560, 123] on input "[DATE]" at bounding box center [610, 129] width 175 height 30
click at [663, 321] on span "28" at bounding box center [668, 320] width 29 height 29
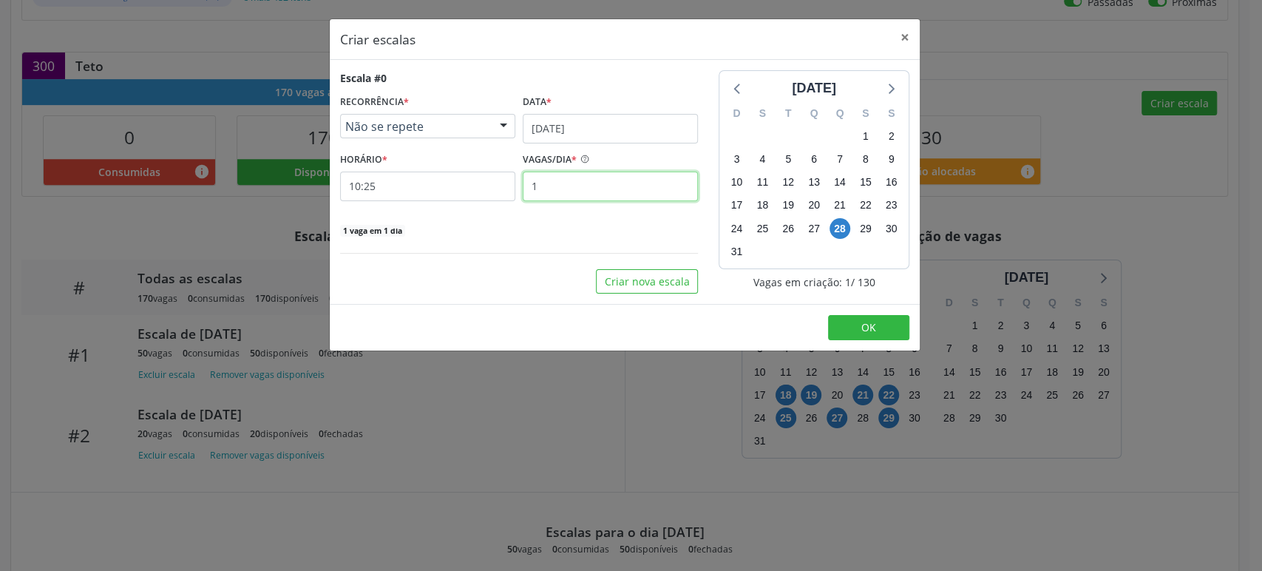
click at [539, 180] on input "1" at bounding box center [610, 187] width 175 height 30
click at [554, 218] on div "Escala #0 RECORRÊNCIA * Não se repete Não se repete Diário/Semanal Mensal Nenhu…" at bounding box center [519, 153] width 358 height 167
click at [631, 278] on button "Criar nova escala" at bounding box center [647, 281] width 102 height 25
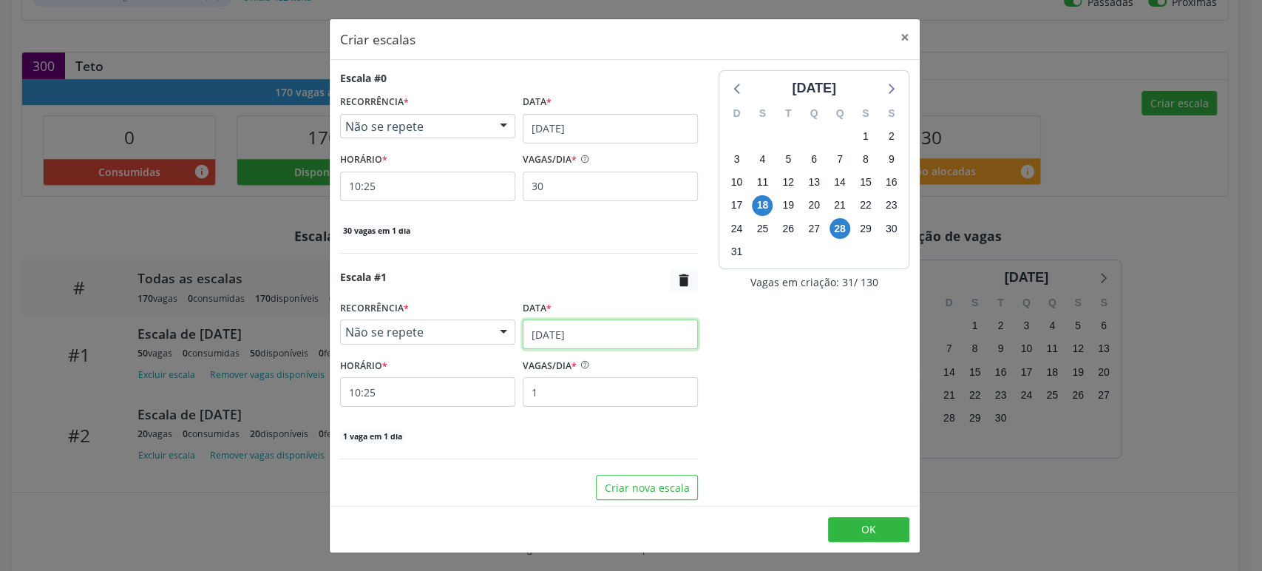
click at [557, 334] on input "[DATE]" at bounding box center [610, 334] width 175 height 30
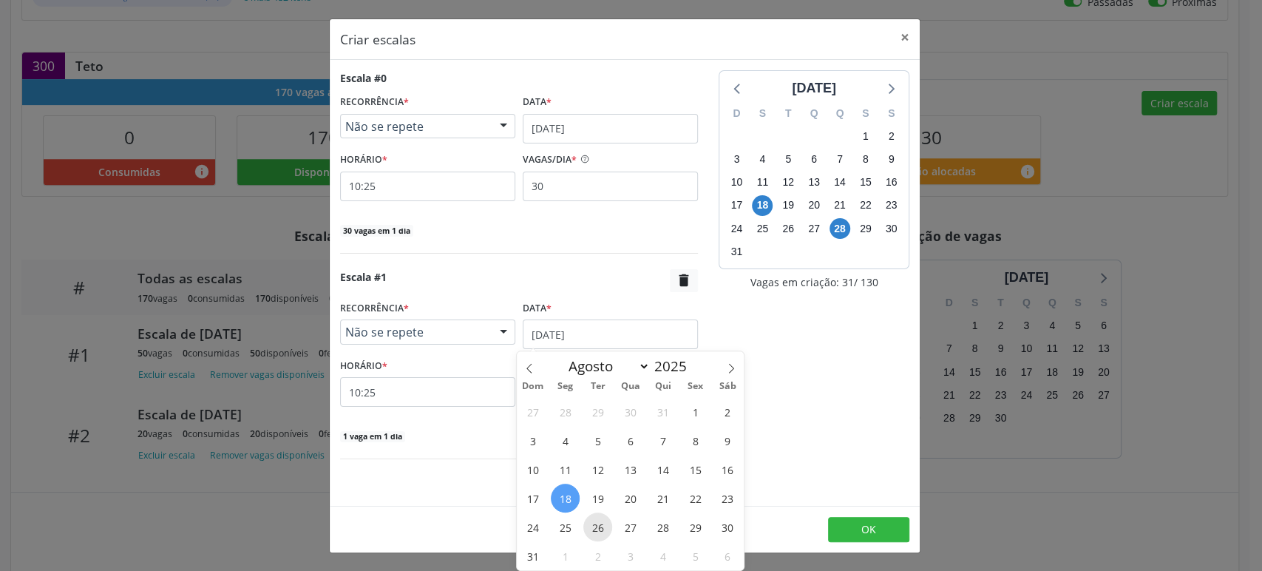
click at [594, 515] on span "26" at bounding box center [597, 526] width 29 height 29
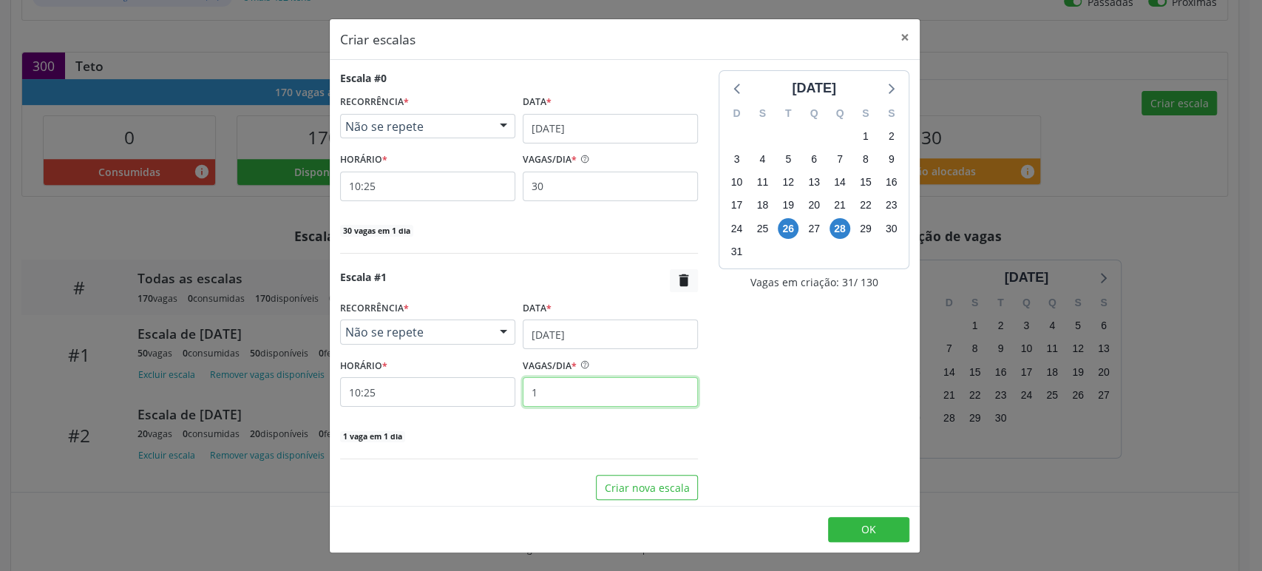
click at [566, 384] on input "1" at bounding box center [610, 392] width 175 height 30
click at [846, 517] on button "OK" at bounding box center [868, 529] width 81 height 25
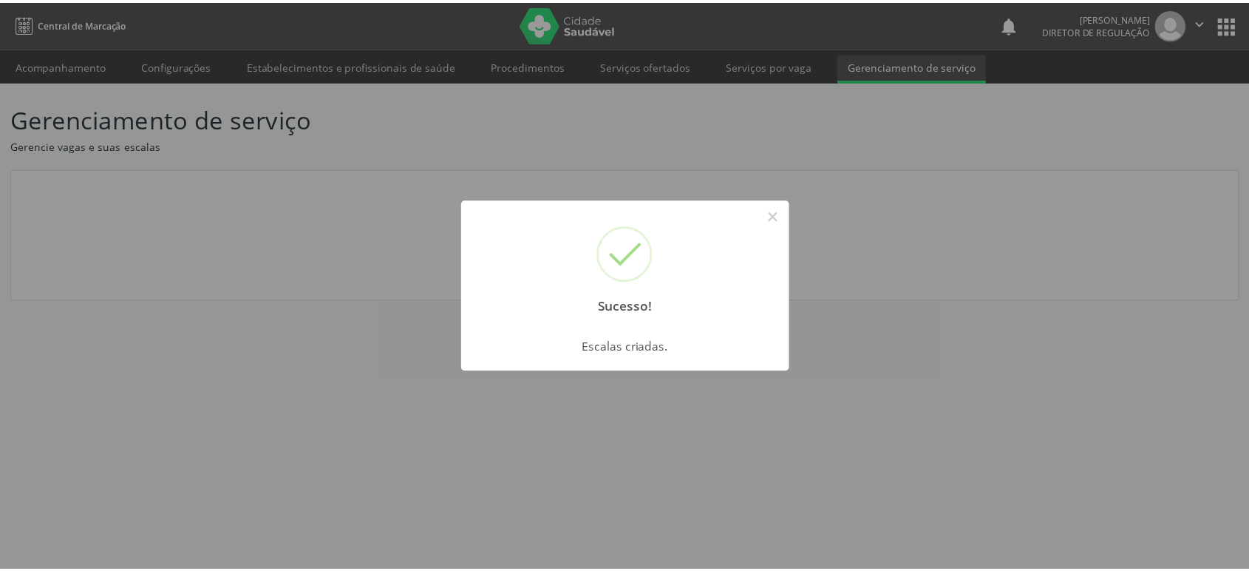
scroll to position [0, 0]
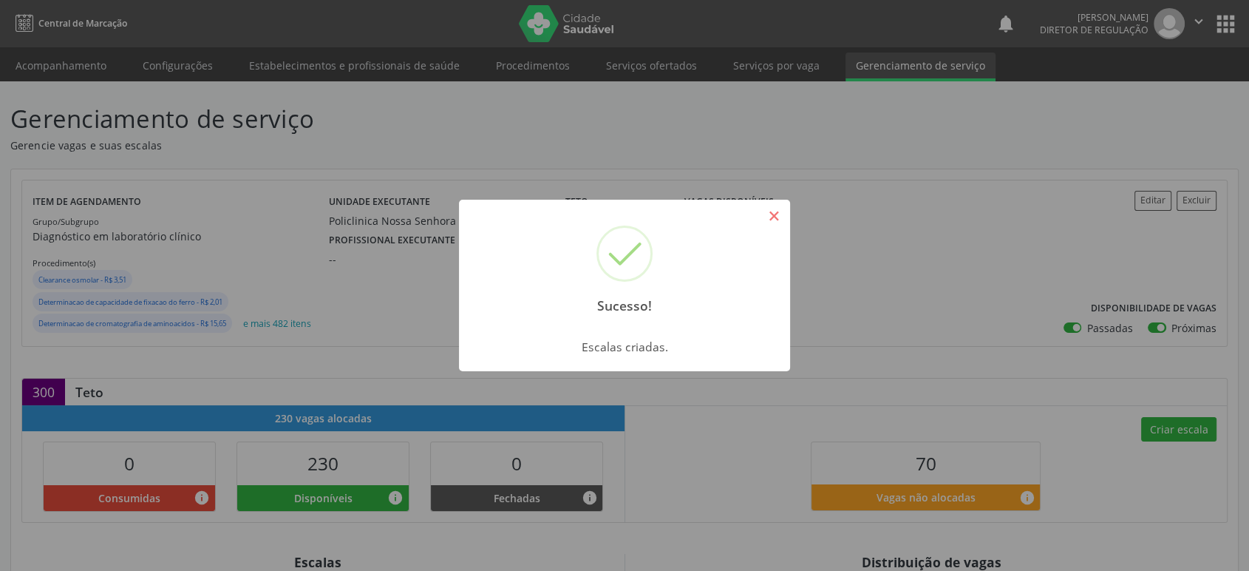
click at [781, 213] on button "×" at bounding box center [773, 215] width 25 height 25
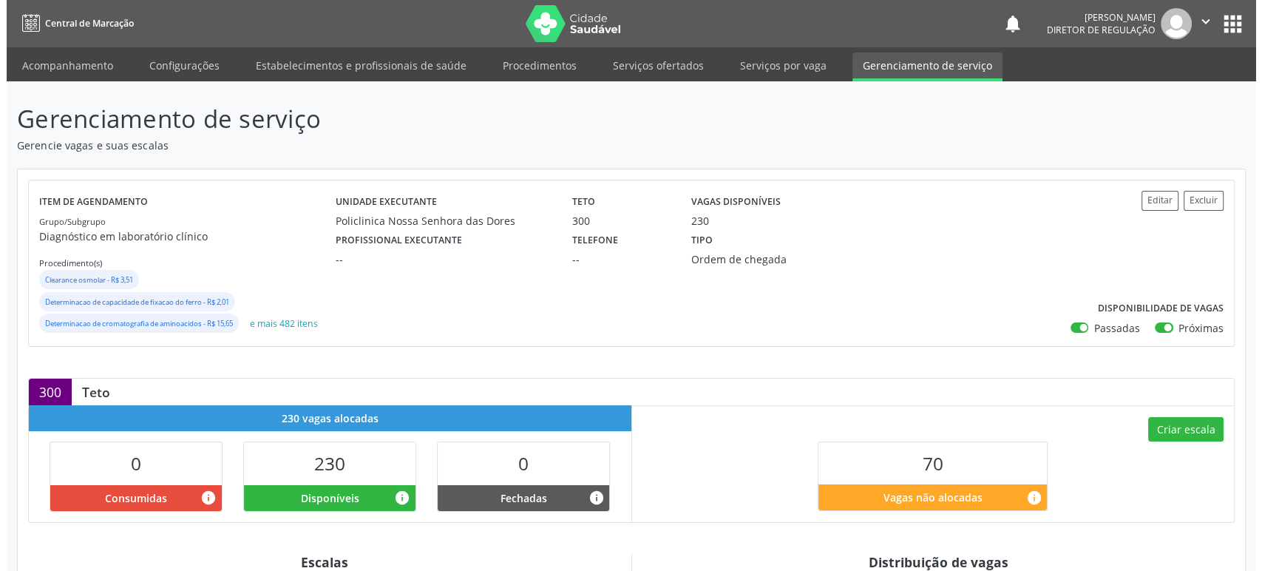
scroll to position [246, 0]
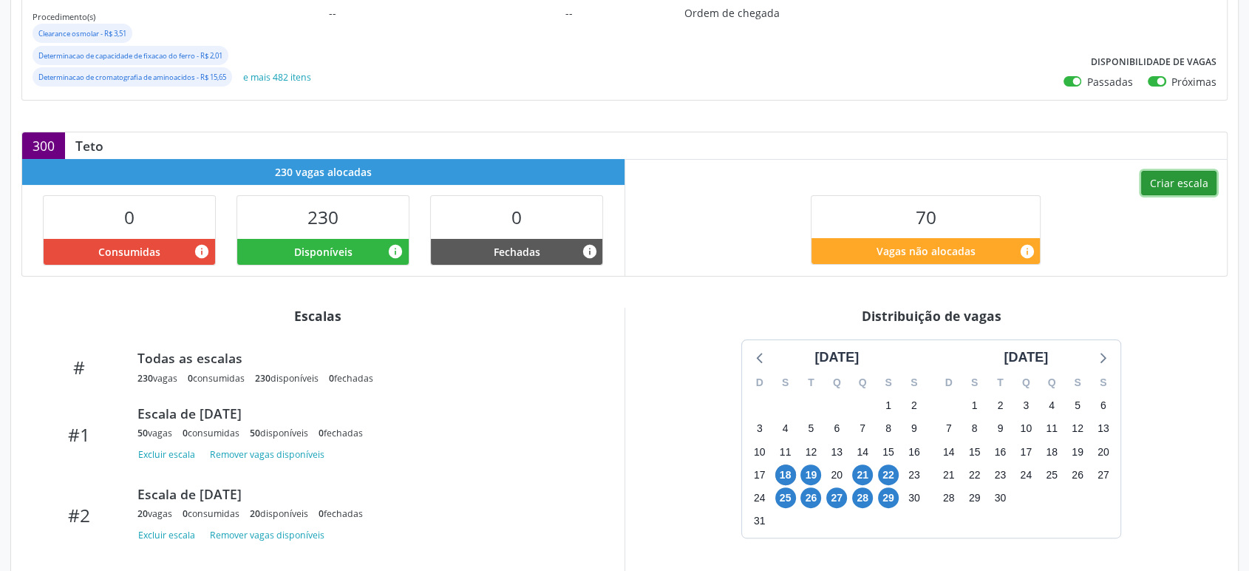
click at [1182, 180] on button "Criar escala" at bounding box center [1178, 183] width 75 height 25
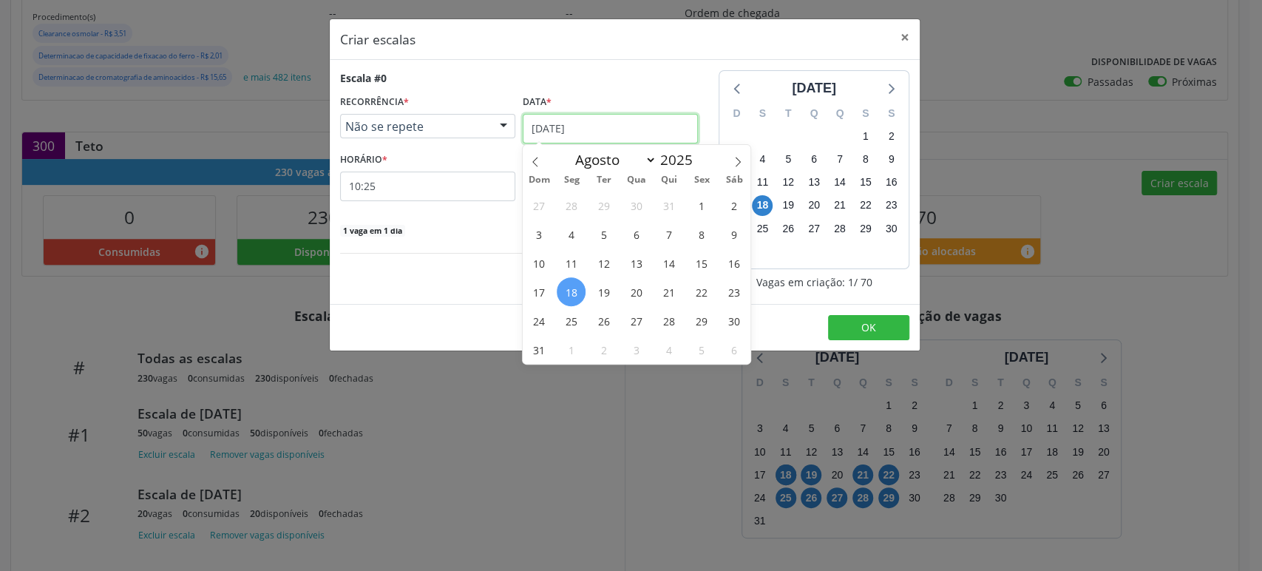
click at [554, 123] on input "[DATE]" at bounding box center [610, 129] width 175 height 30
click at [633, 288] on span "20" at bounding box center [636, 291] width 29 height 29
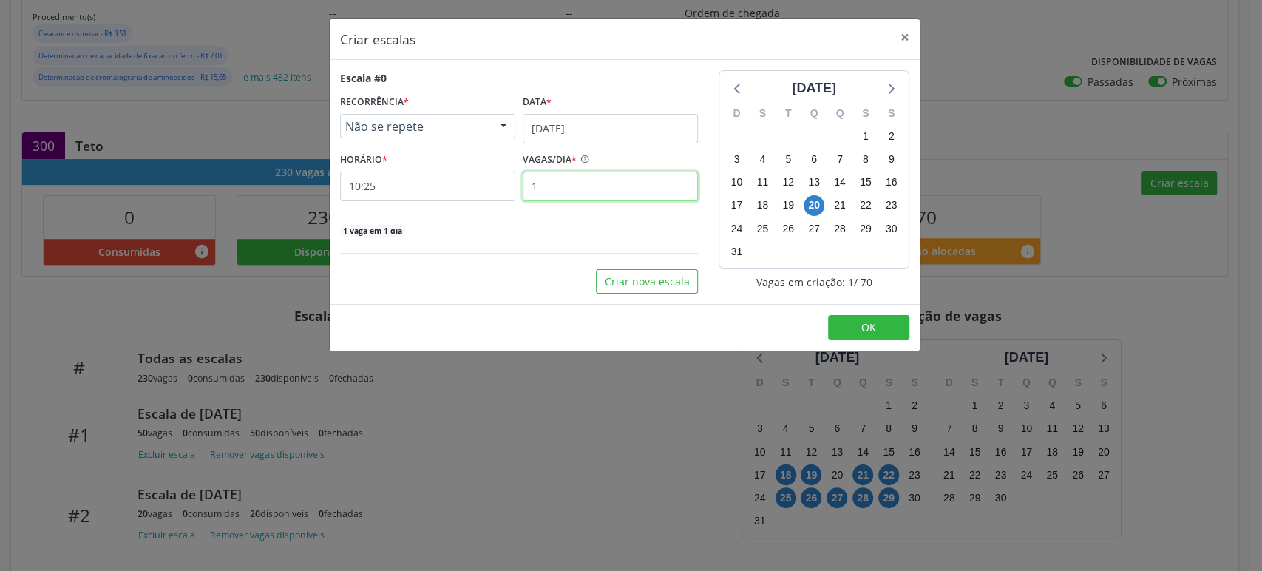
click at [574, 192] on input "1" at bounding box center [610, 187] width 175 height 30
click at [848, 334] on button "OK" at bounding box center [868, 327] width 81 height 25
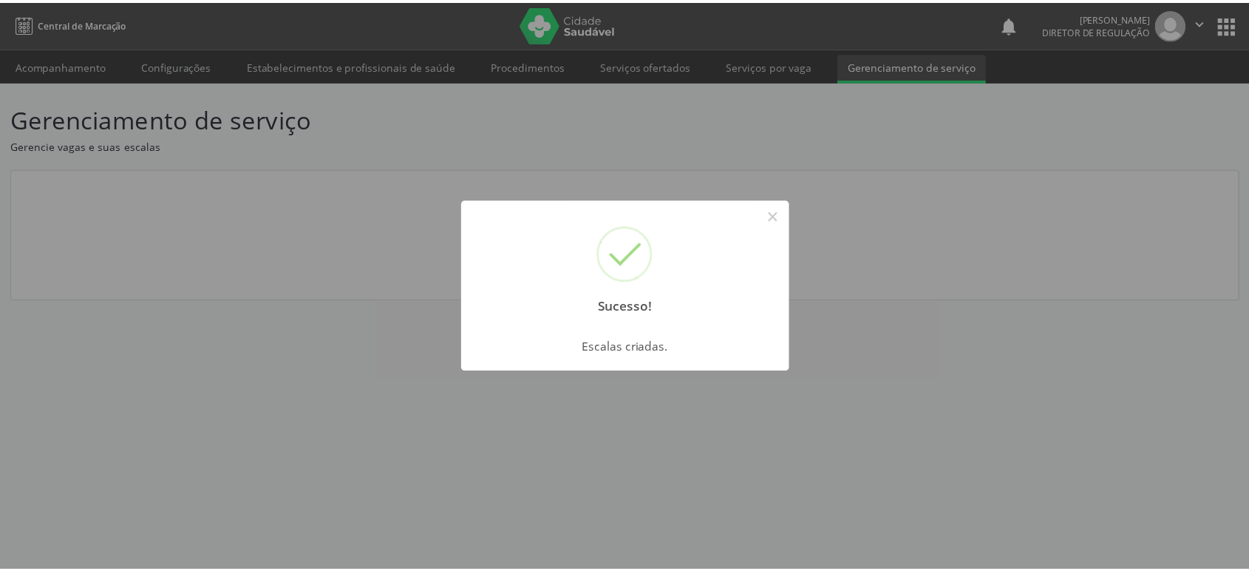
scroll to position [0, 0]
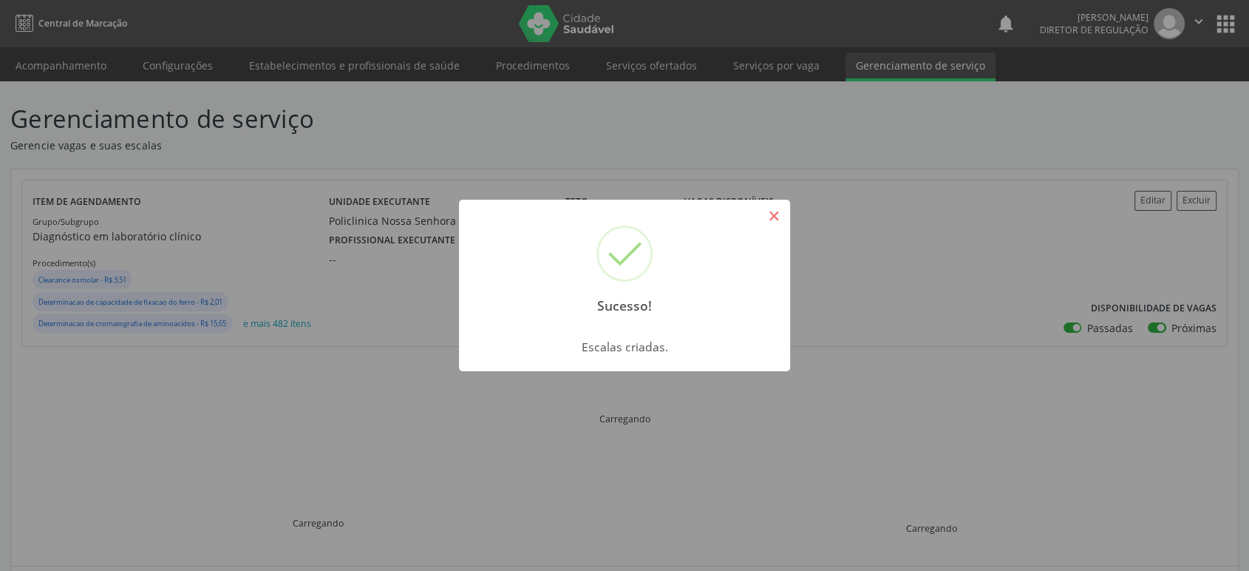
click at [777, 214] on button "×" at bounding box center [773, 215] width 25 height 25
